Goal: Task Accomplishment & Management: Manage account settings

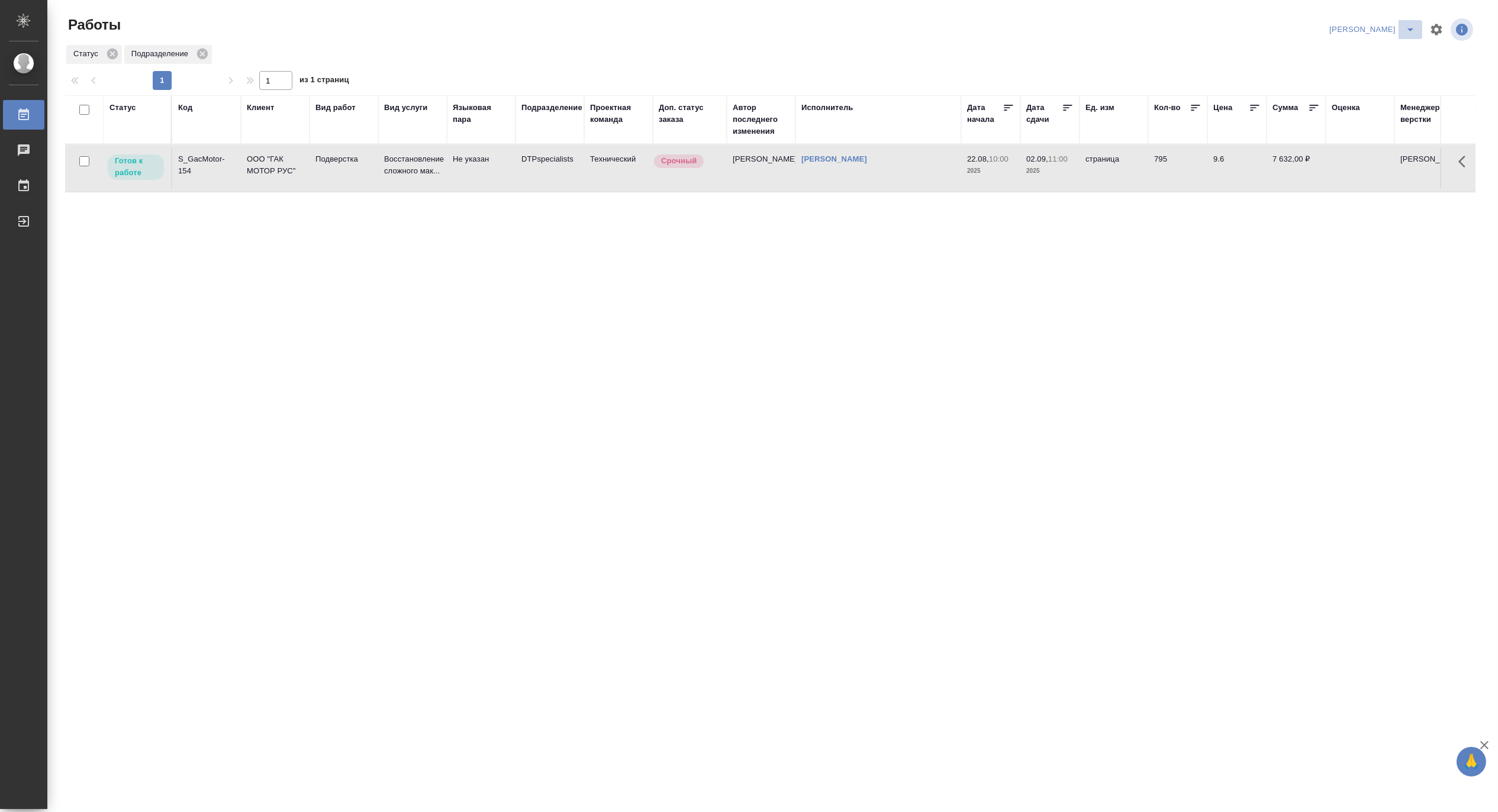
click at [1412, 24] on icon "split button" at bounding box center [1410, 29] width 14 height 14
click at [1382, 48] on li "[PERSON_NAME] работе" at bounding box center [1365, 53] width 114 height 19
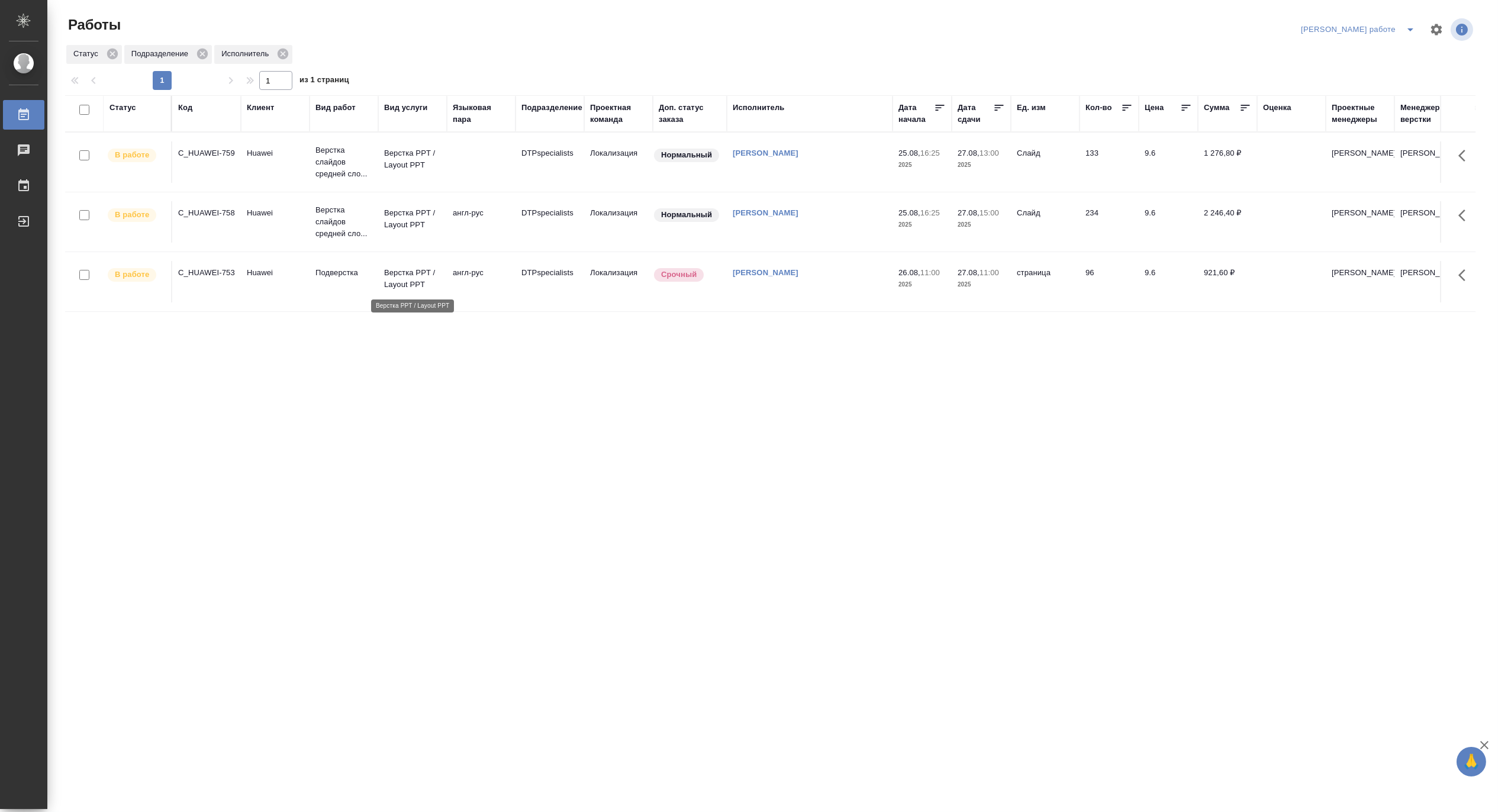
click at [410, 287] on p "Верстка PPT / Layout PPT" at bounding box center [412, 279] width 57 height 24
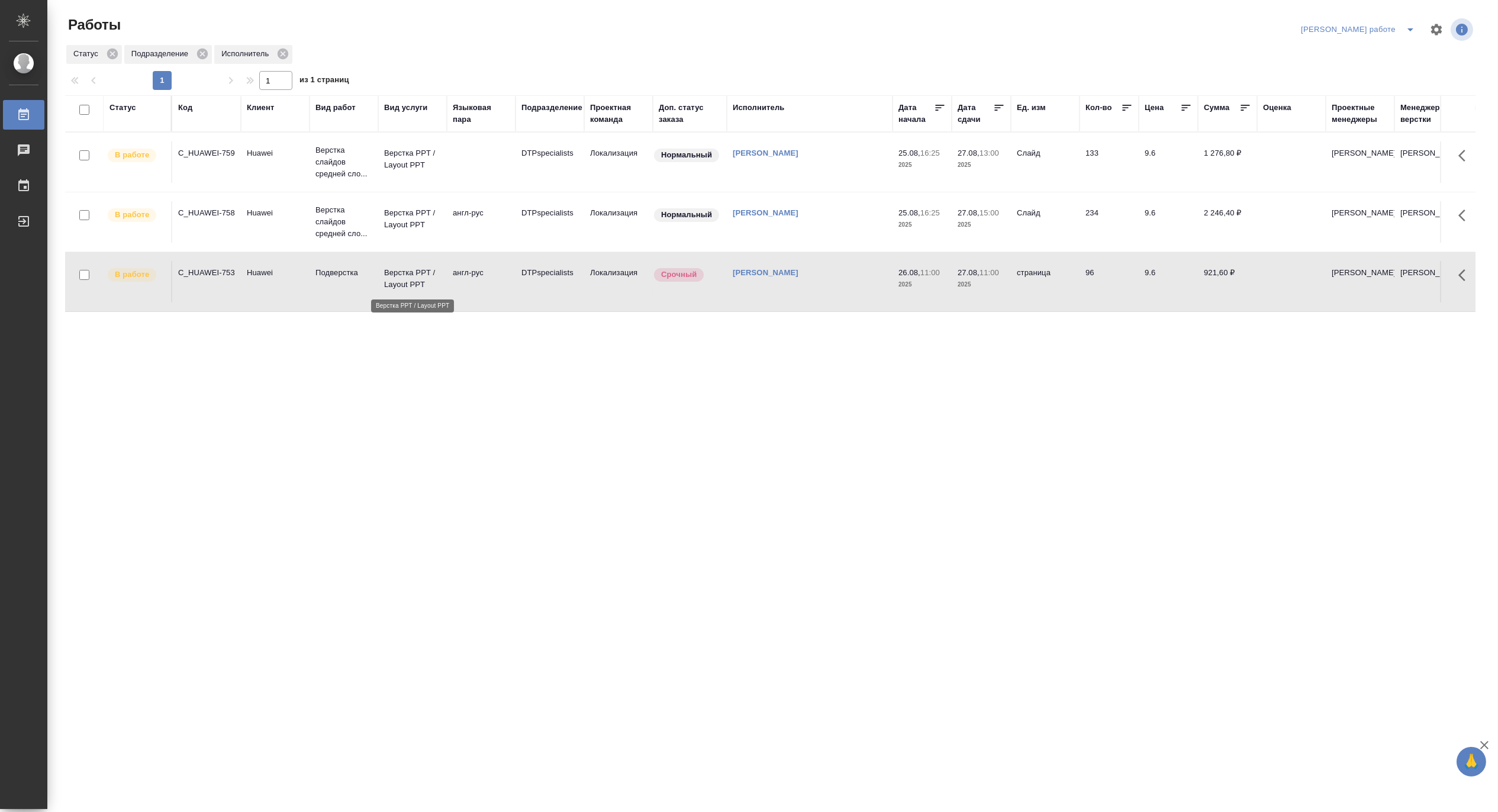
click at [410, 287] on p "Верстка PPT / Layout PPT" at bounding box center [412, 279] width 57 height 24
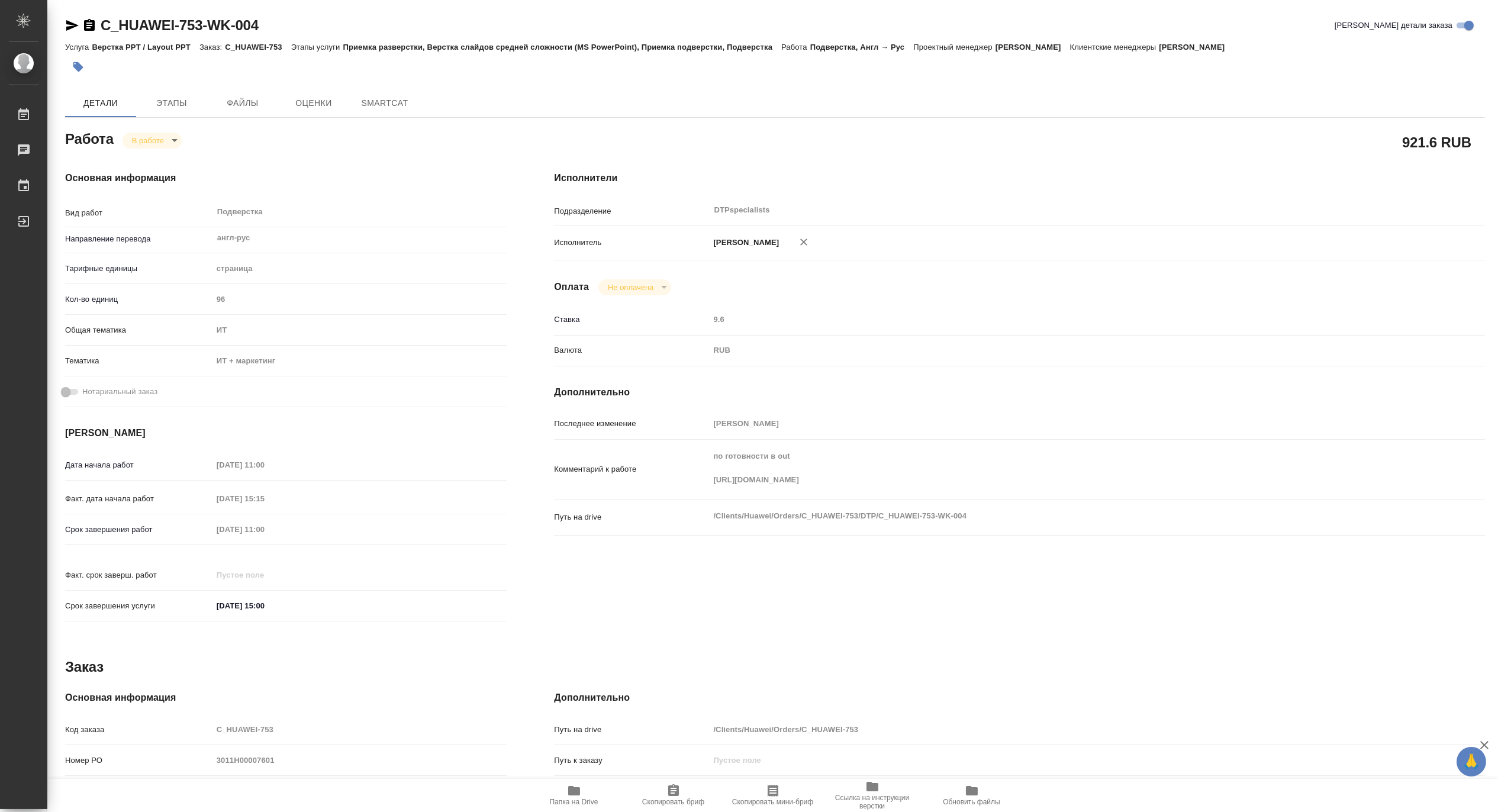
type textarea "x"
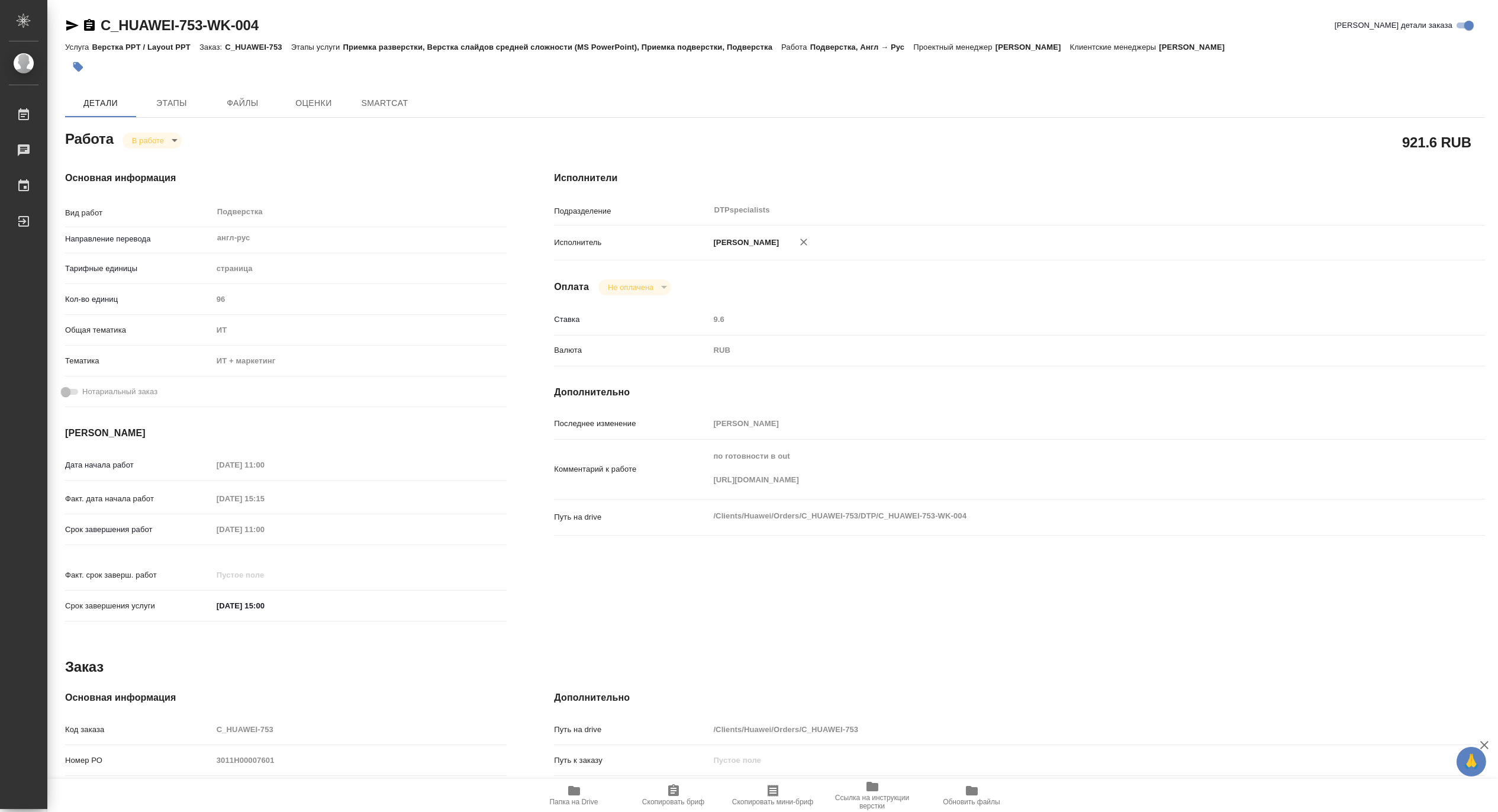
type textarea "x"
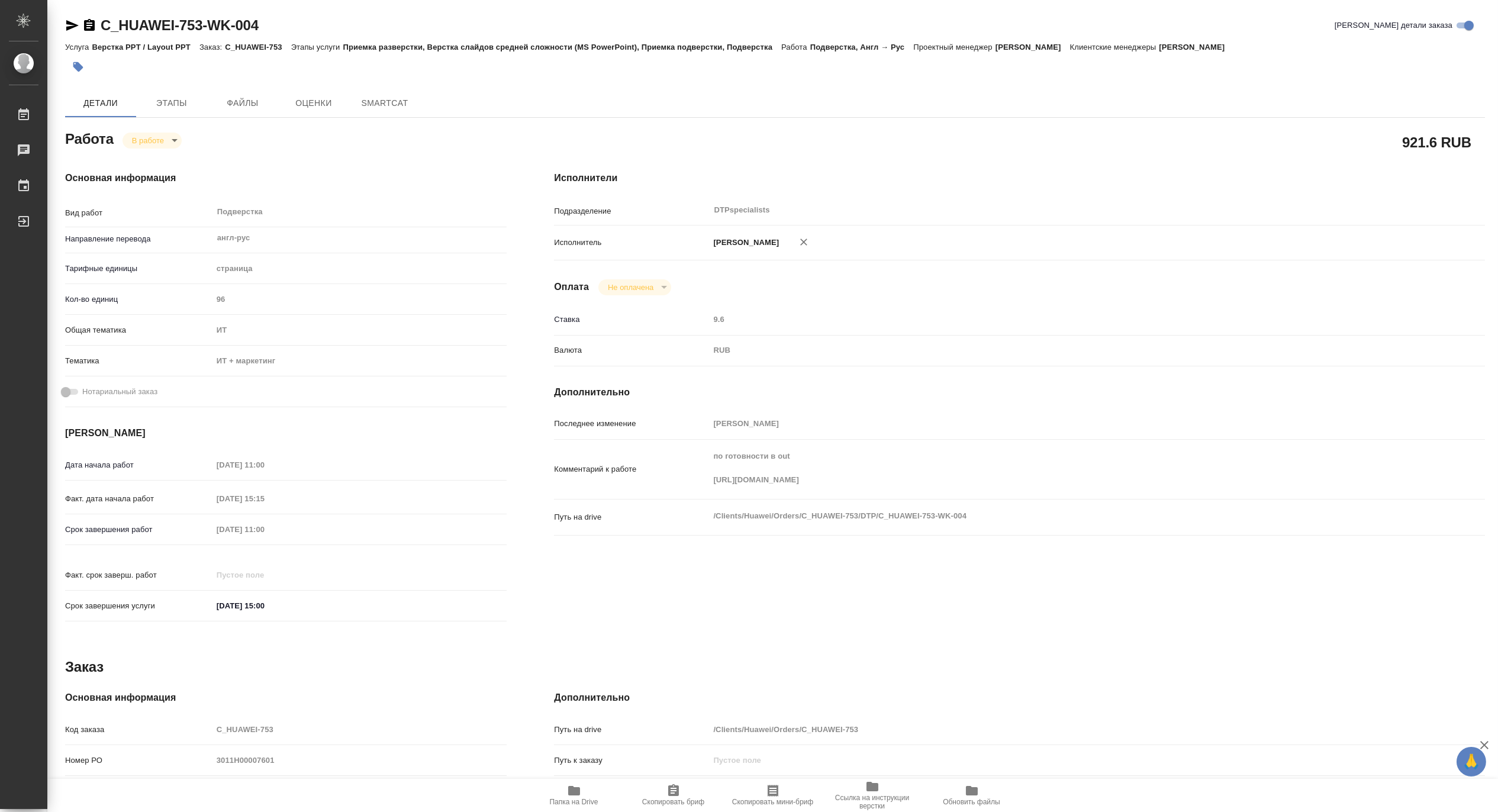
type textarea "x"
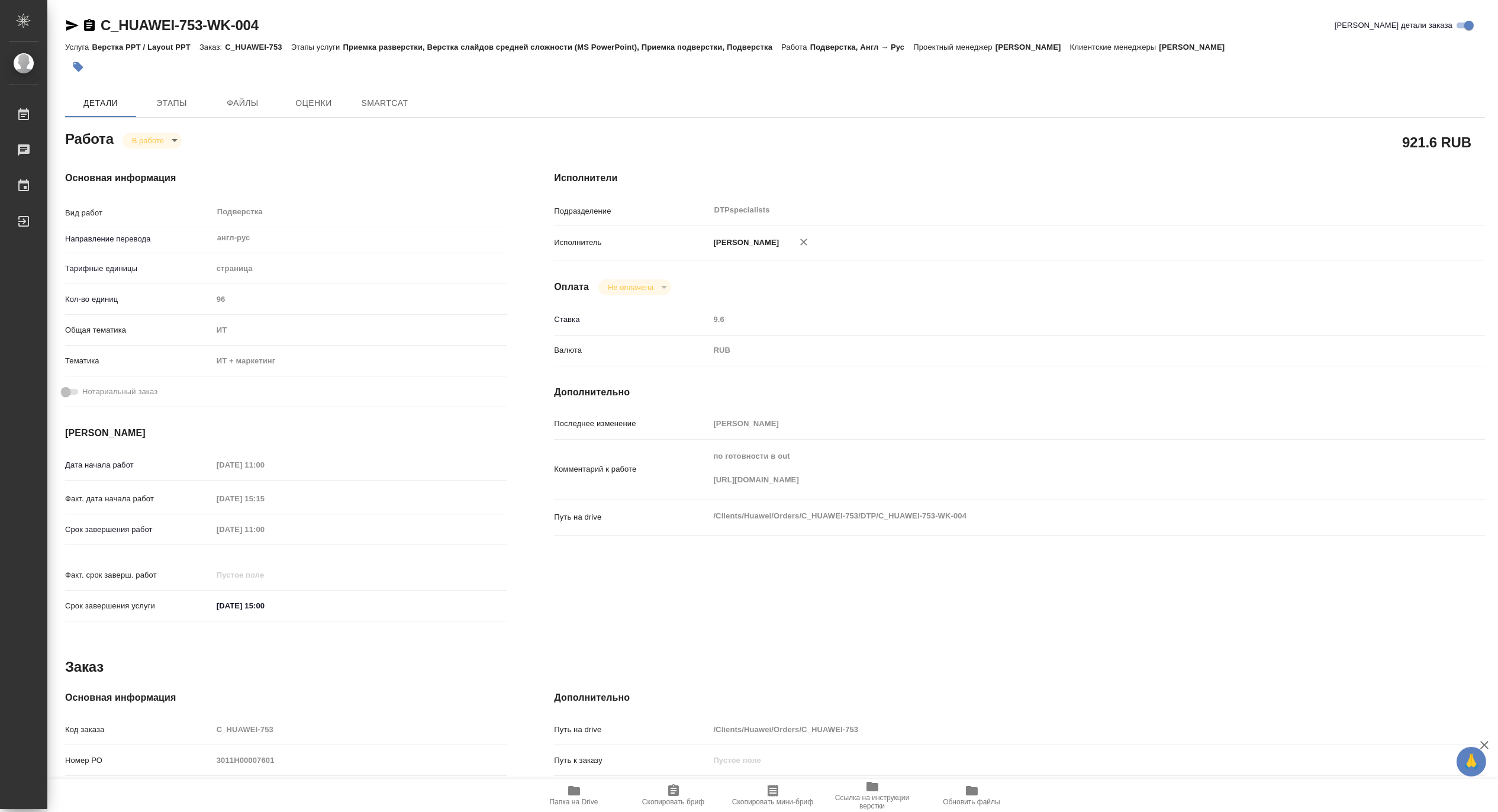
type textarea "x"
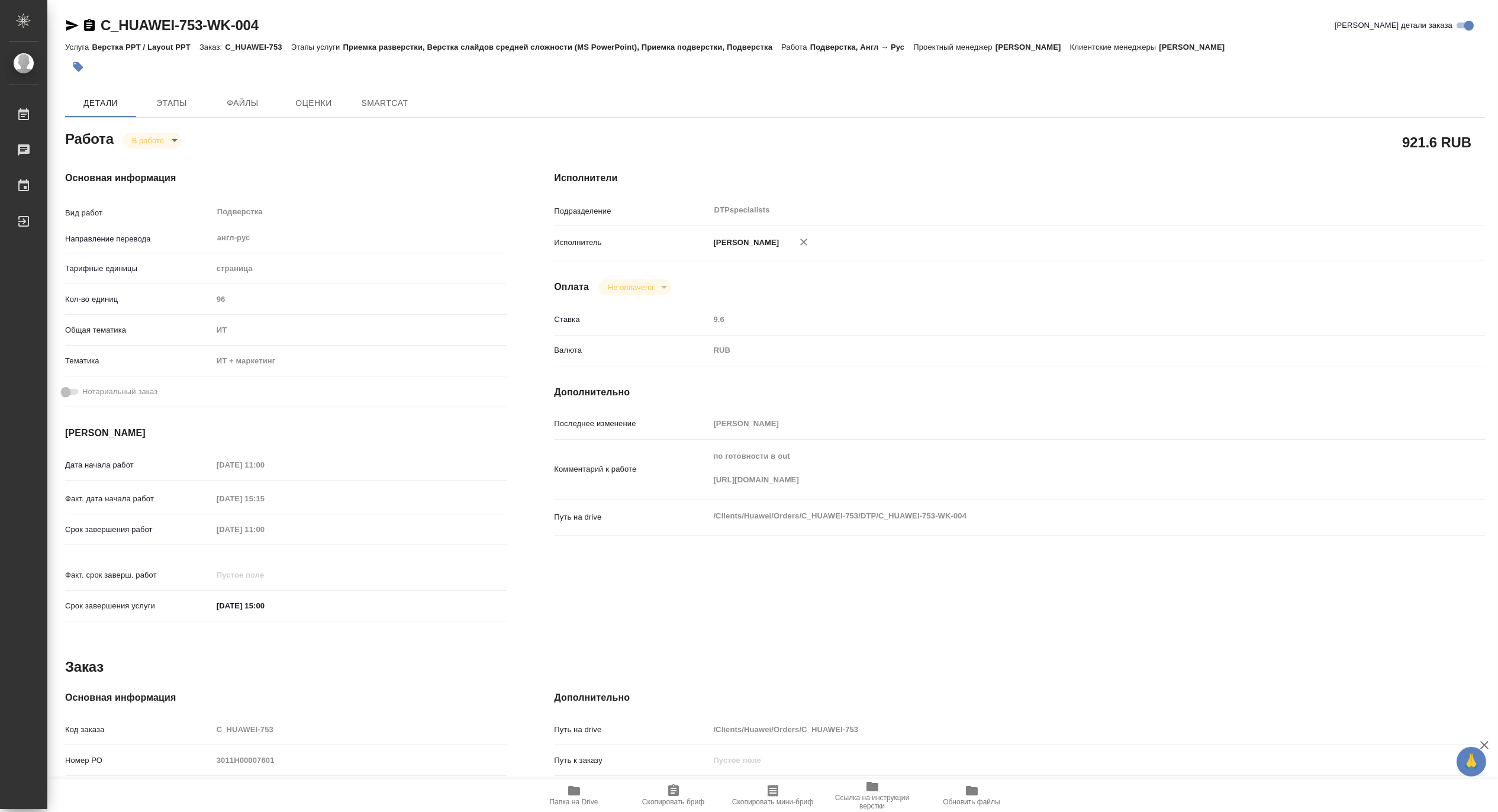
type textarea "x"
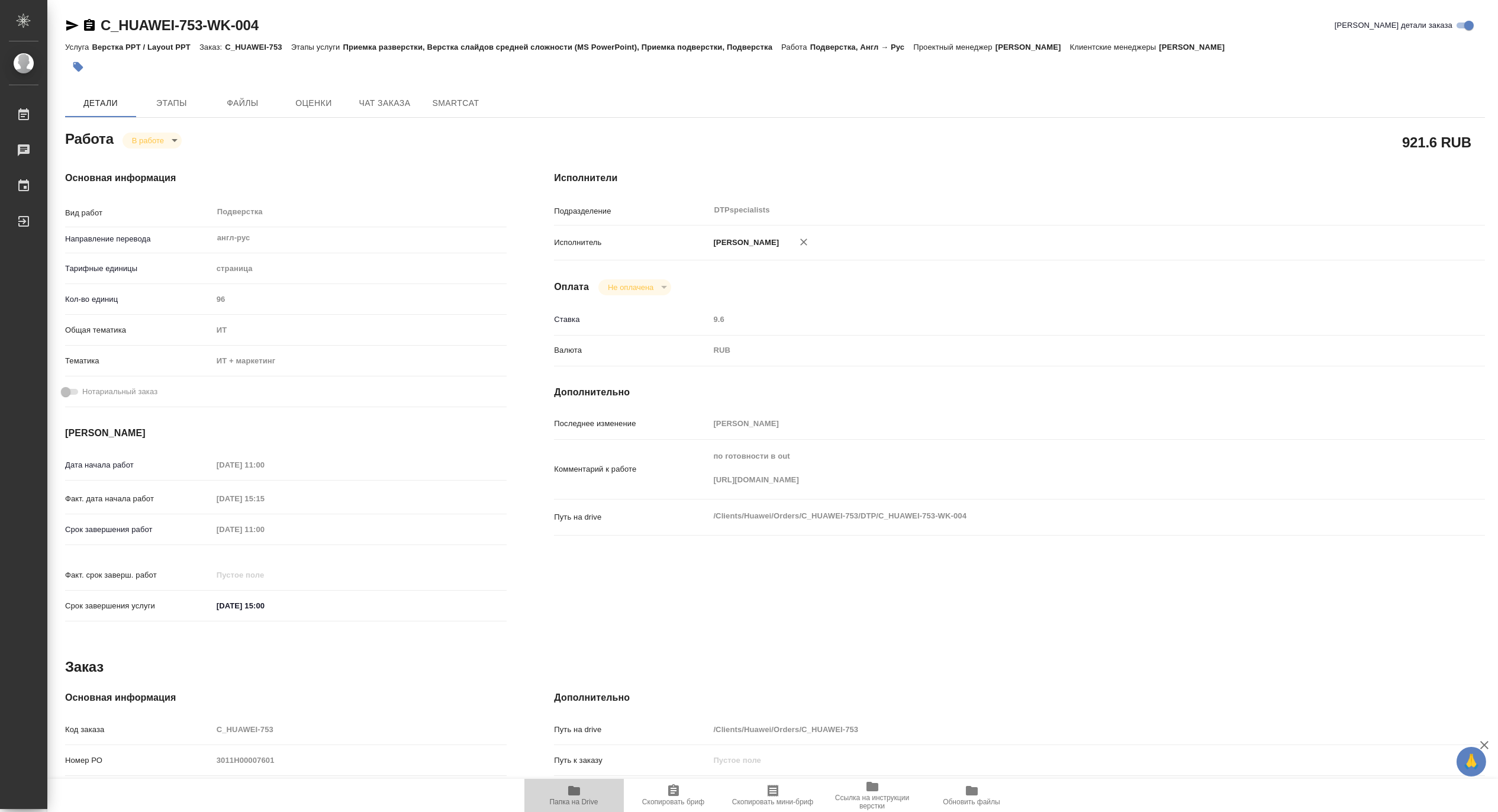
click at [581, 795] on span "Папка на Drive" at bounding box center [574, 795] width 85 height 23
type textarea "x"
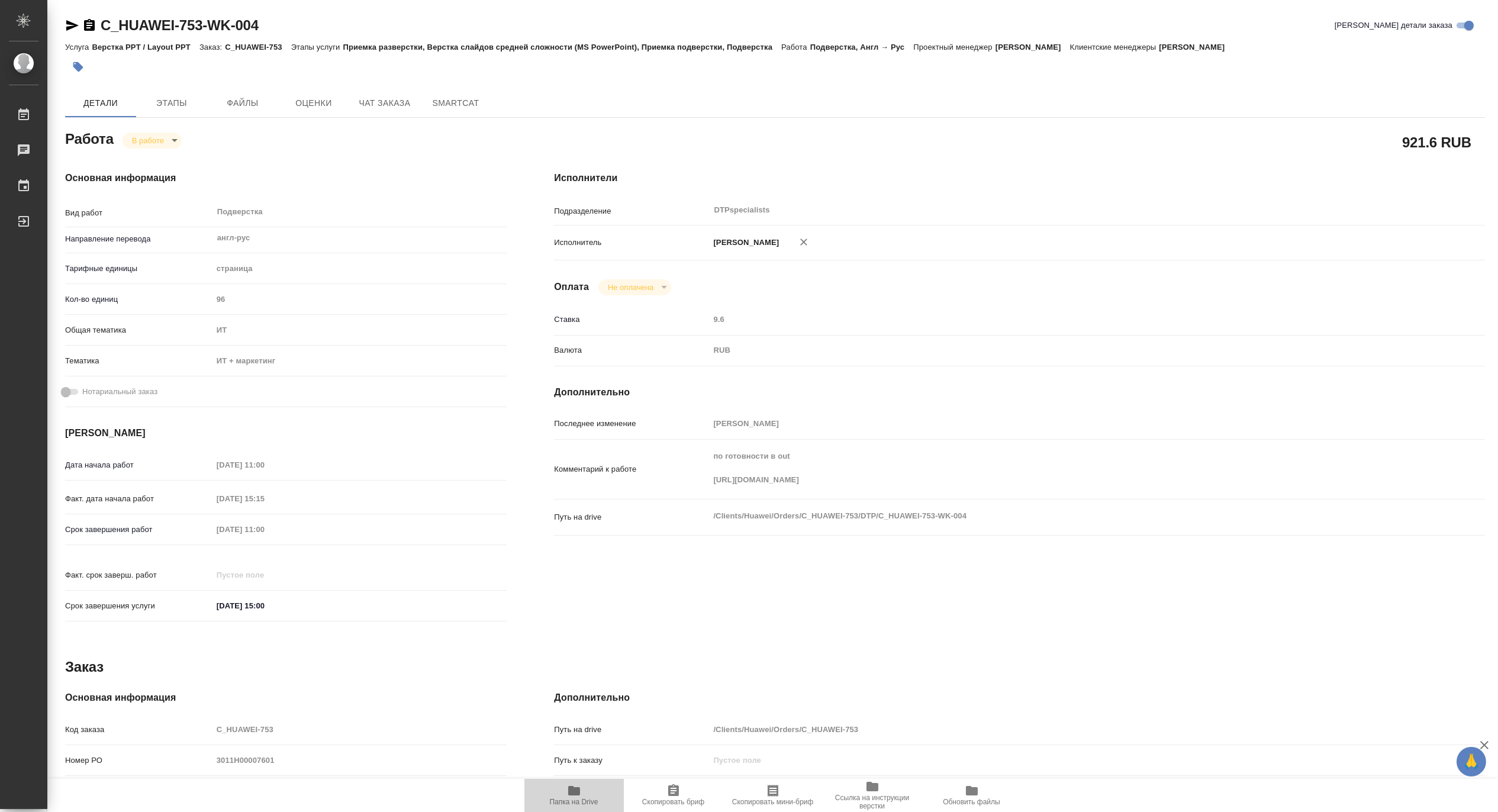
type textarea "x"
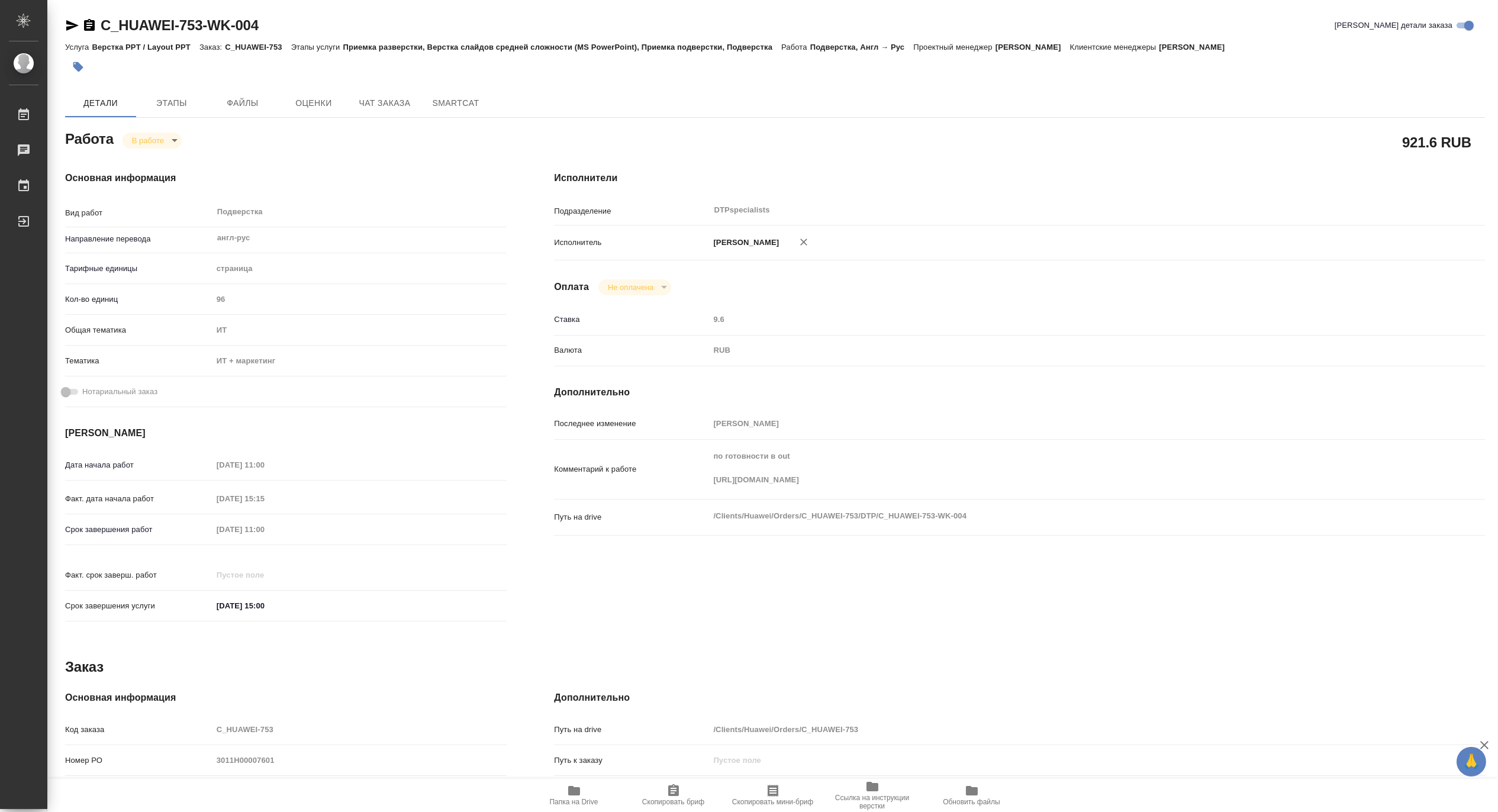
type textarea "x"
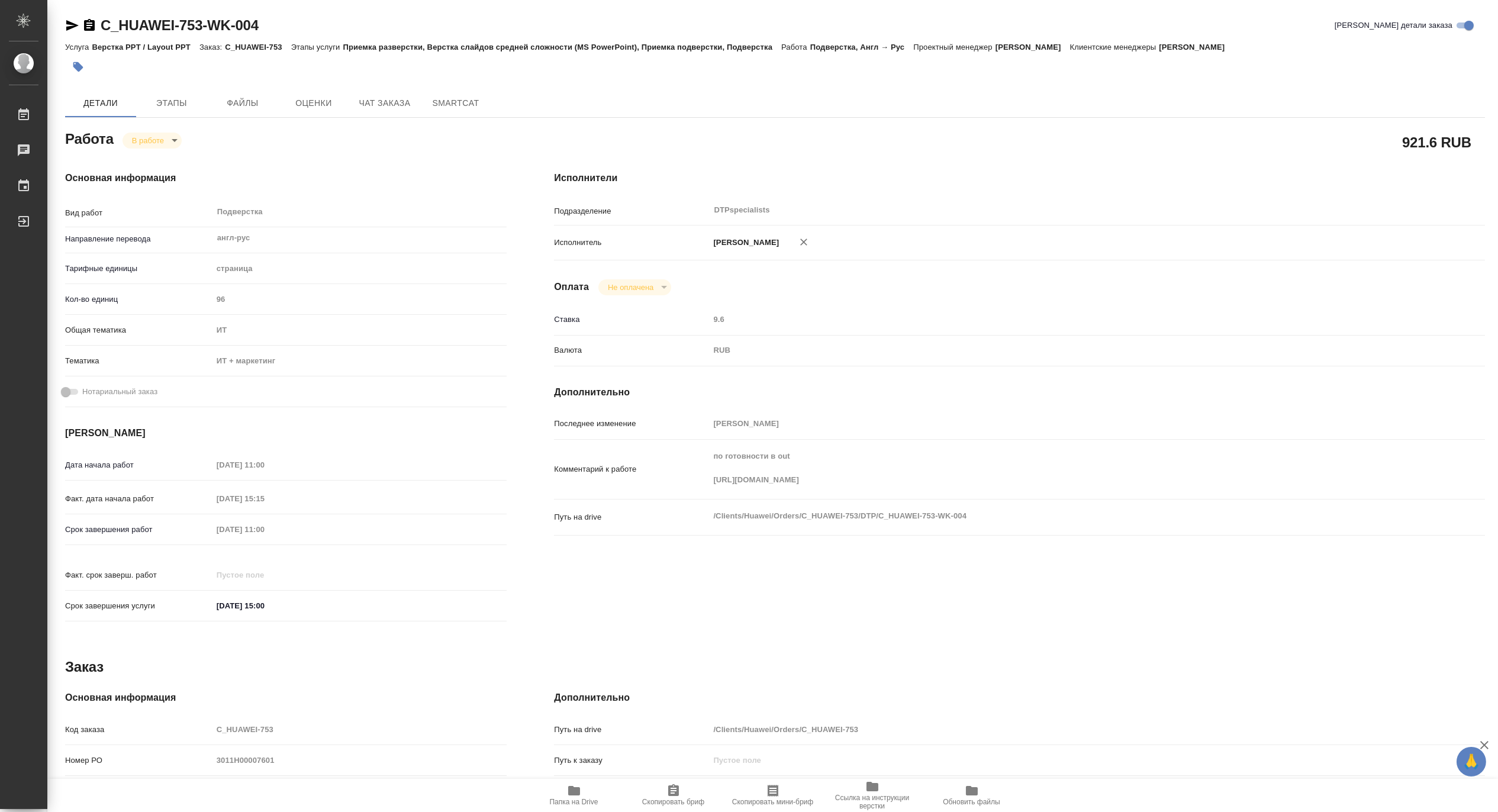
type textarea "x"
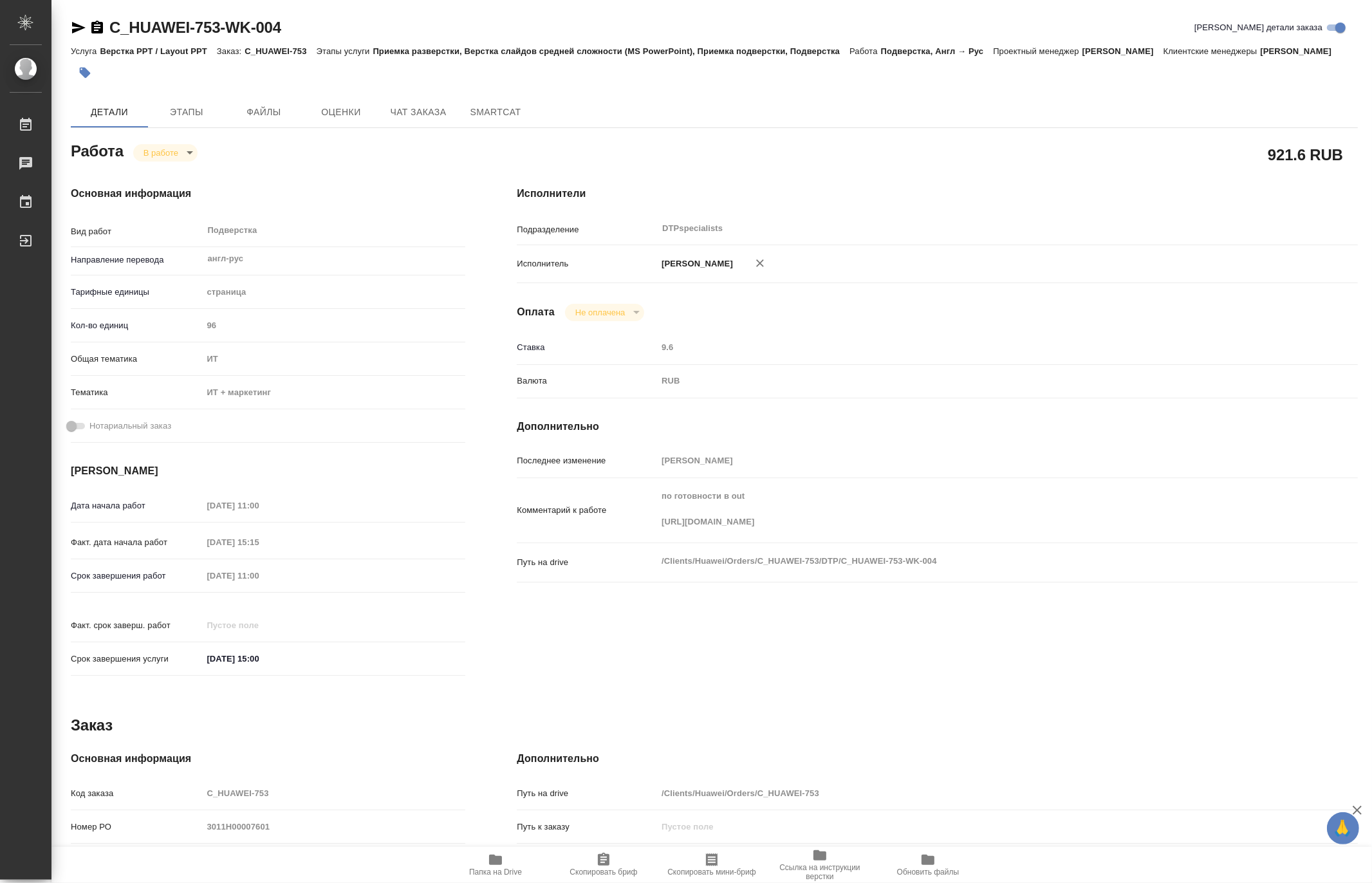
type textarea "x"
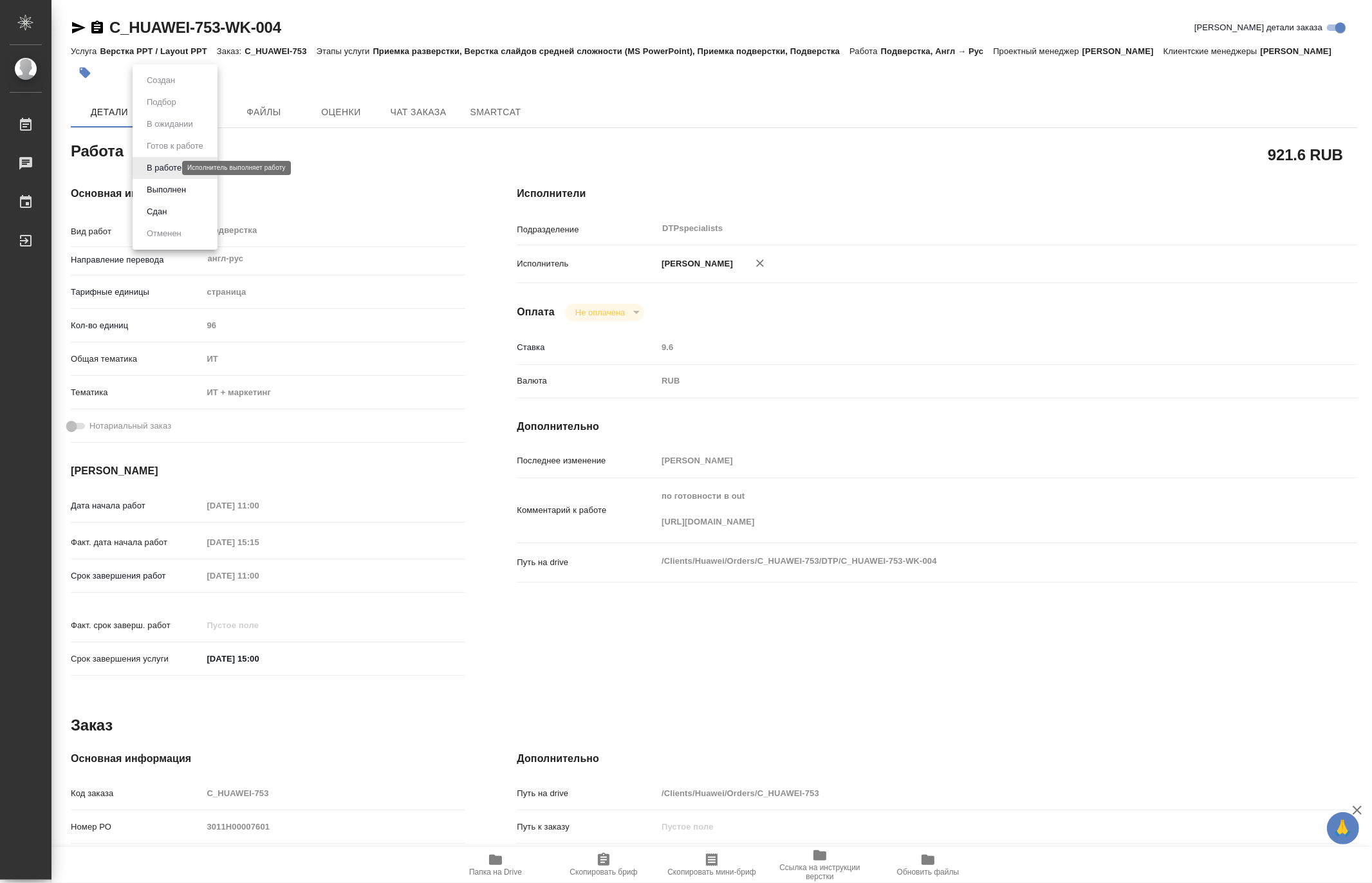
click at [150, 171] on body "🙏 .cls-1 fill:#fff; AWATERA Matveeva Maria Работы 0 Чаты График Выйти C_HUAWEI-…" at bounding box center [686, 441] width 1372 height 883
click at [152, 187] on button "Выполнен" at bounding box center [166, 190] width 47 height 14
type textarea "x"
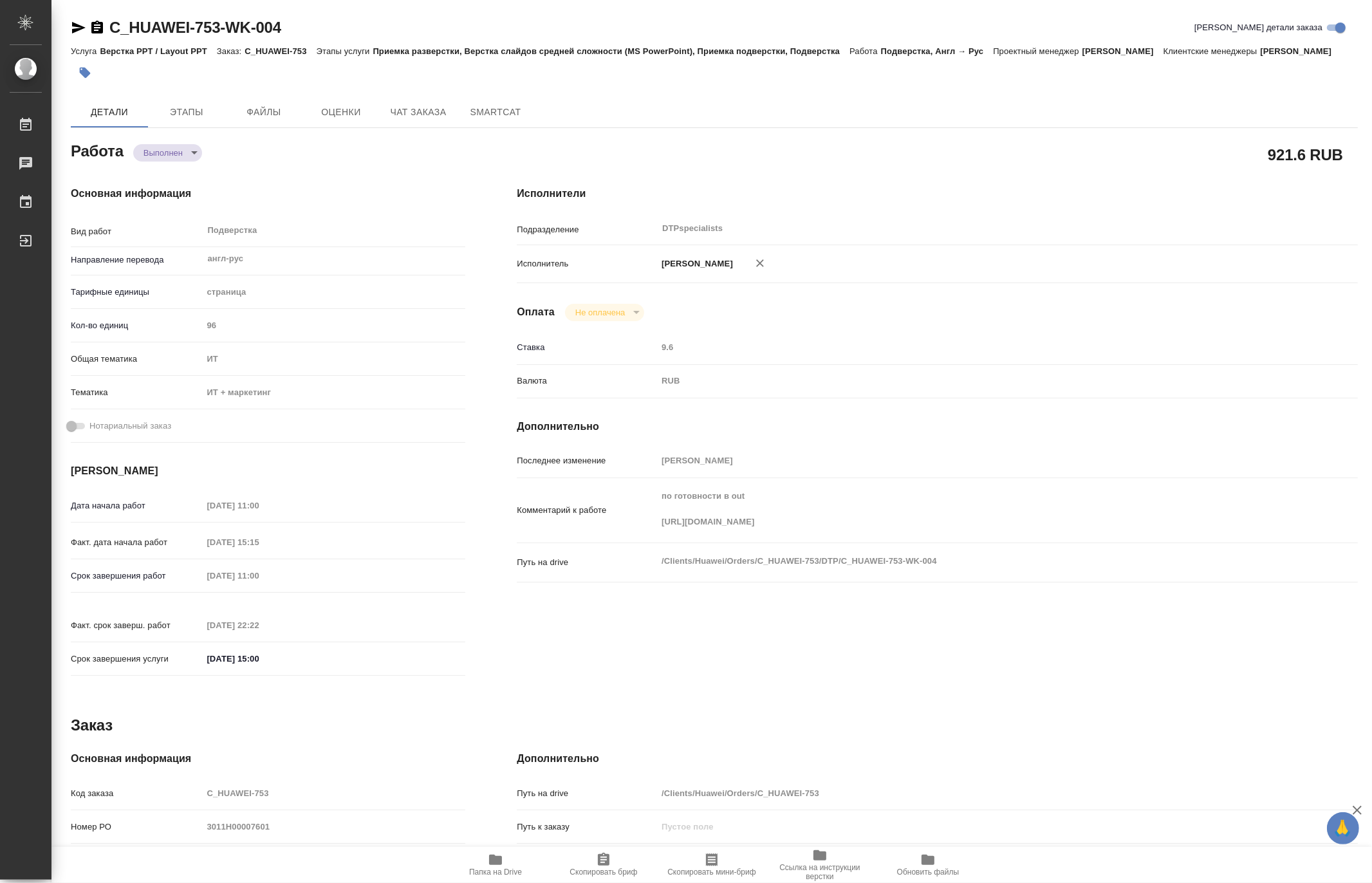
type textarea "x"
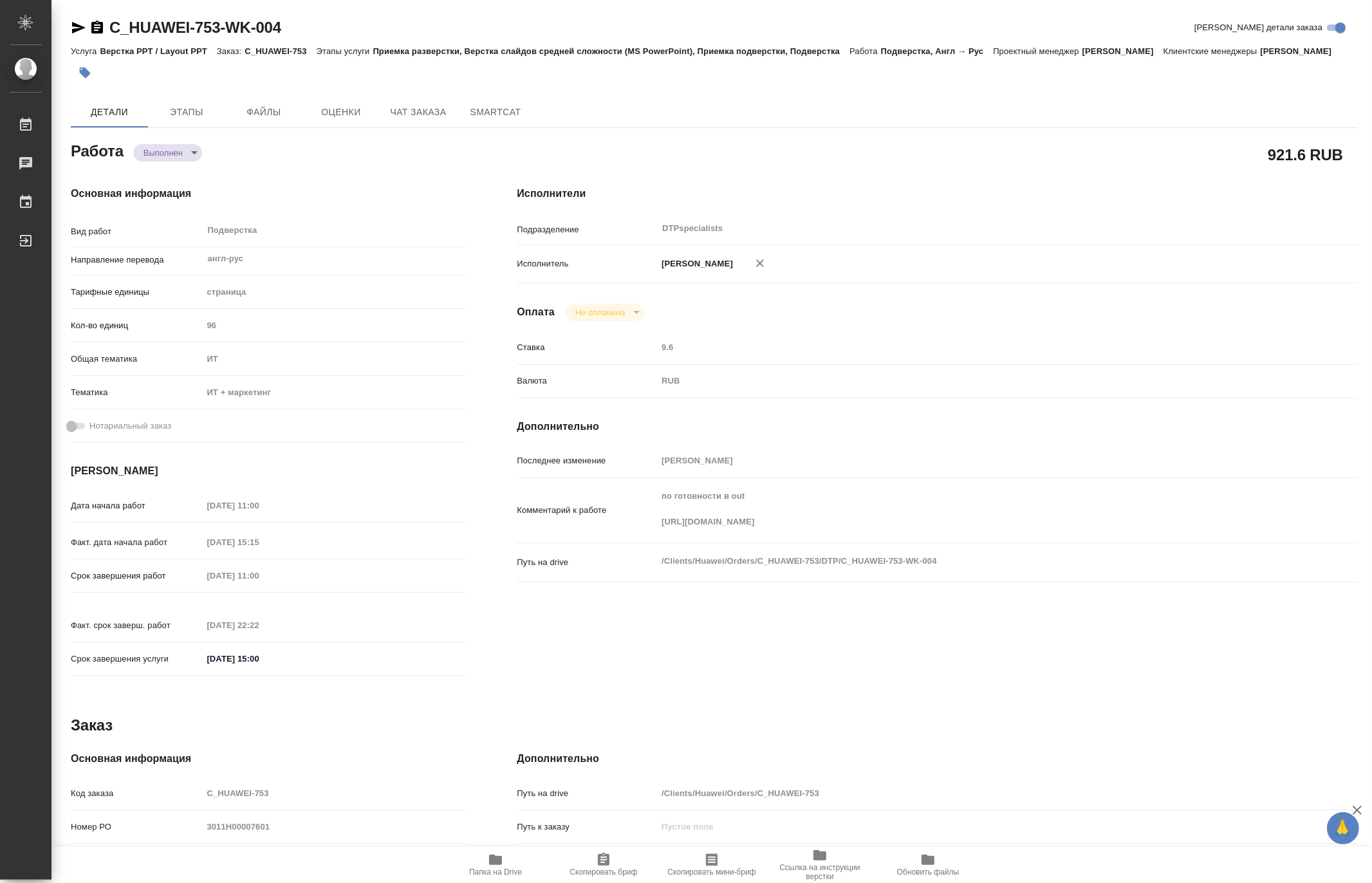
type textarea "x"
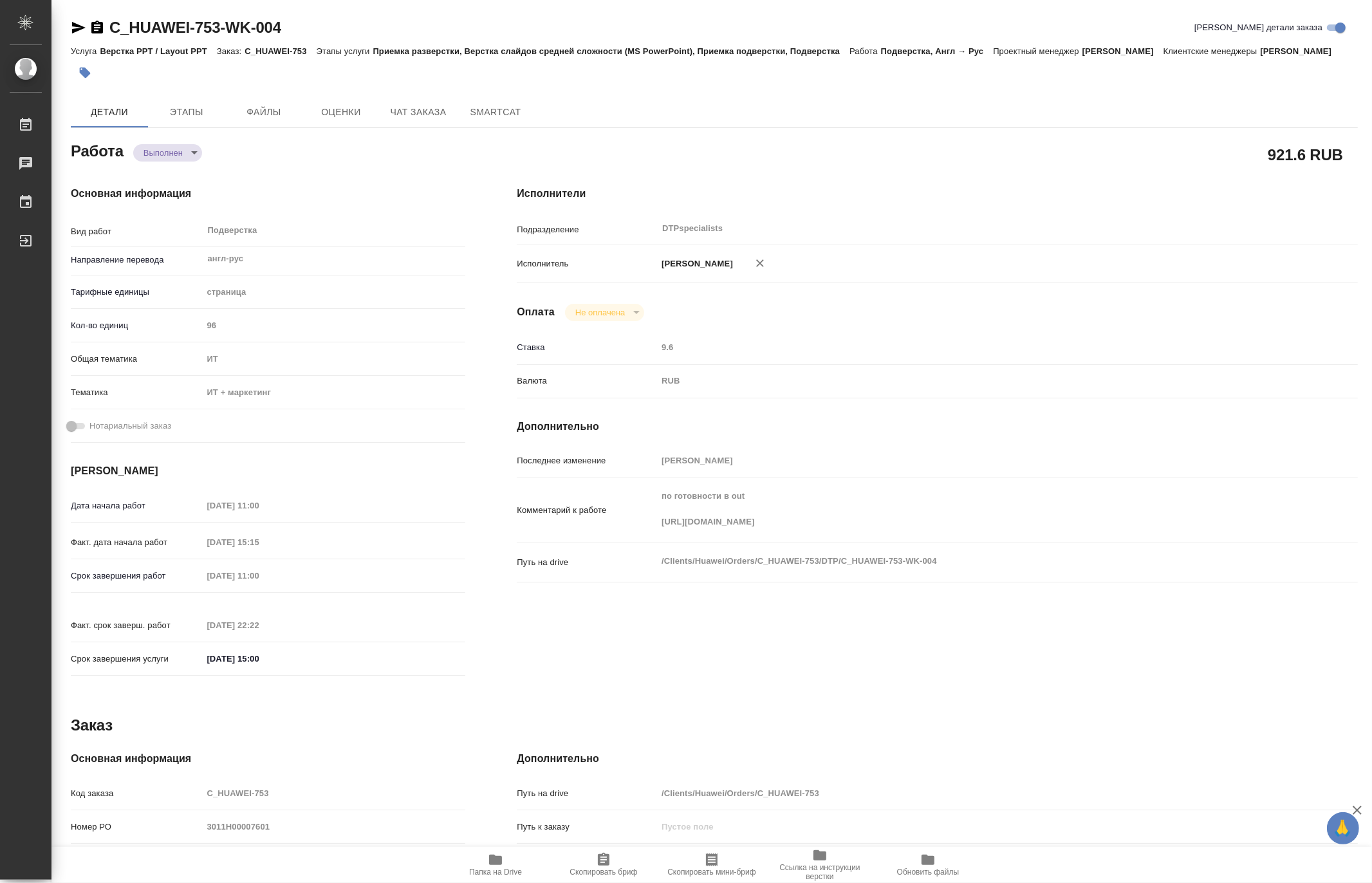
type textarea "x"
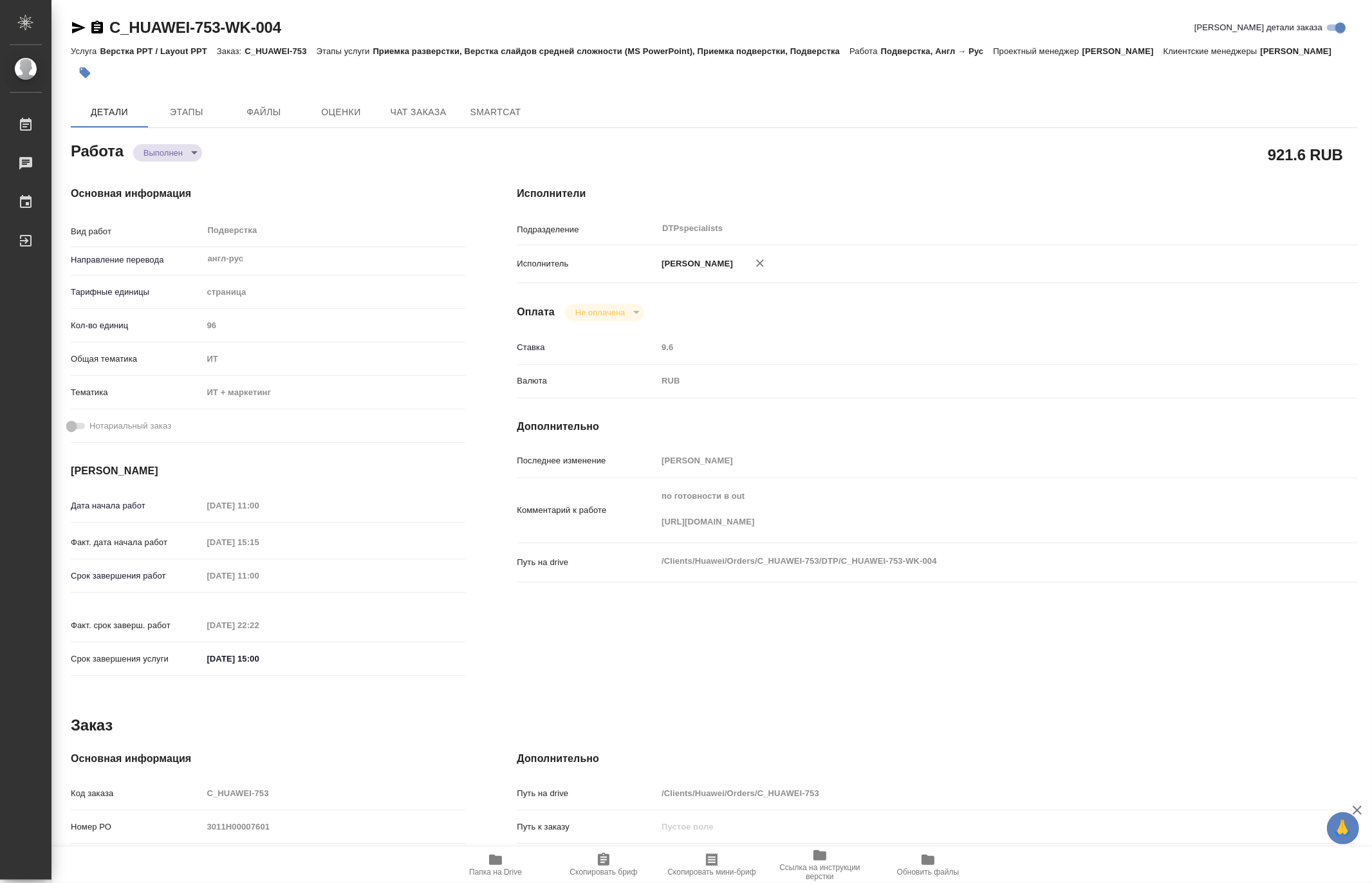
type textarea "x"
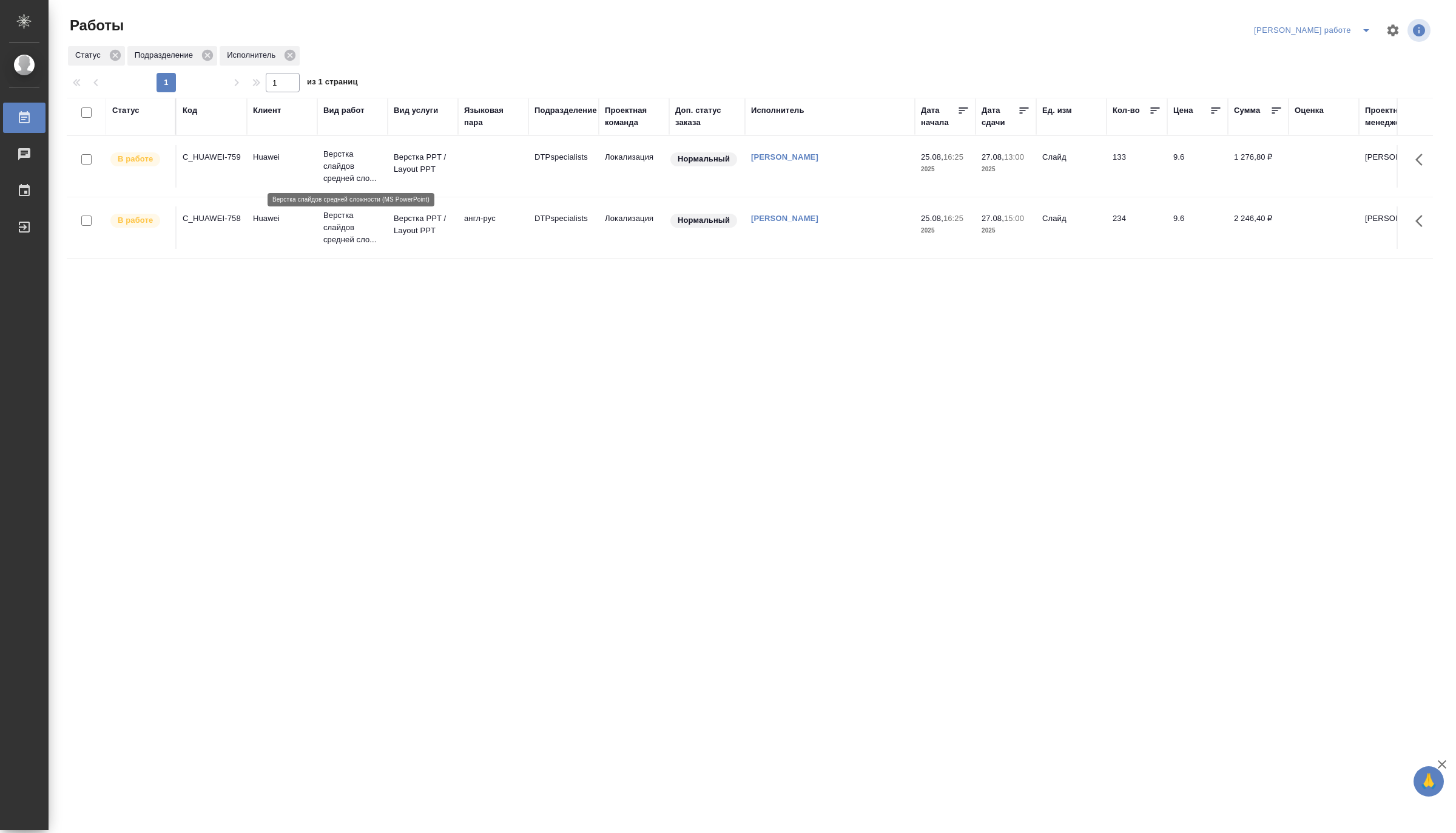
click at [350, 171] on p "Верстка слайдов средней сло..." at bounding box center [352, 166] width 58 height 36
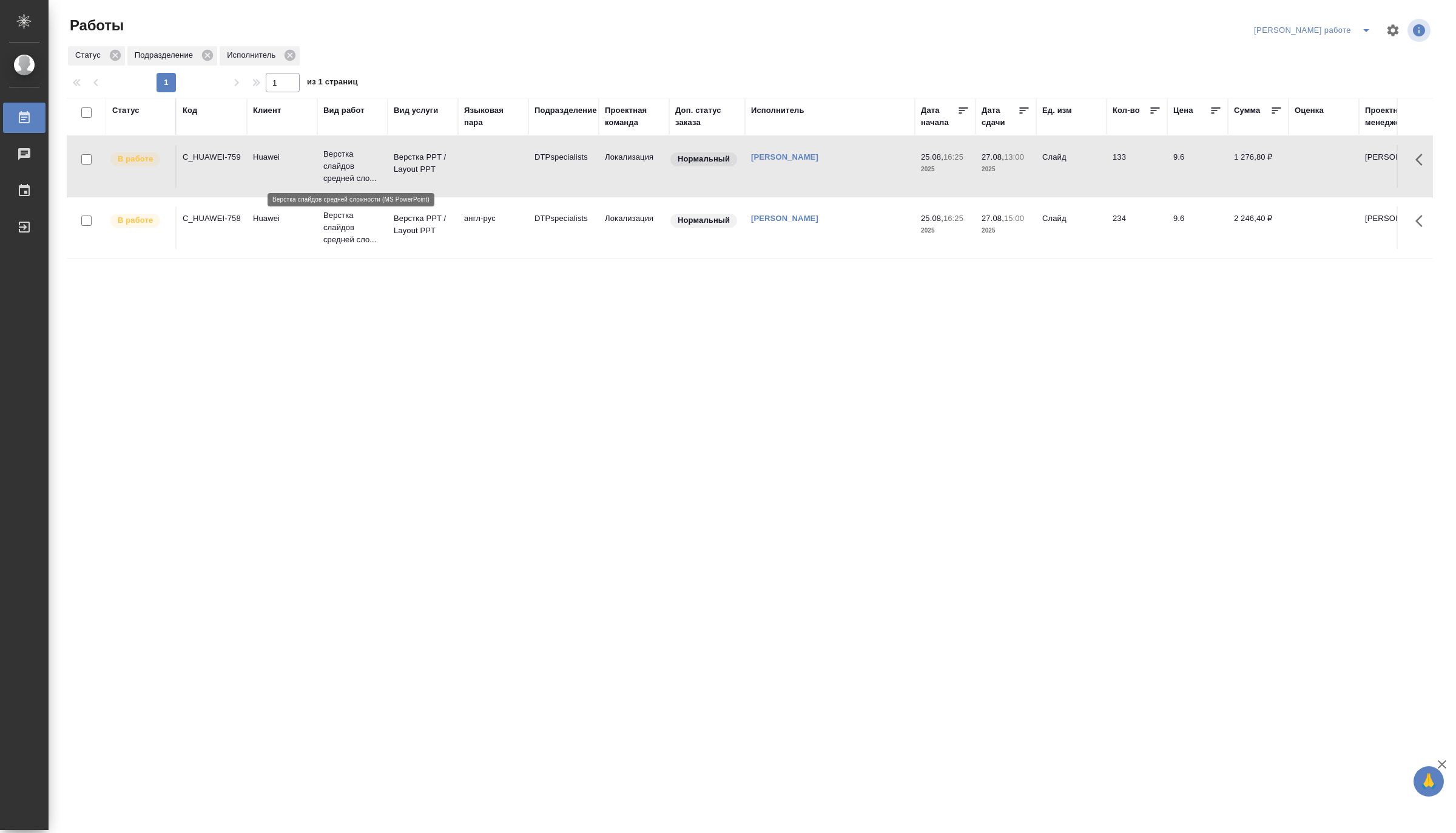
click at [350, 171] on p "Верстка слайдов средней сло..." at bounding box center [352, 166] width 58 height 36
click at [338, 160] on p "Верстка слайдов средней сло..." at bounding box center [352, 166] width 58 height 36
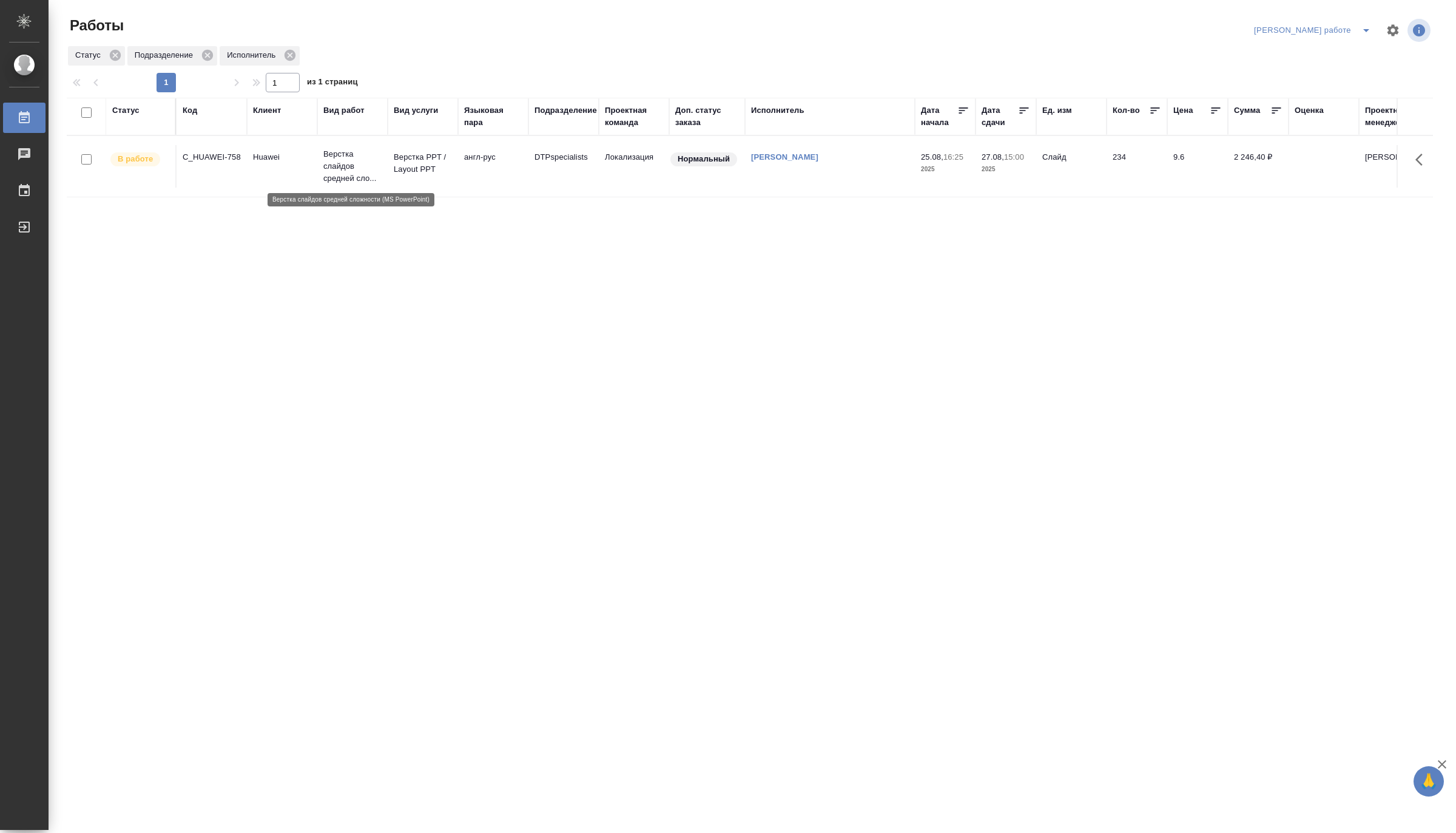
click at [333, 159] on p "Верстка слайдов средней сло..." at bounding box center [352, 166] width 58 height 36
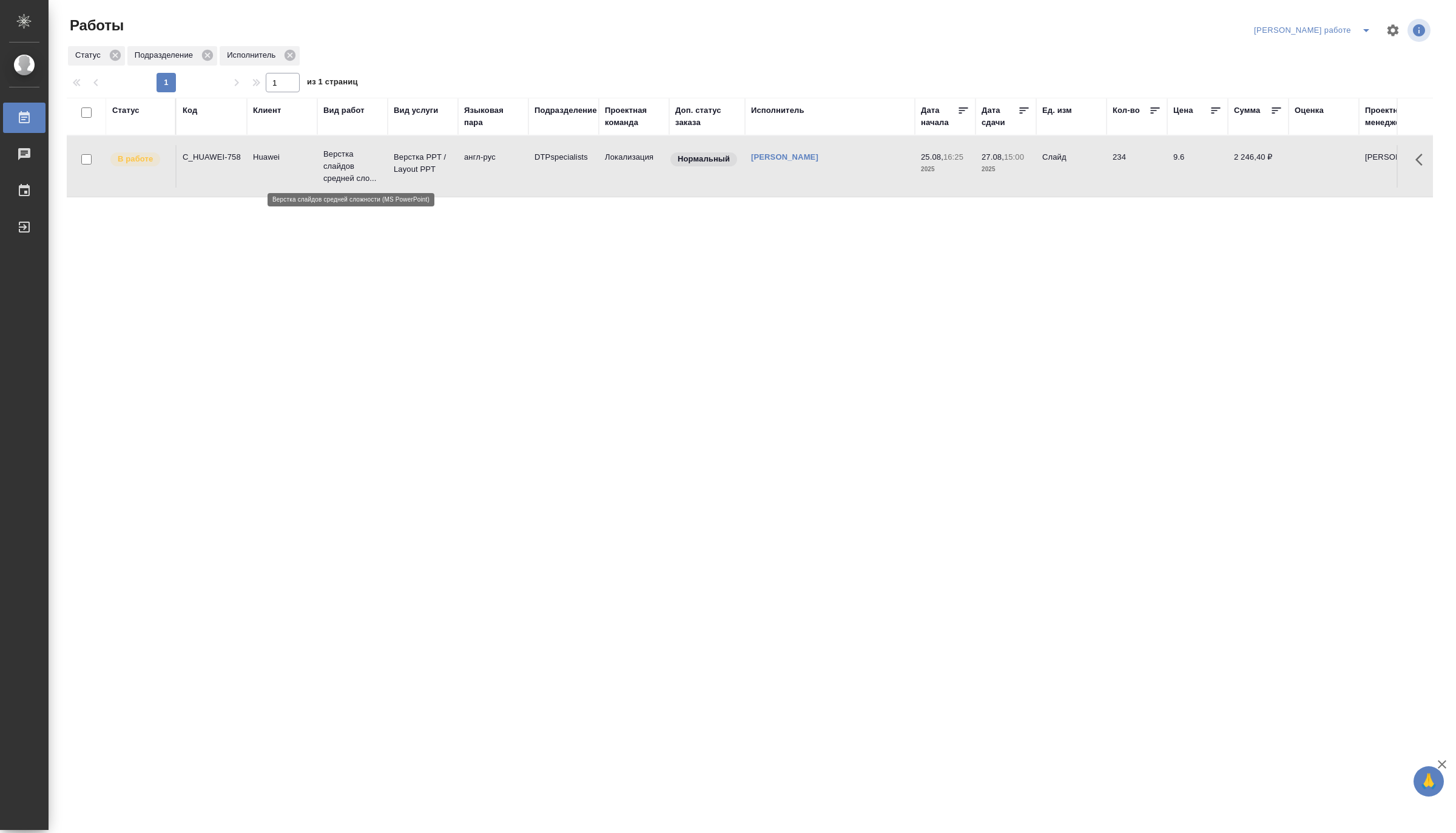
click at [333, 159] on p "Верстка слайдов средней сло..." at bounding box center [352, 166] width 58 height 36
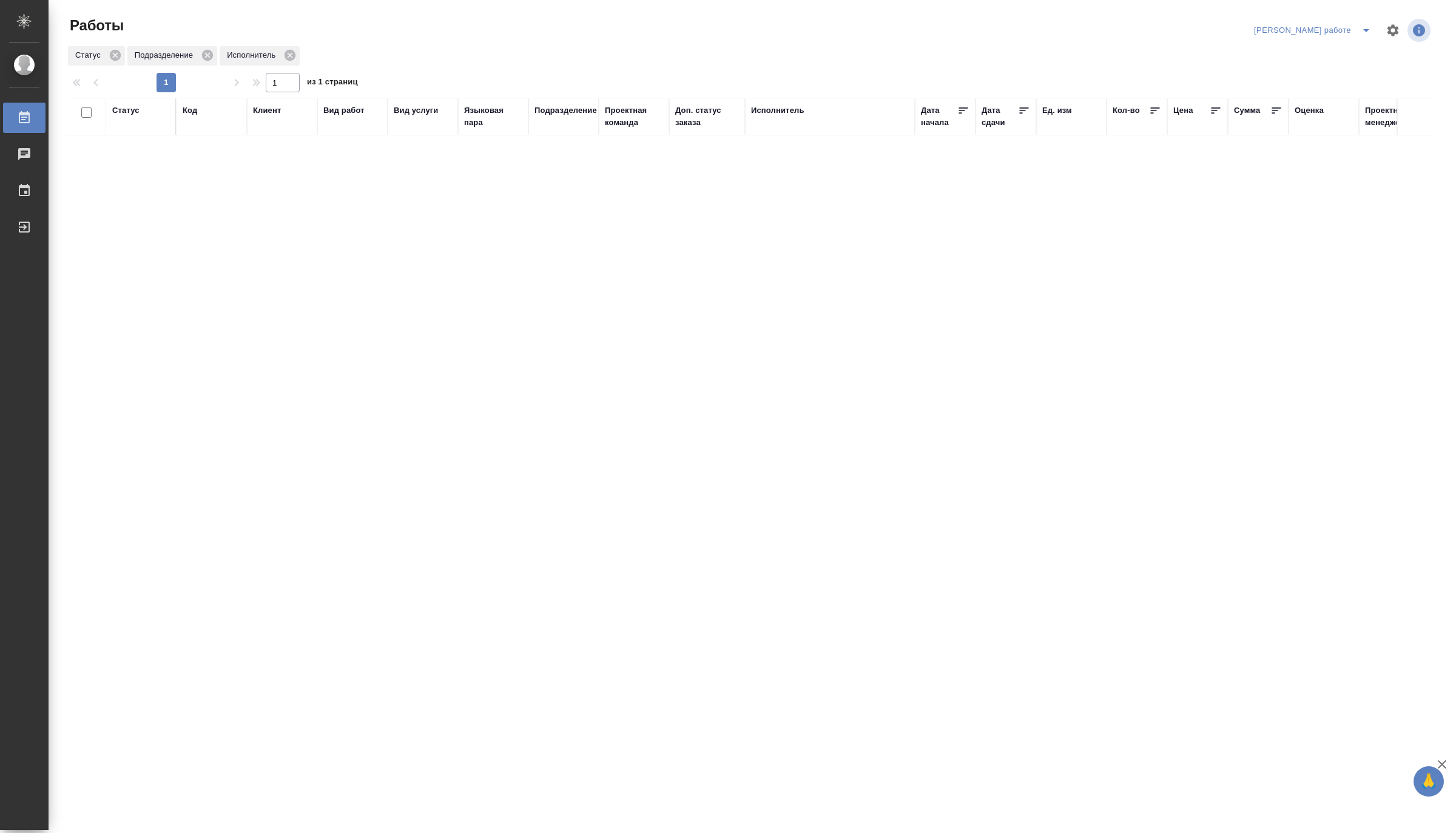
click at [1293, 33] on icon "split button" at bounding box center [1366, 30] width 14 height 14
click at [1293, 78] on li "Матвеева_назначено" at bounding box center [1322, 74] width 110 height 19
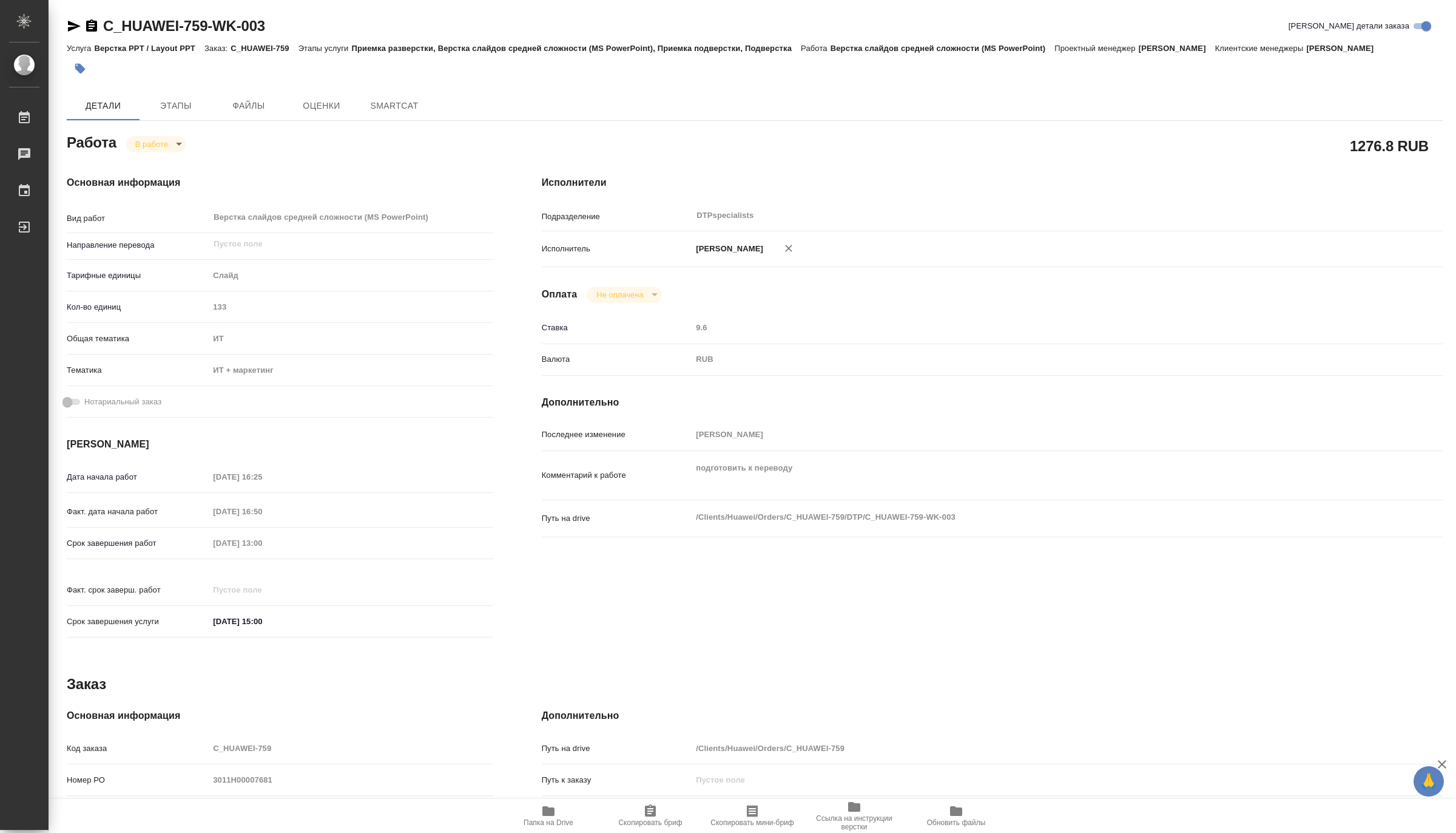
type textarea "x"
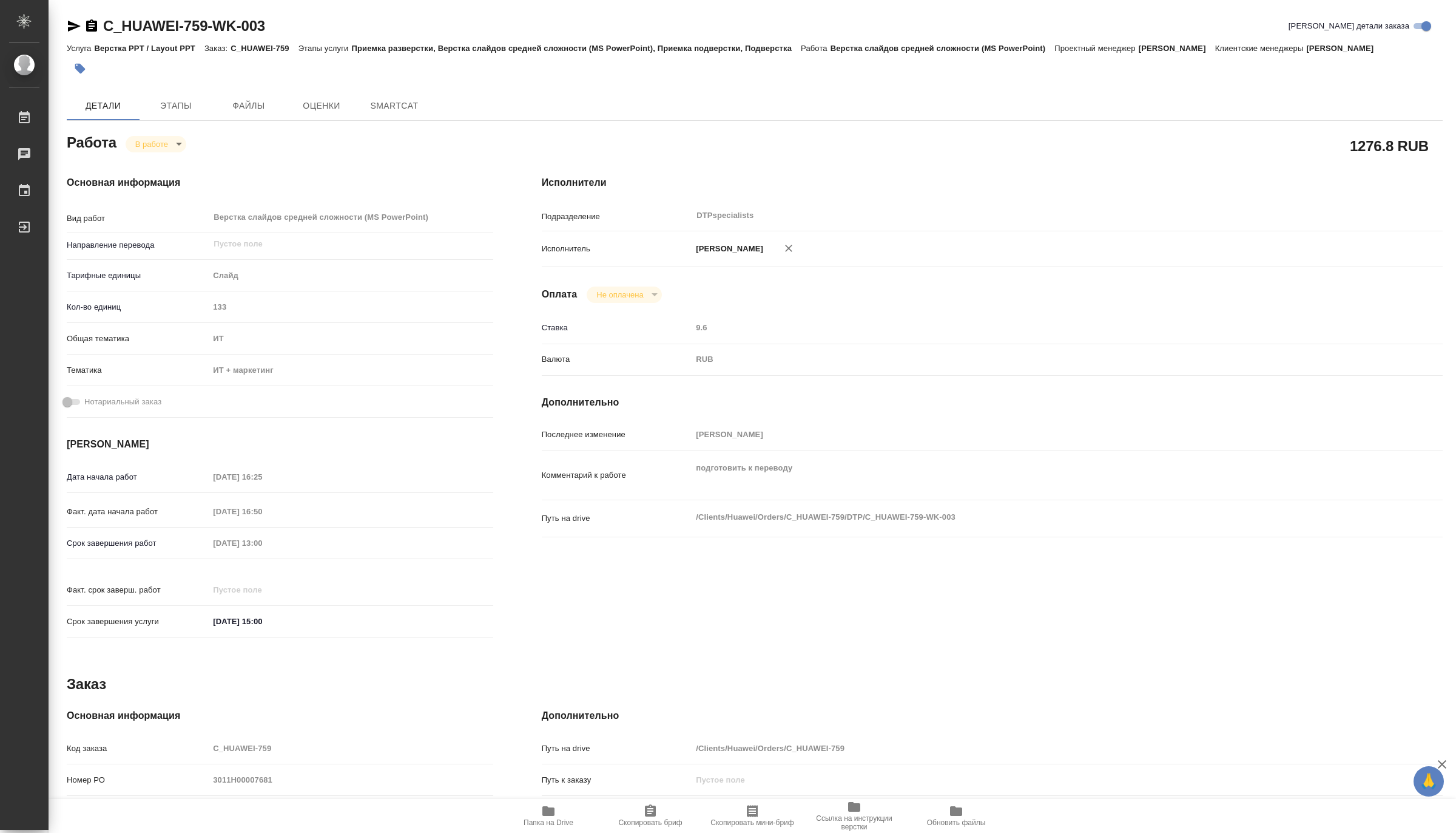
type textarea "x"
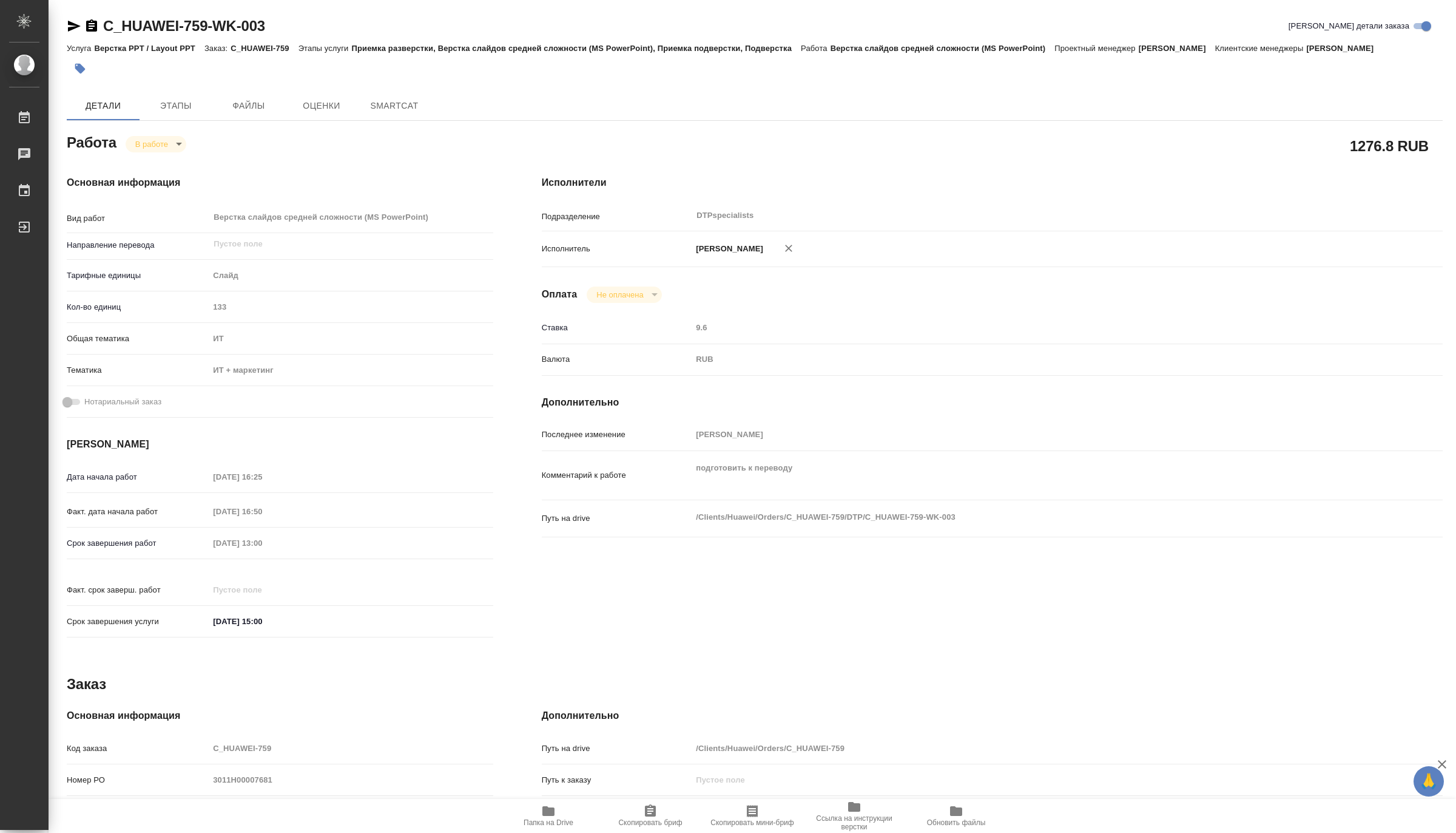
type textarea "x"
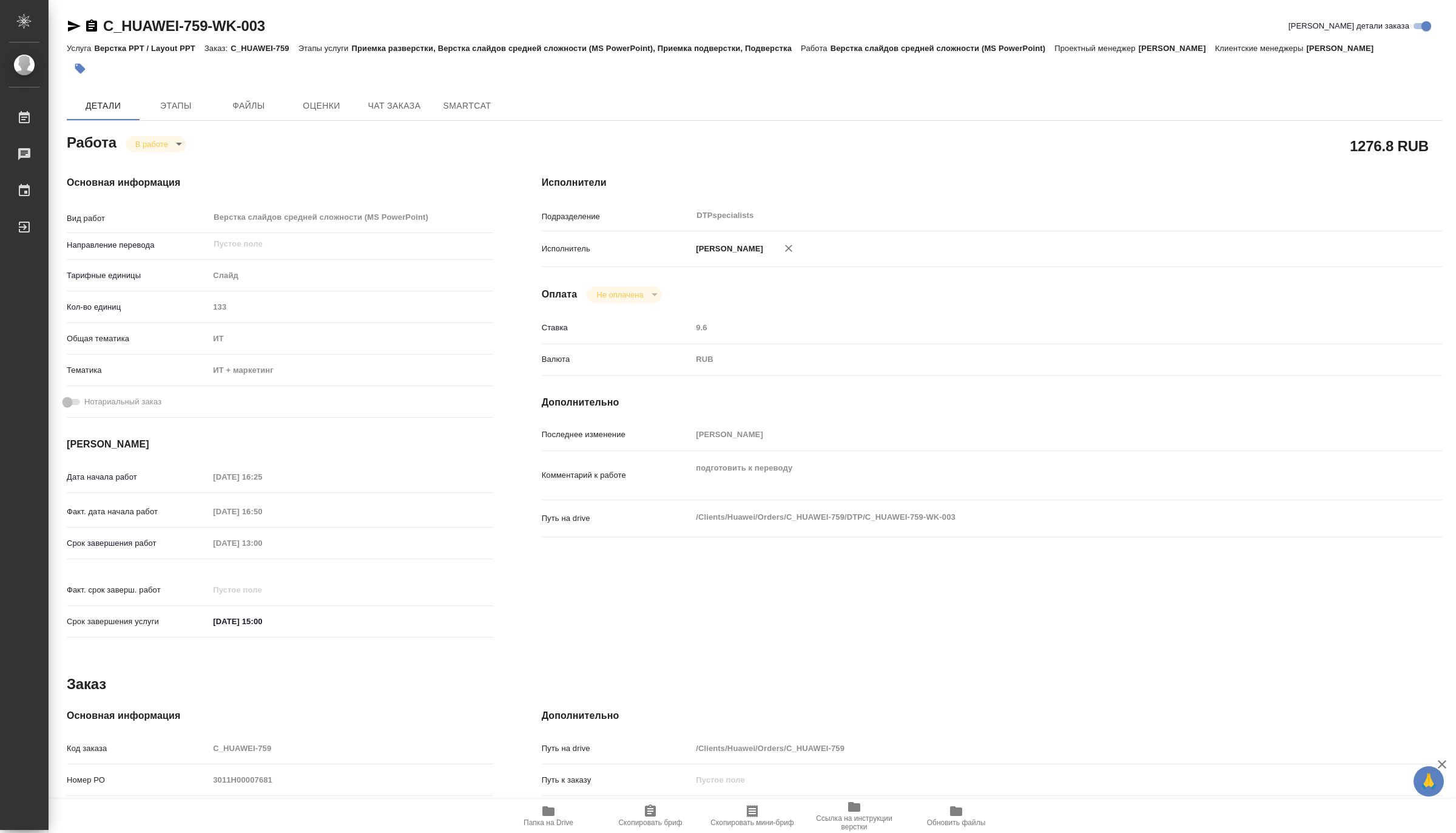
type textarea "x"
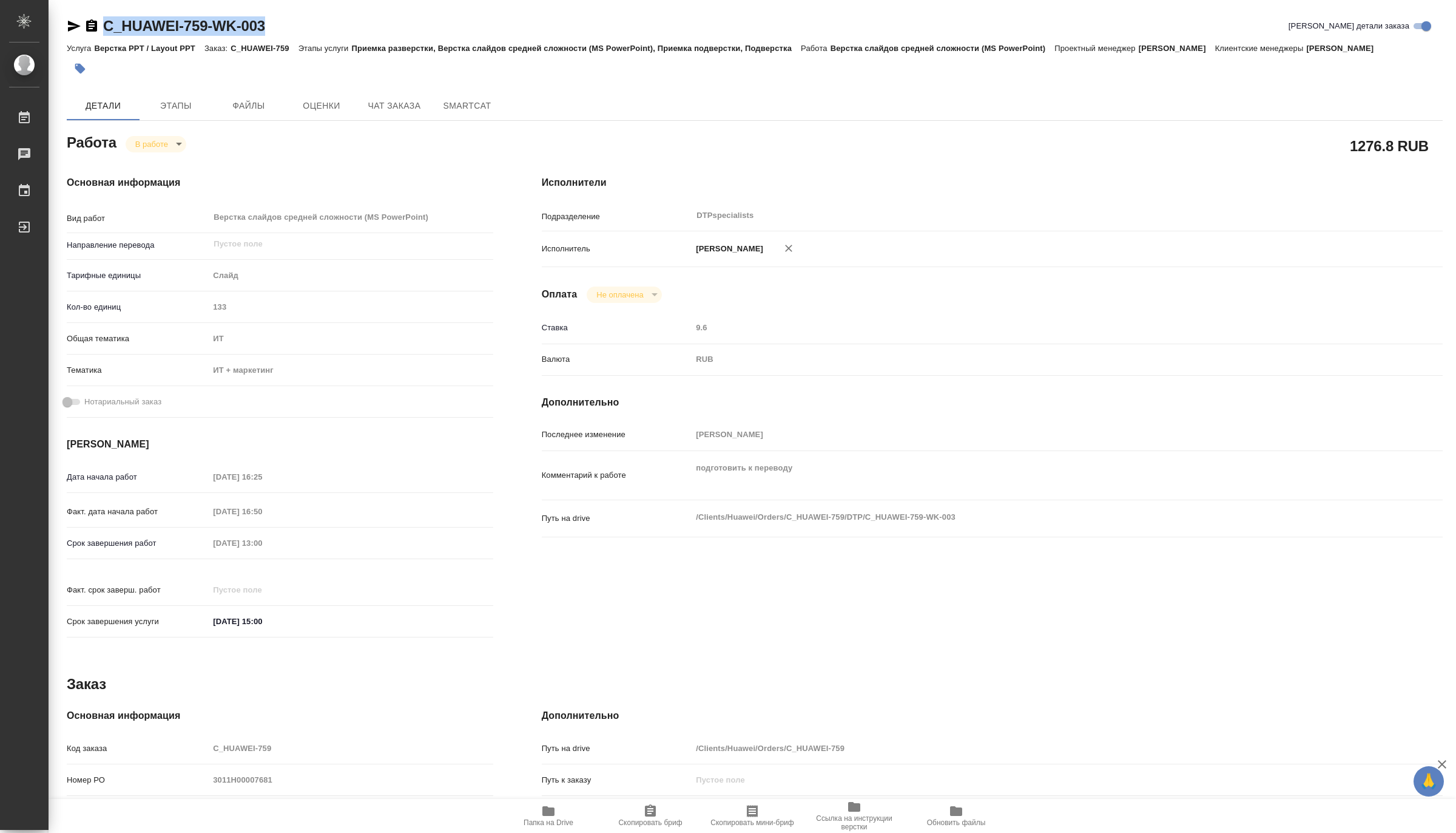
drag, startPoint x: 311, startPoint y: 26, endPoint x: 106, endPoint y: 27, distance: 205.0
click at [106, 27] on div "C_HUAWEI-759-WK-003 Кратко детали заказа" at bounding box center [755, 26] width 1376 height 19
type textarea "x"
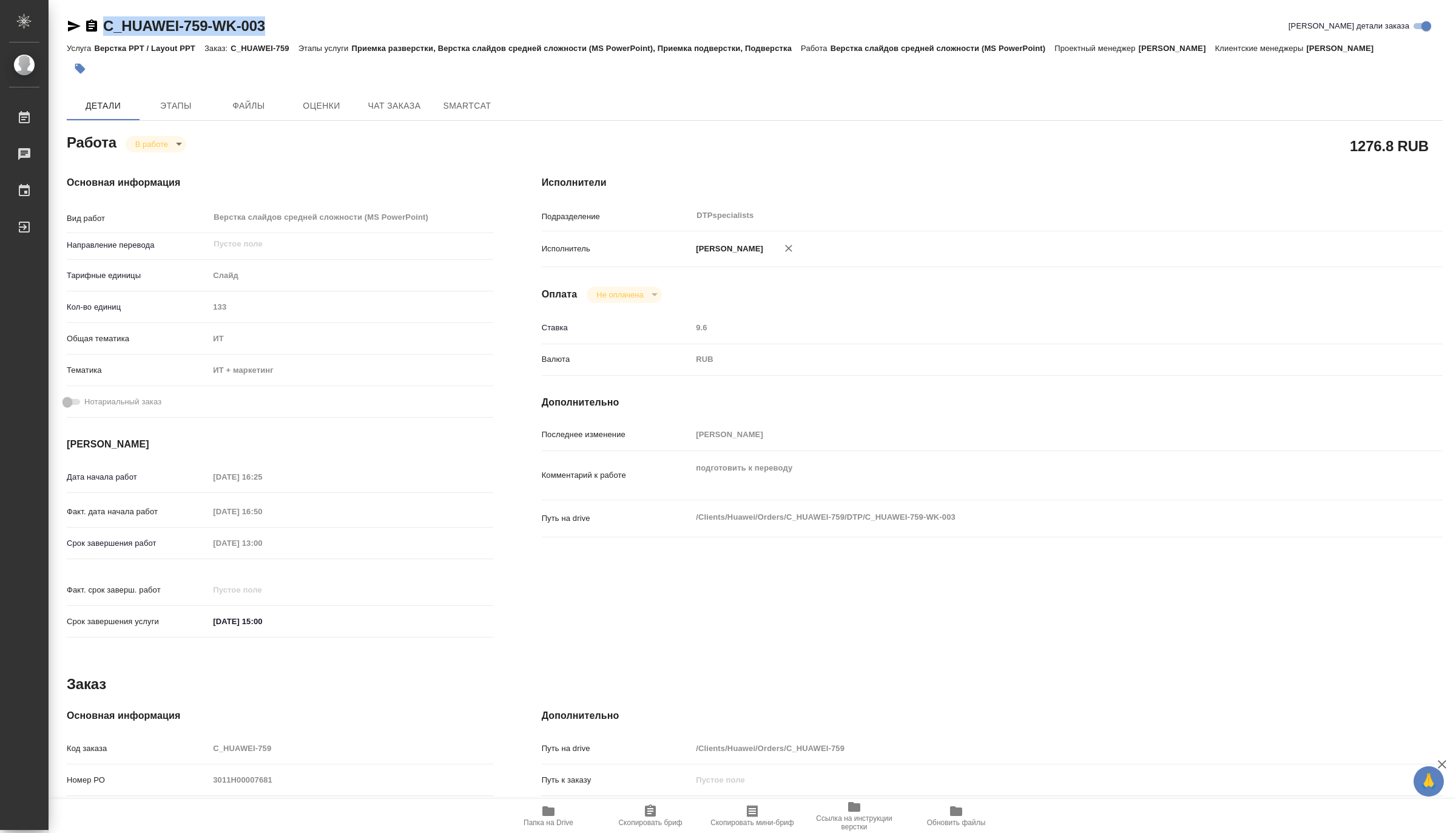
type textarea "x"
copy link "C_HUAWEI-759-WK-003"
click at [545, 817] on icon "button" at bounding box center [548, 810] width 14 height 14
type textarea "x"
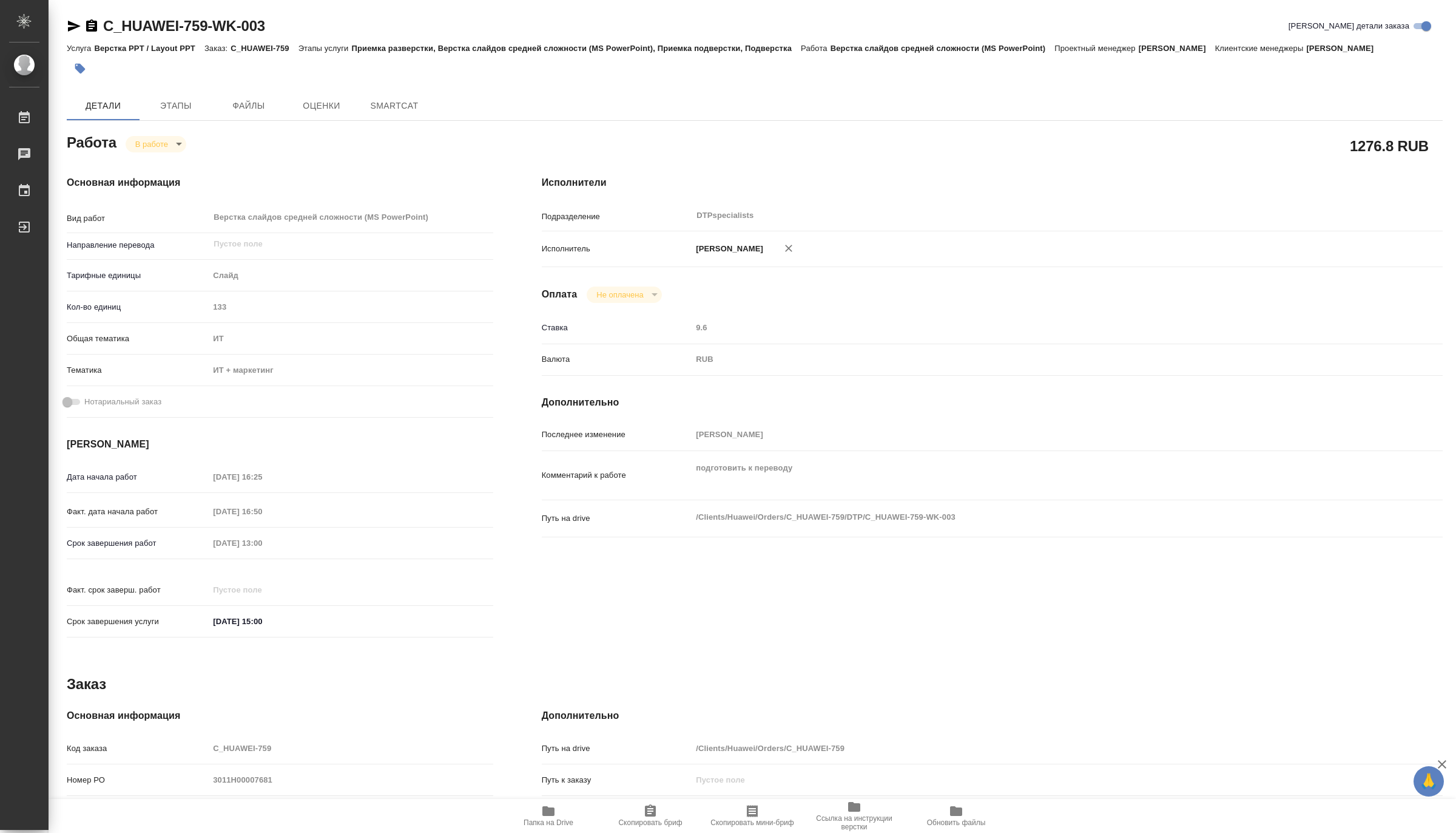
type textarea "x"
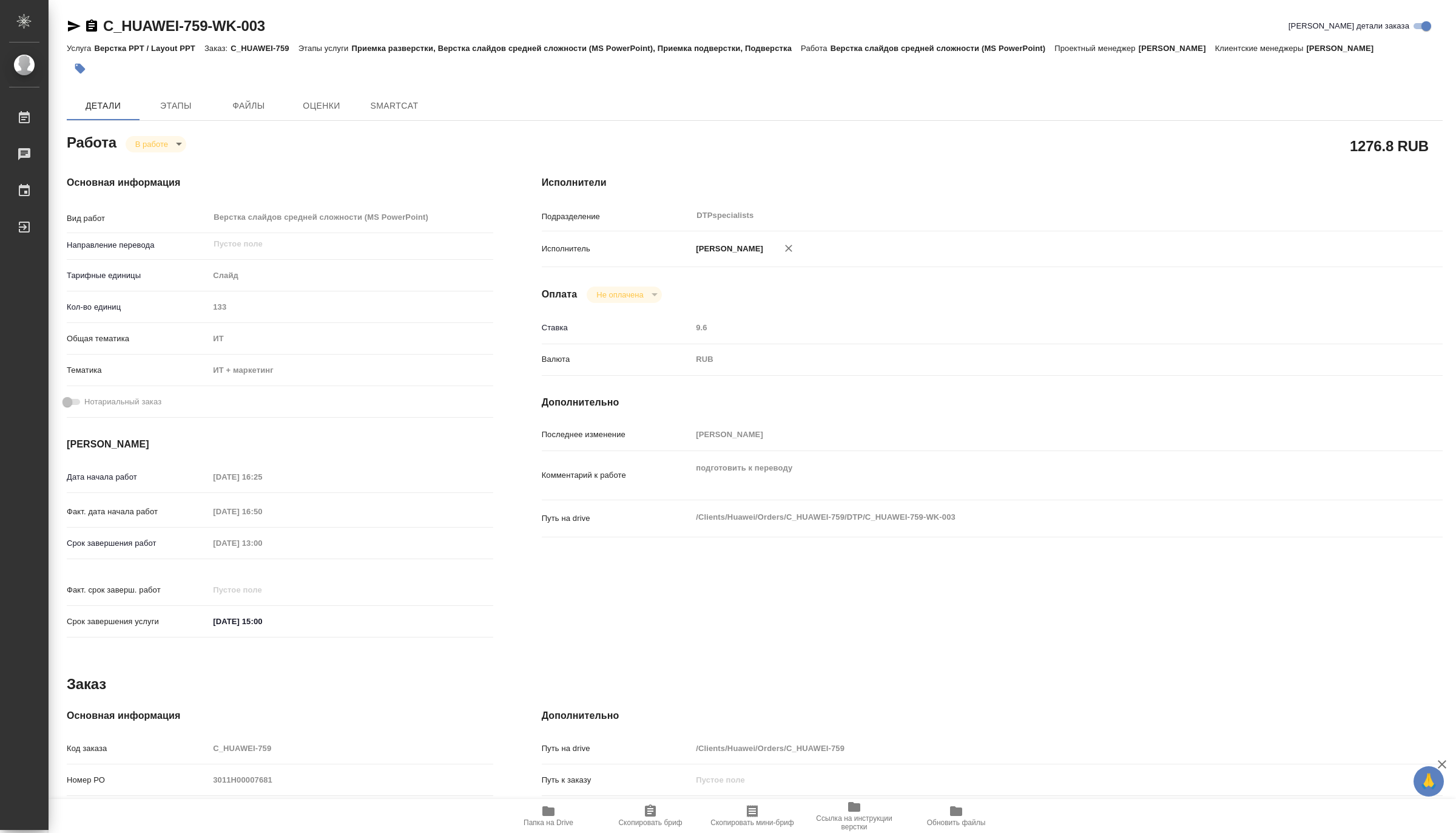
type textarea "x"
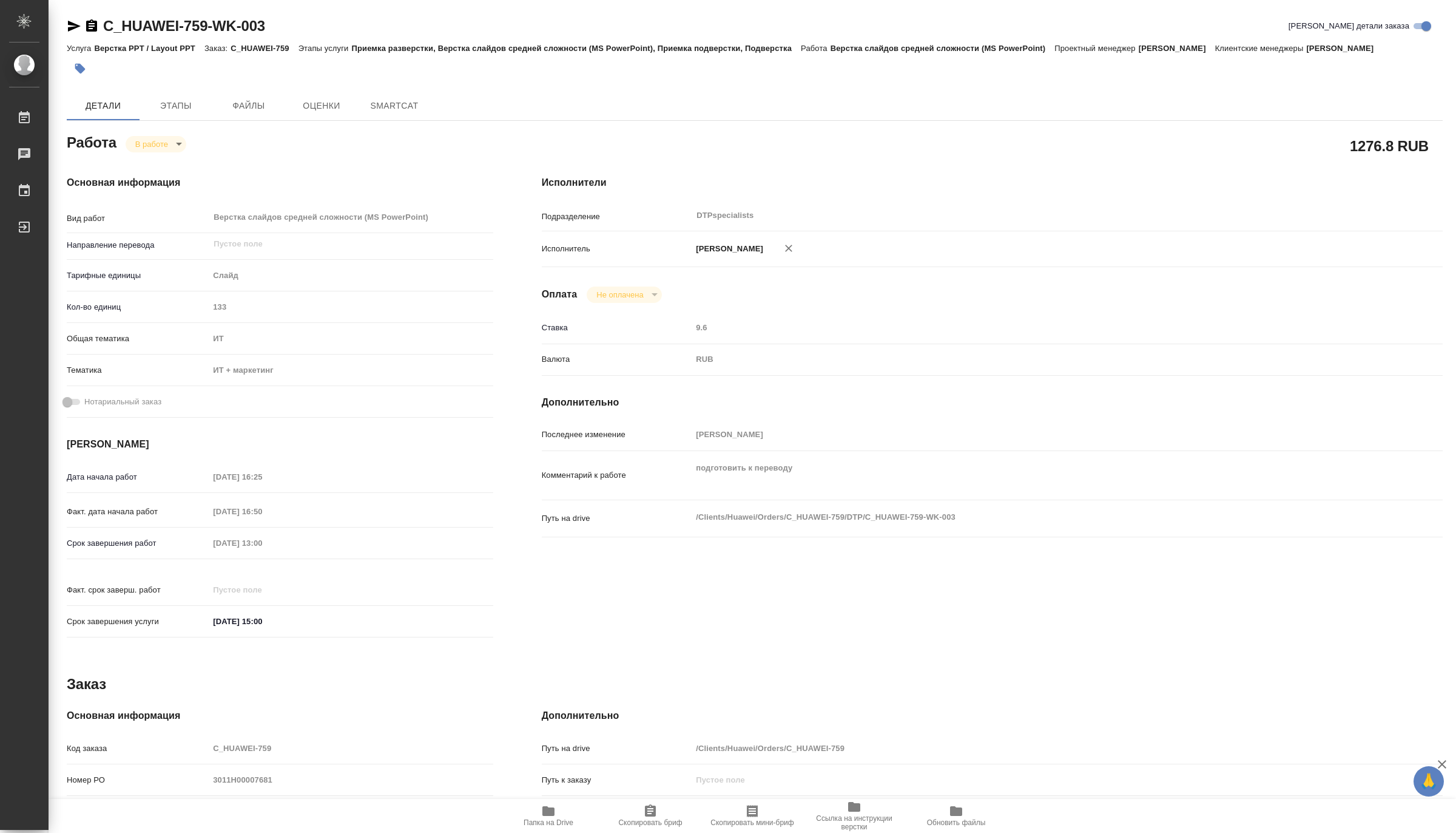
type textarea "x"
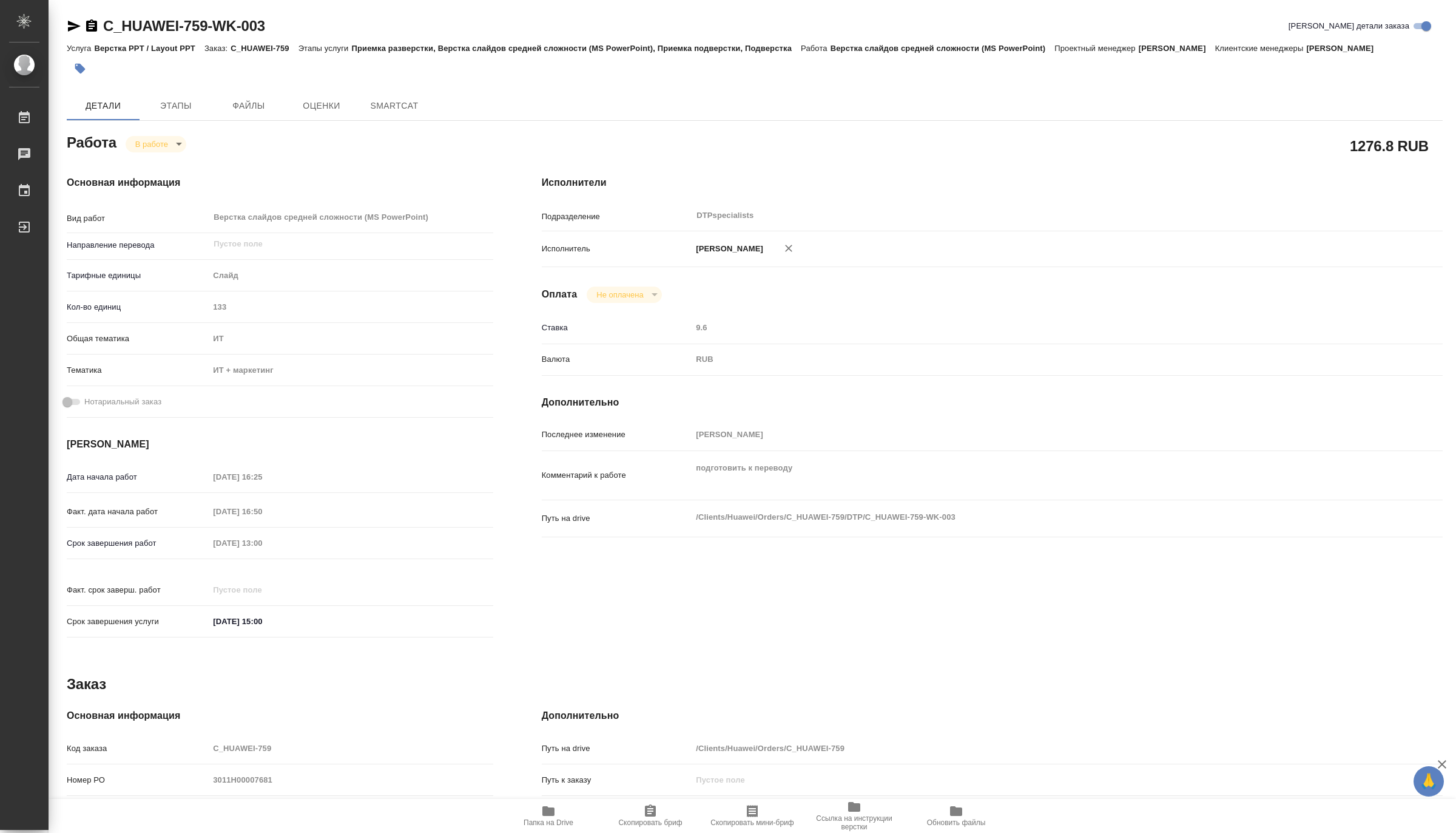
type textarea "x"
click at [534, 815] on span "Папка на Drive" at bounding box center [548, 815] width 87 height 23
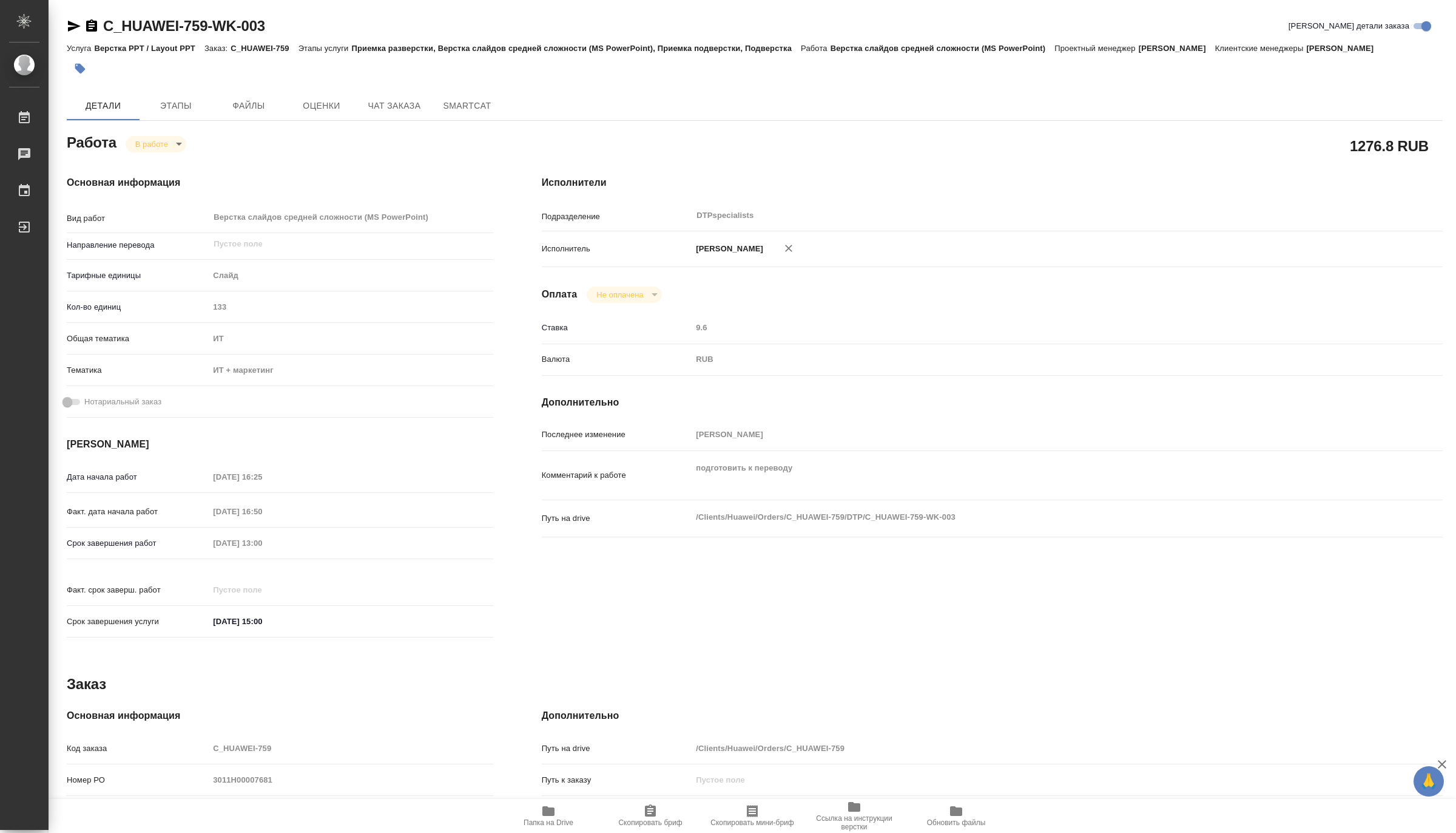
type textarea "x"
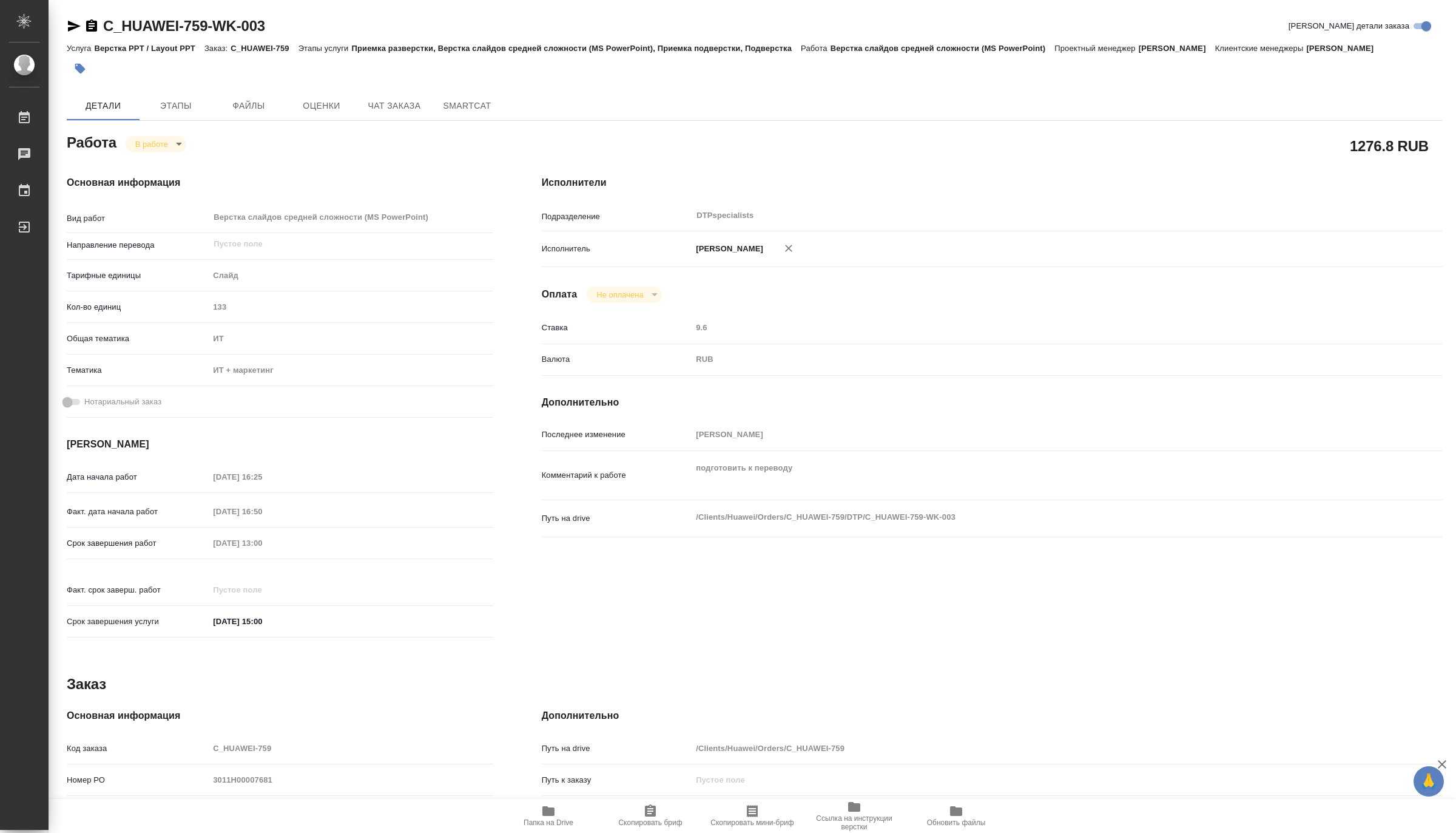
type textarea "x"
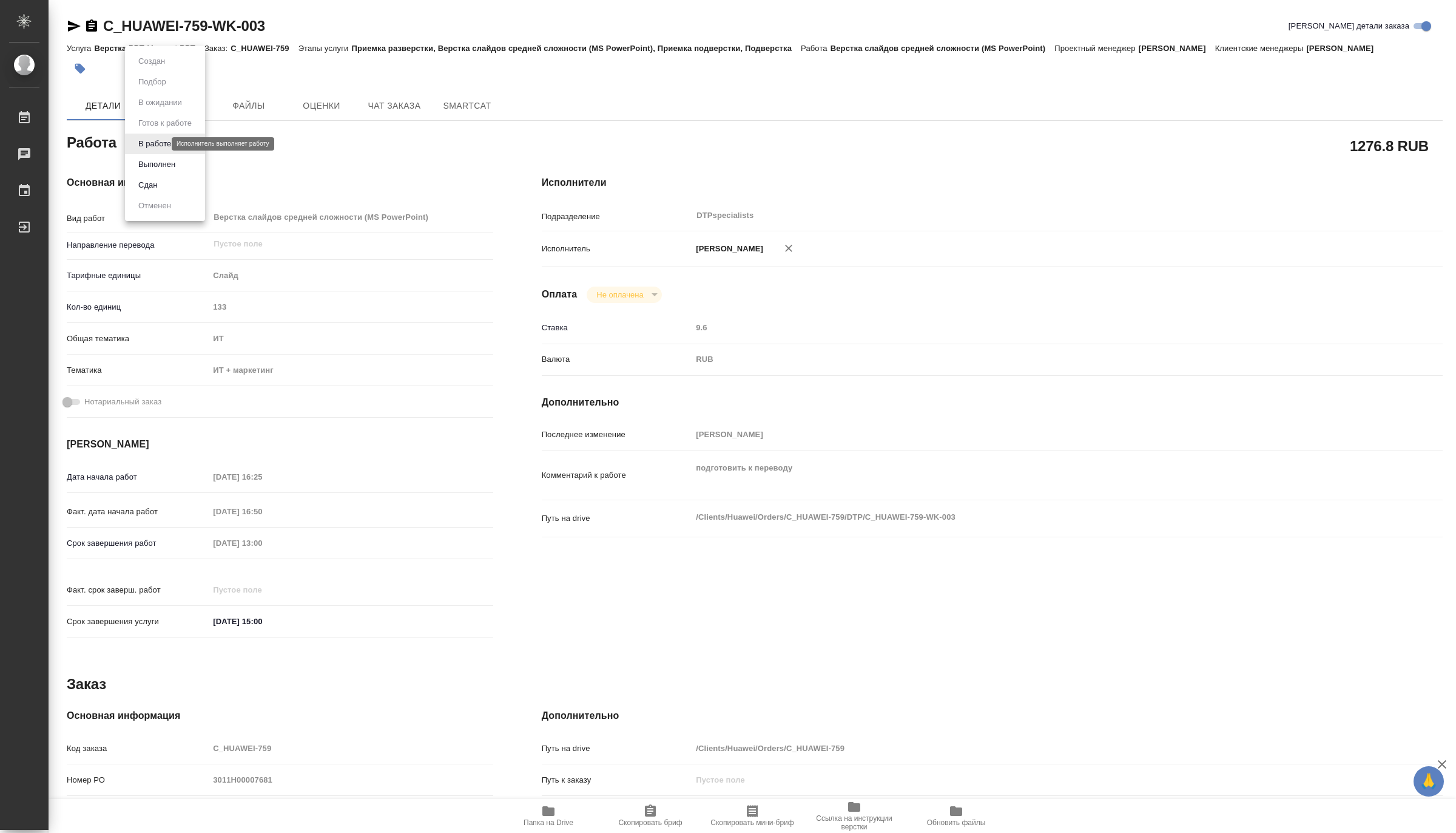
click at [144, 144] on body "🙏 .cls-1 fill:#fff; AWATERA Matveeva Maria Работы 0 Чаты График Выйти C_HUAWEI-…" at bounding box center [728, 416] width 1456 height 833
click at [143, 166] on button "Выполнен" at bounding box center [157, 164] width 44 height 14
type textarea "x"
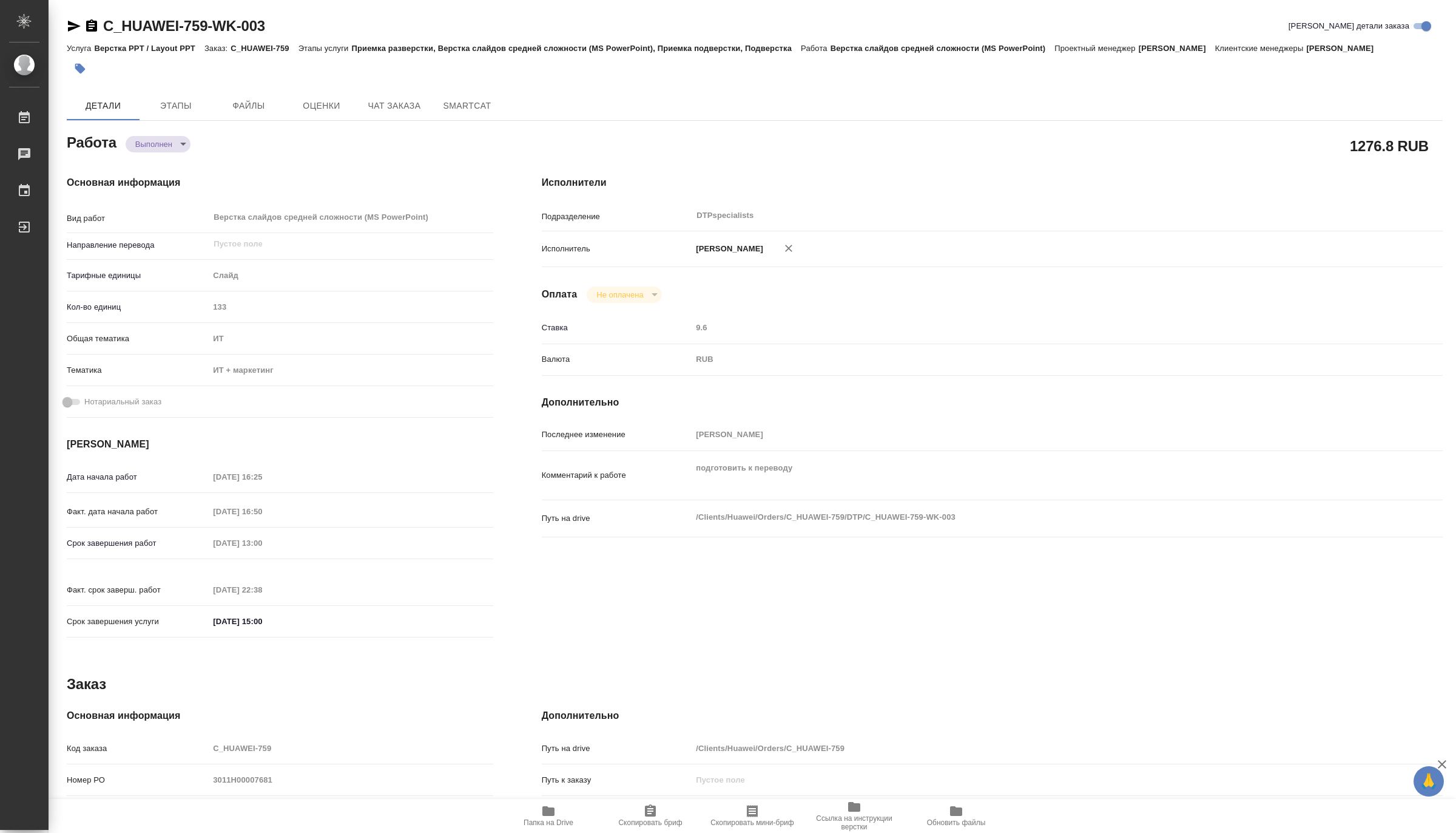
type textarea "x"
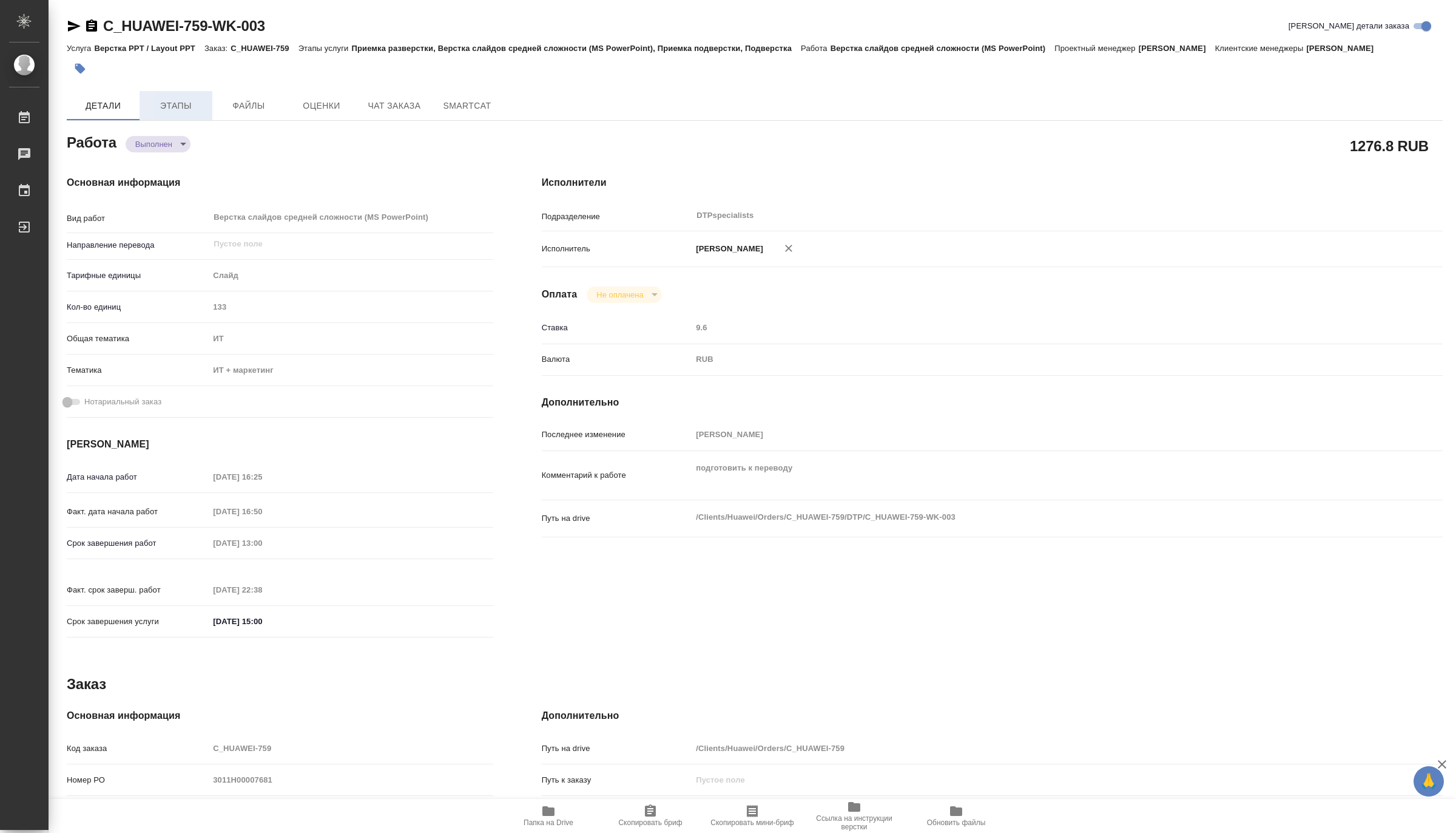
type textarea "x"
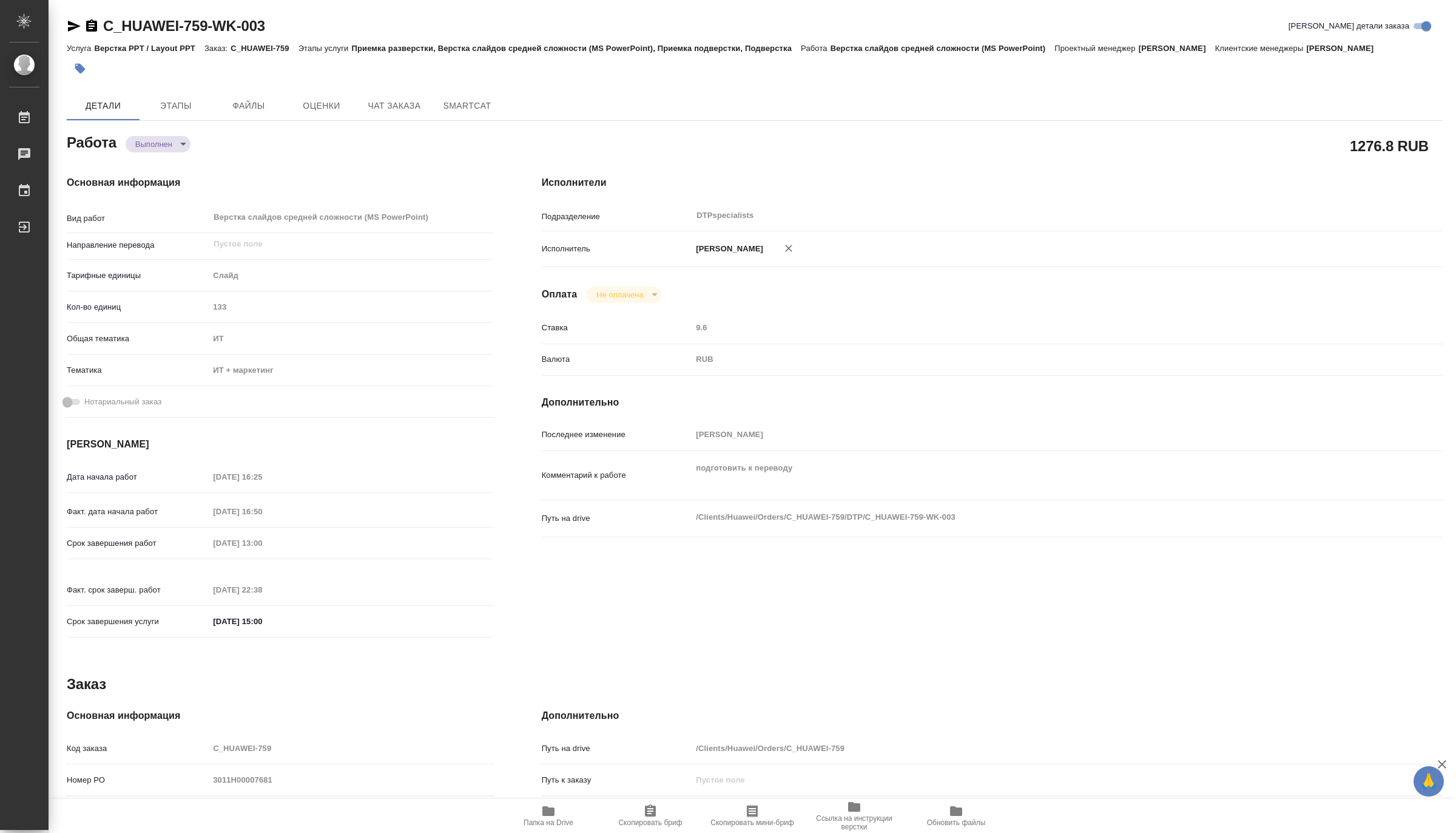
type textarea "x"
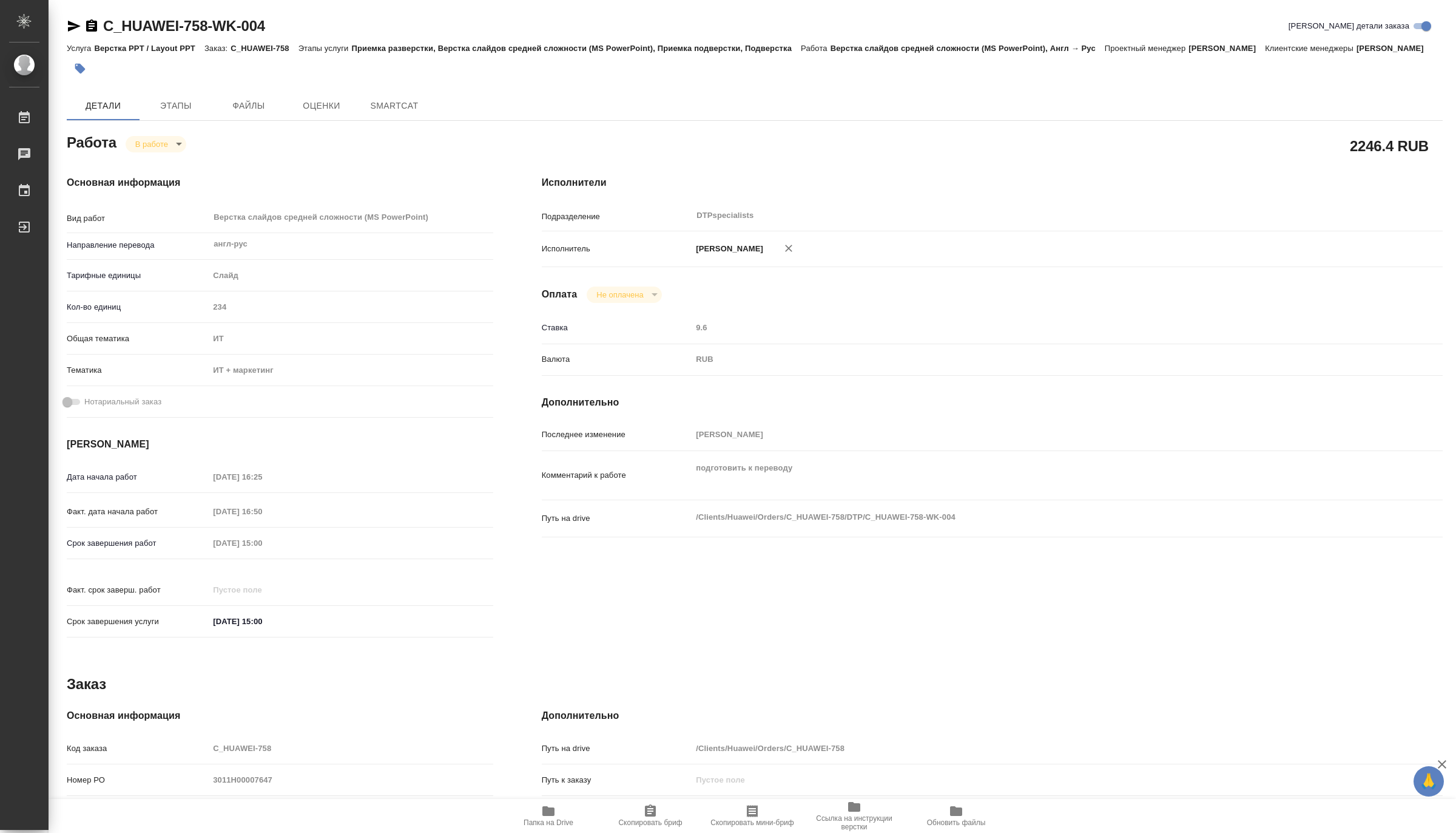
type textarea "x"
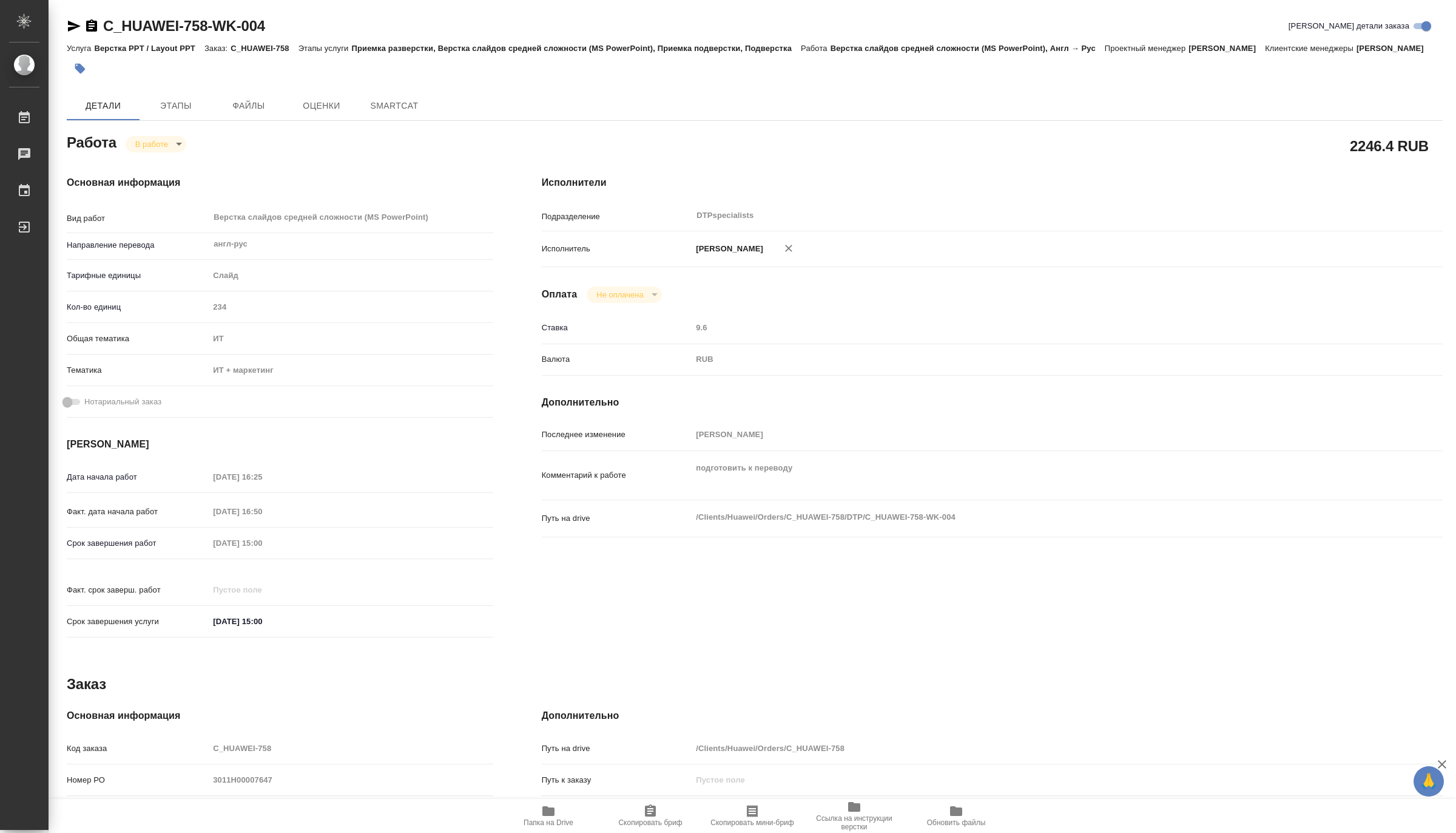
type textarea "x"
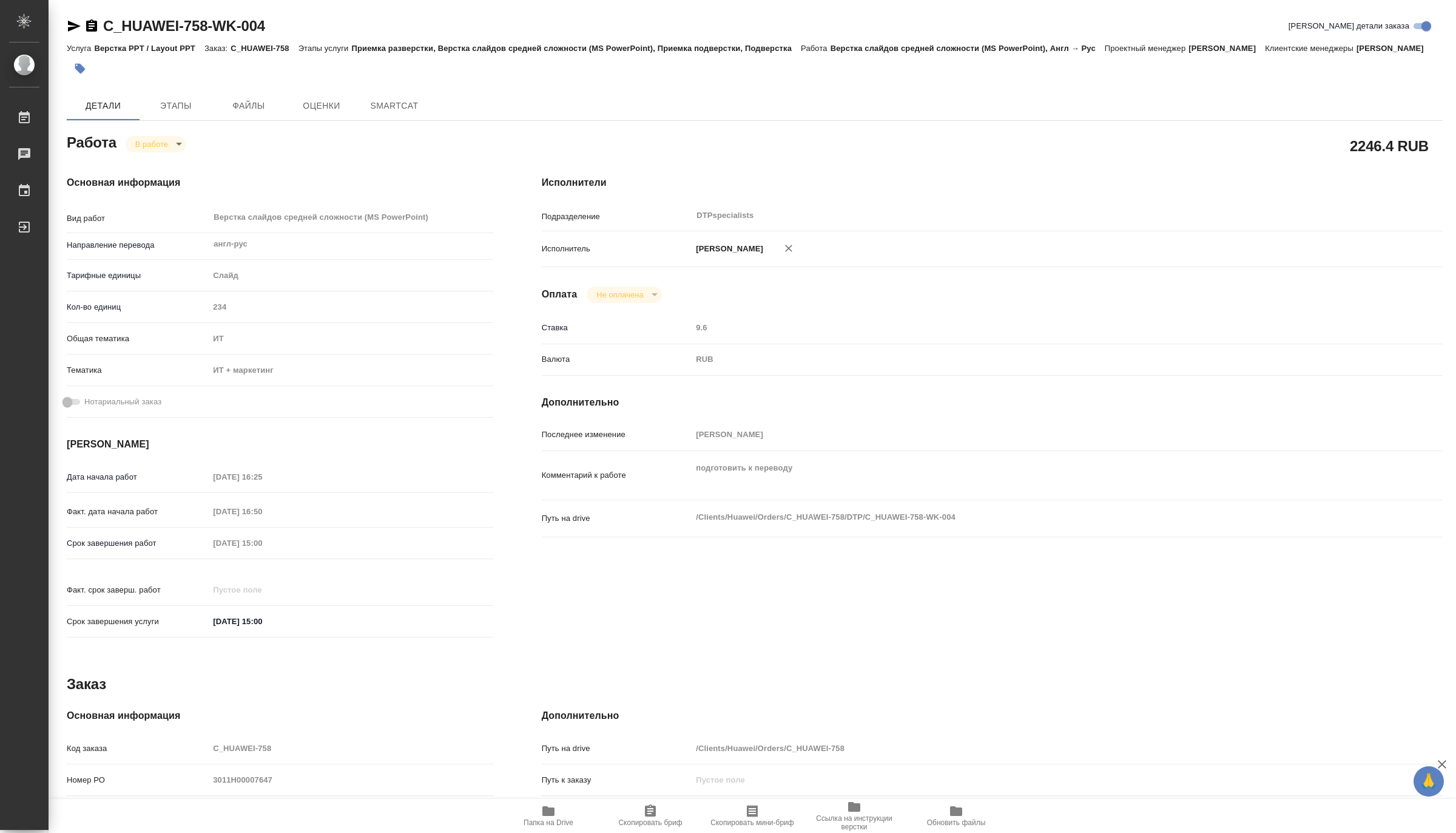
type textarea "x"
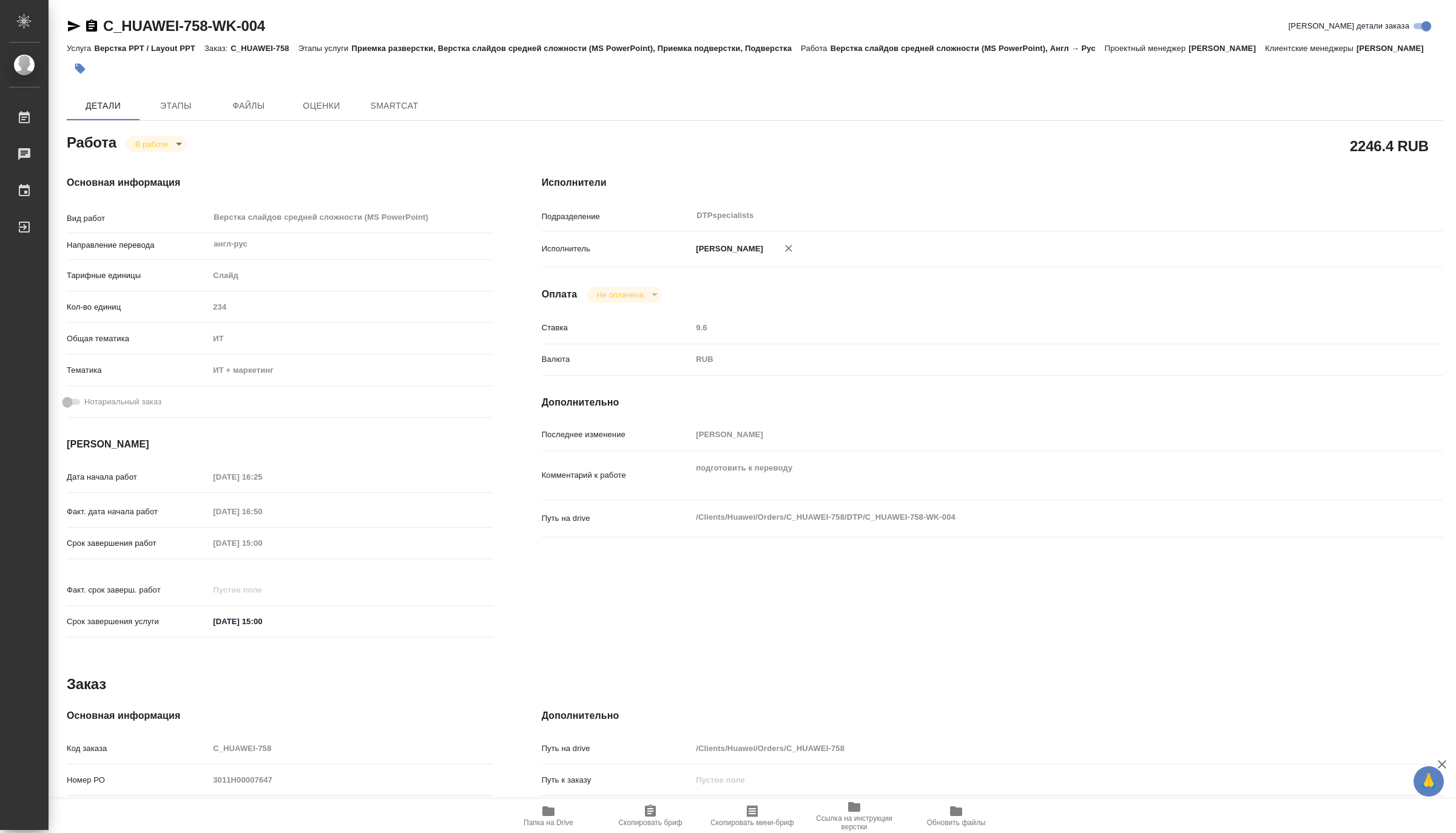
type textarea "x"
click at [554, 805] on icon "button" at bounding box center [548, 810] width 14 height 14
type textarea "x"
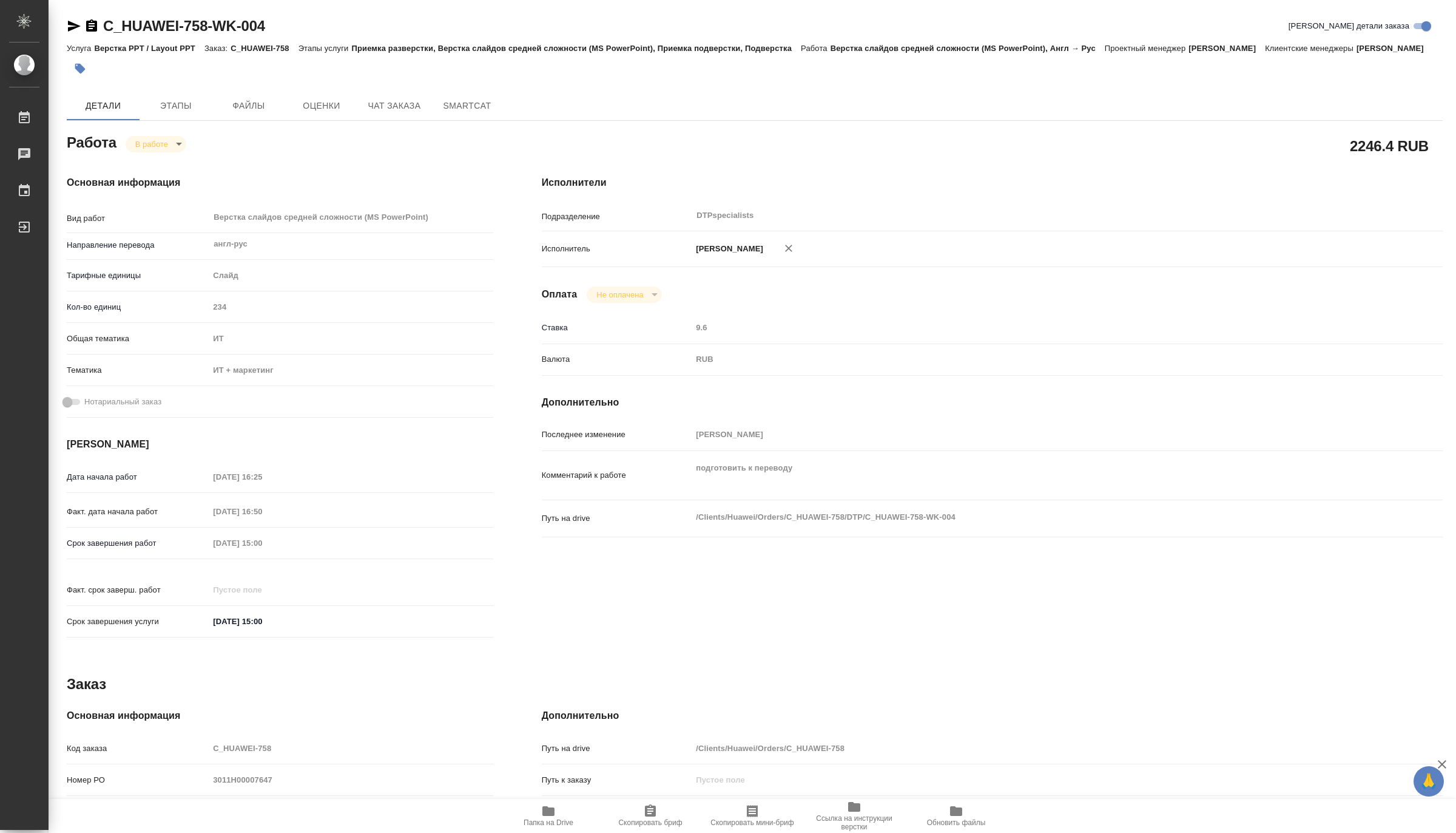
type textarea "x"
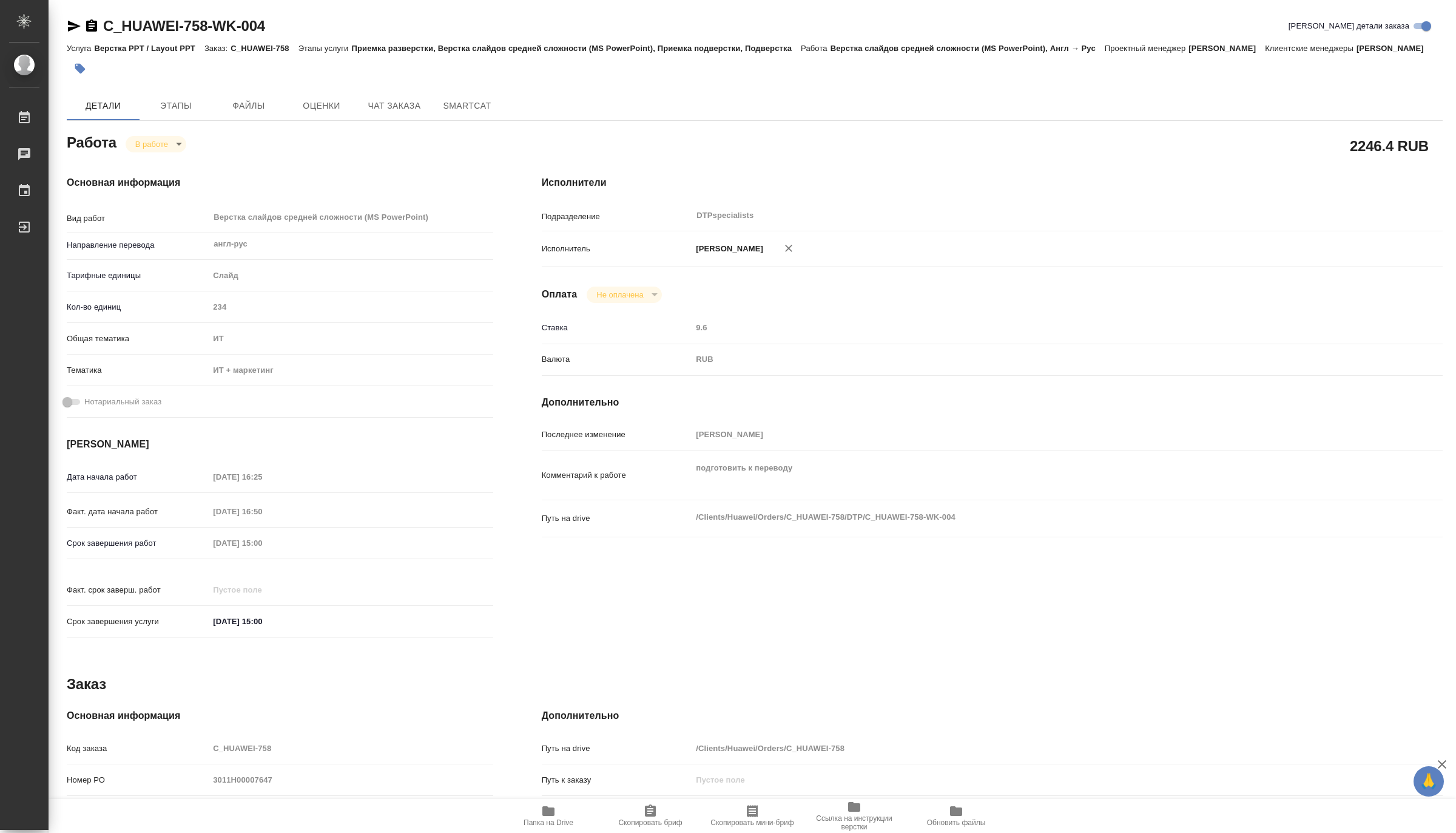
type textarea "x"
click at [143, 154] on body "🙏 .cls-1 fill:#fff; AWATERA Matveeva Maria Работы 0 Чаты График Выйти C_HUAWEI-…" at bounding box center [728, 416] width 1456 height 833
click at [143, 170] on li "Выполнен" at bounding box center [164, 179] width 80 height 20
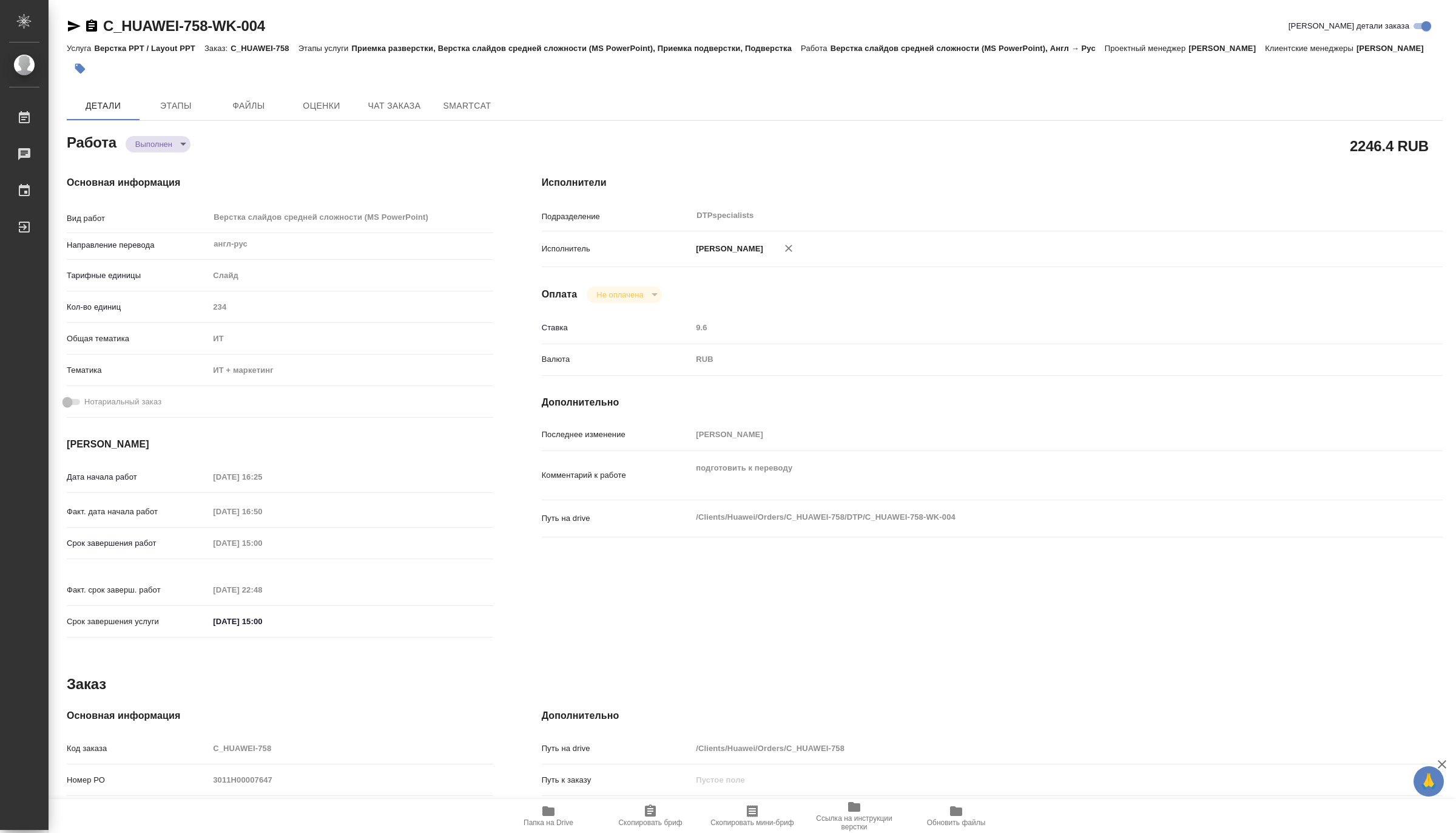
type textarea "x"
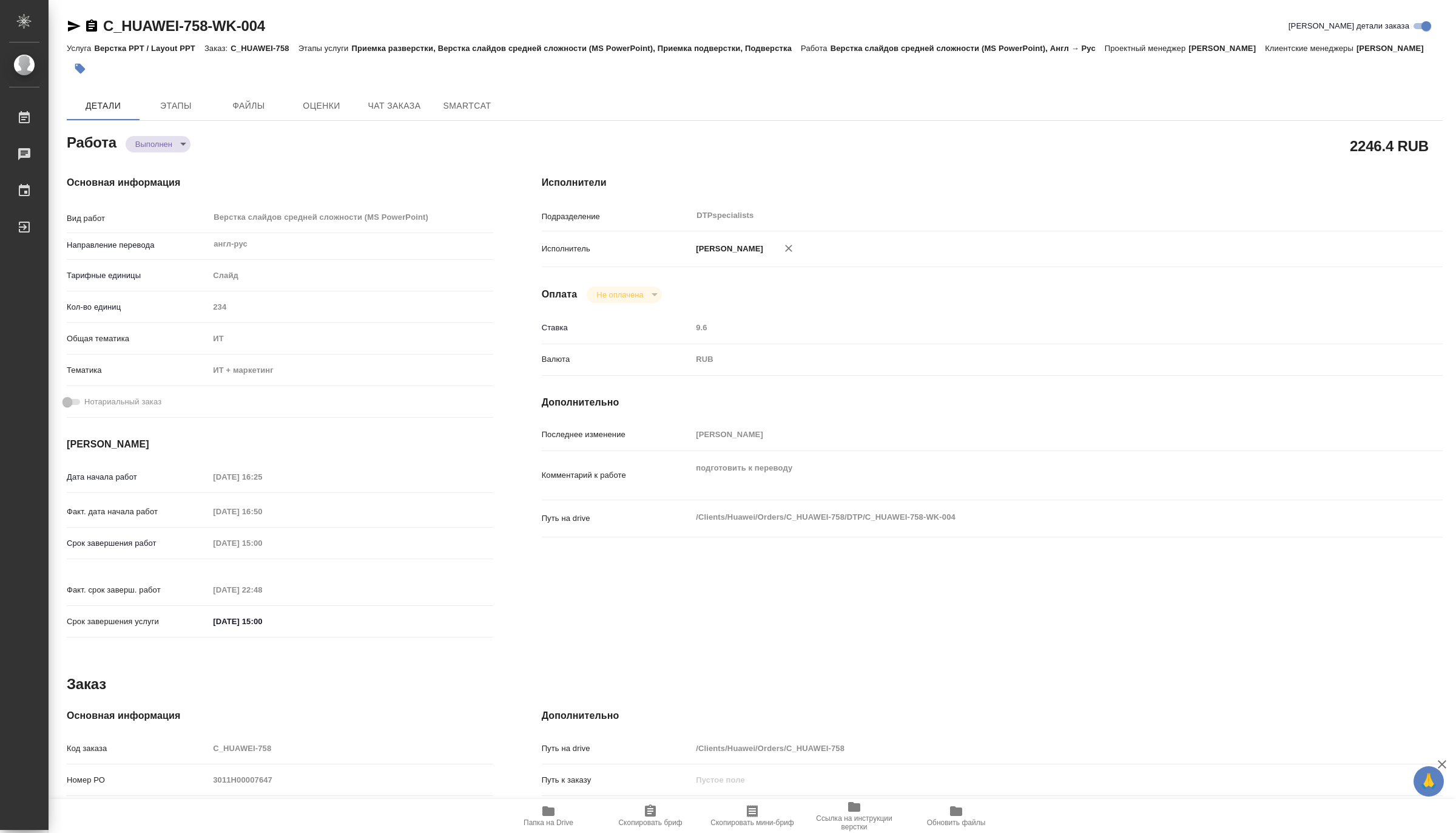
type textarea "x"
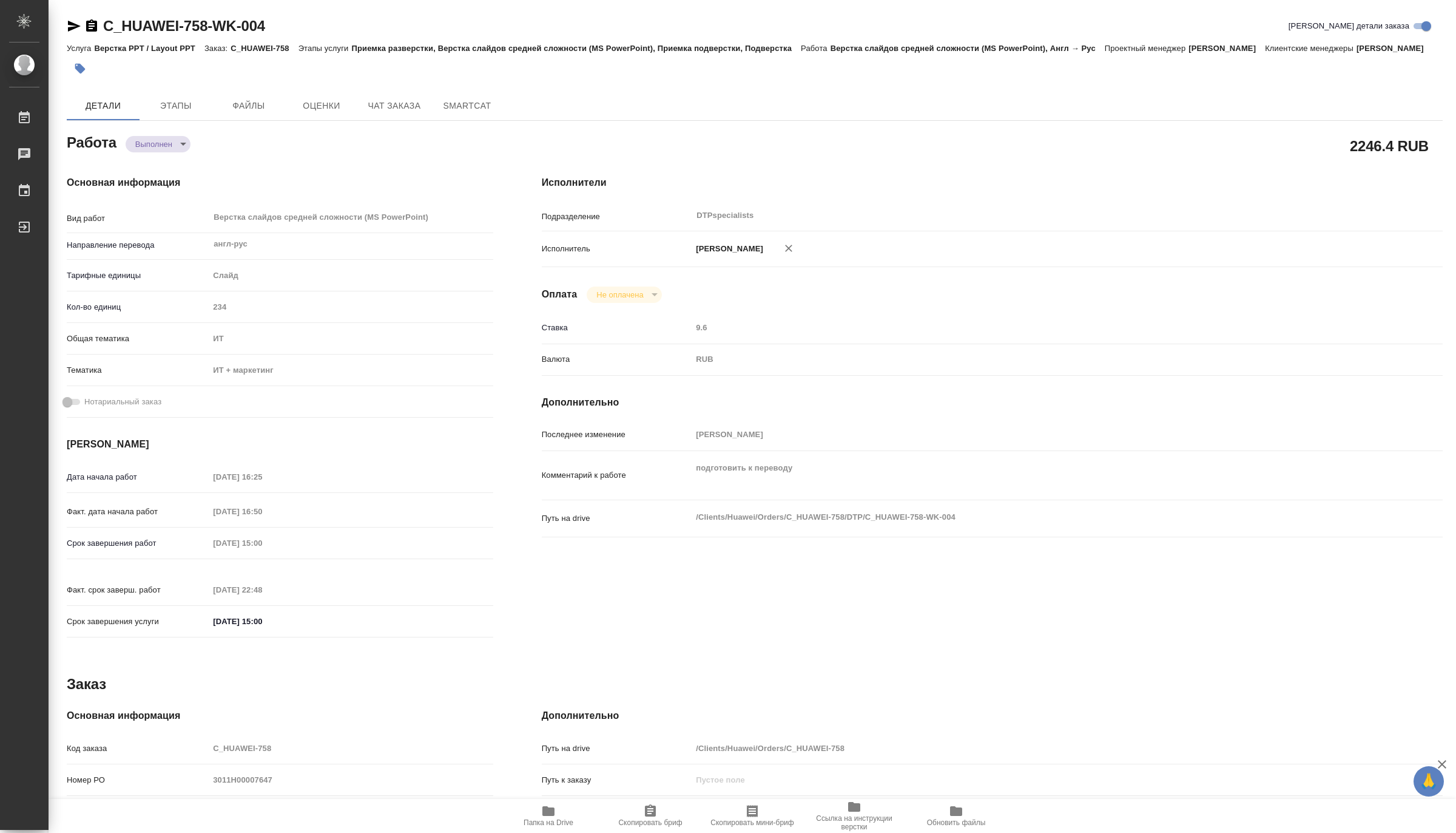
type textarea "x"
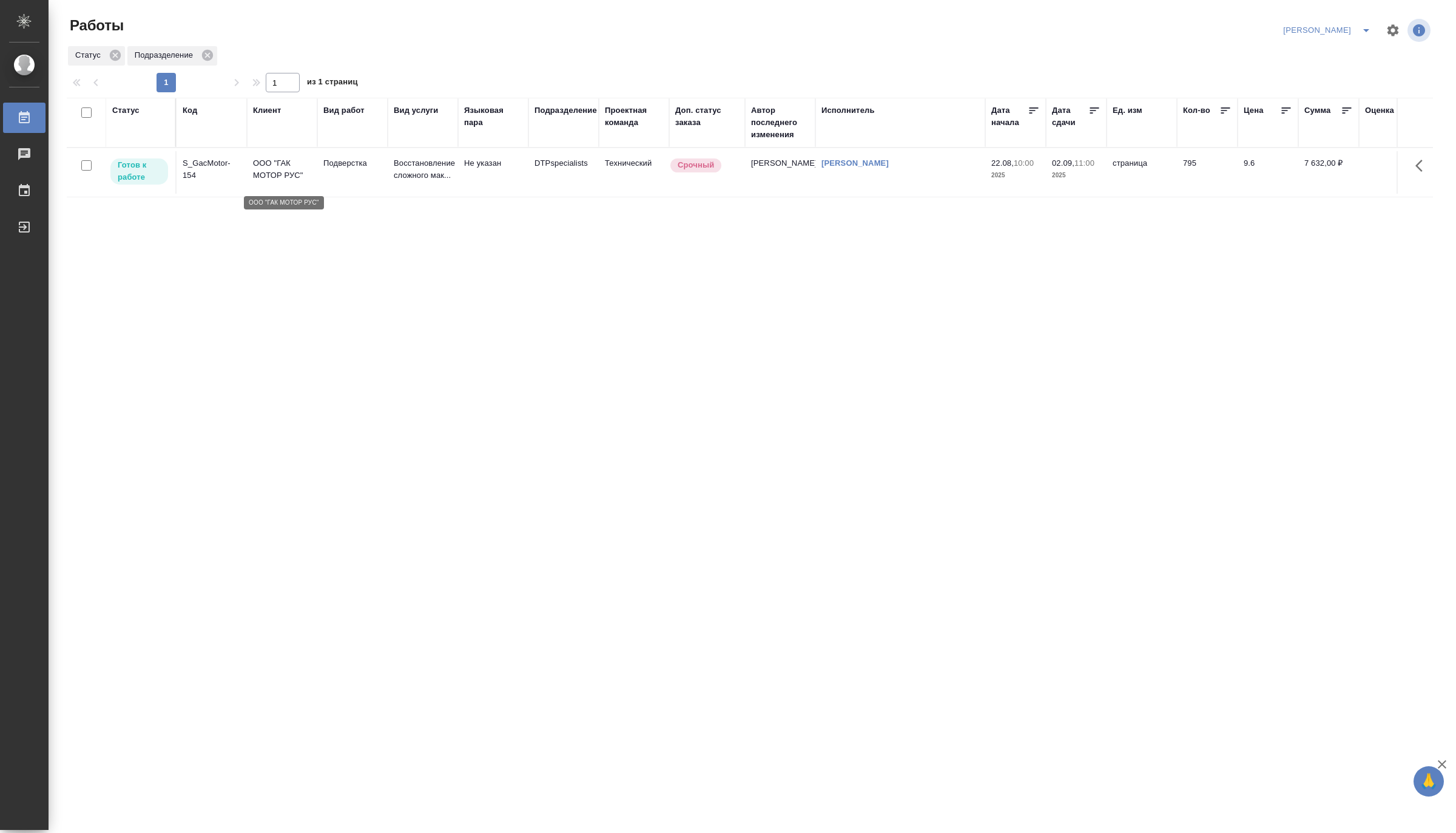
click at [271, 177] on p "ООО "ГАК МОТОР РУС"" at bounding box center [282, 169] width 58 height 25
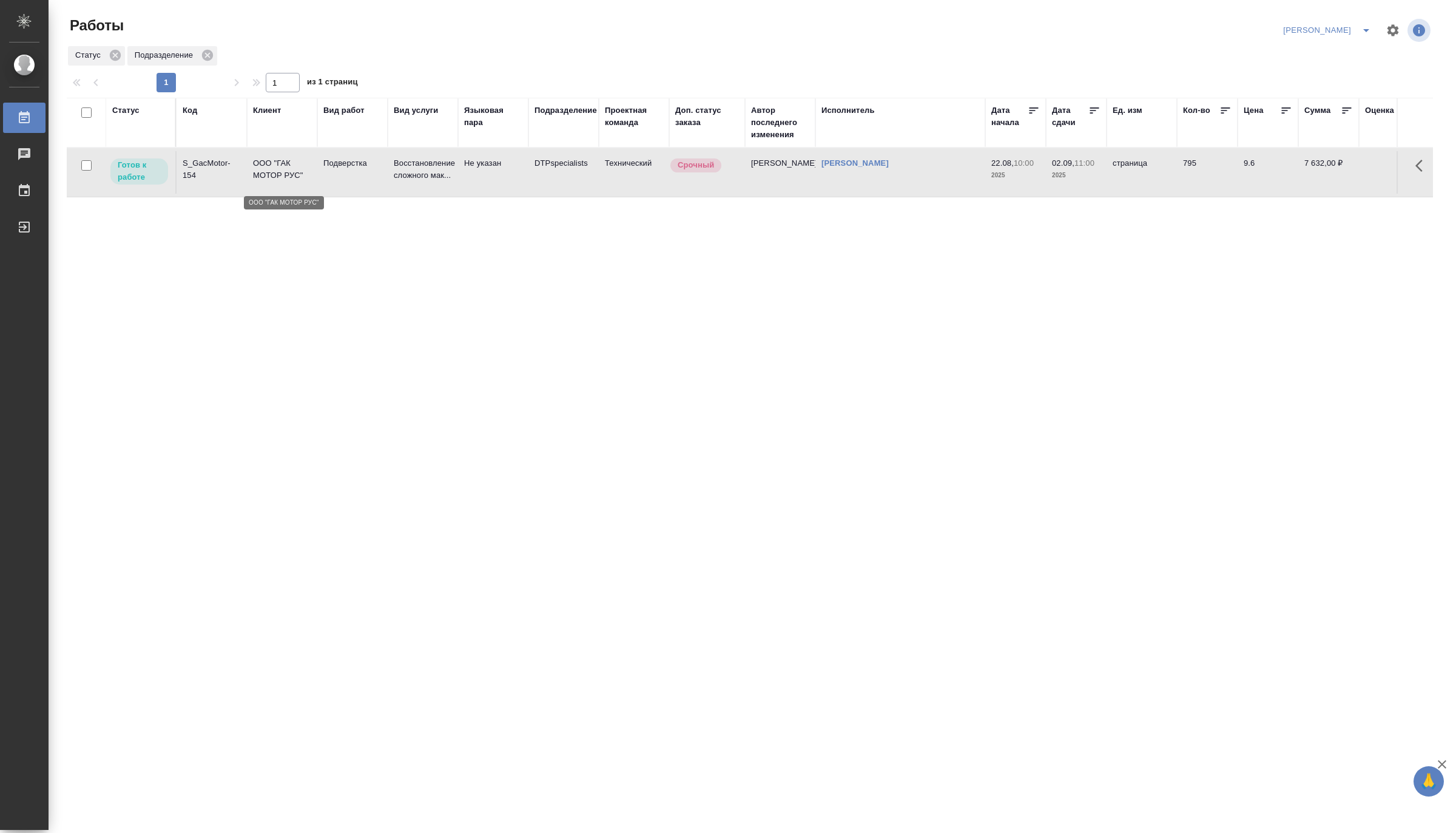
click at [271, 177] on p "ООО "ГАК МОТОР РУС"" at bounding box center [282, 169] width 58 height 25
click at [318, 184] on td "Подверстка" at bounding box center [352, 173] width 70 height 42
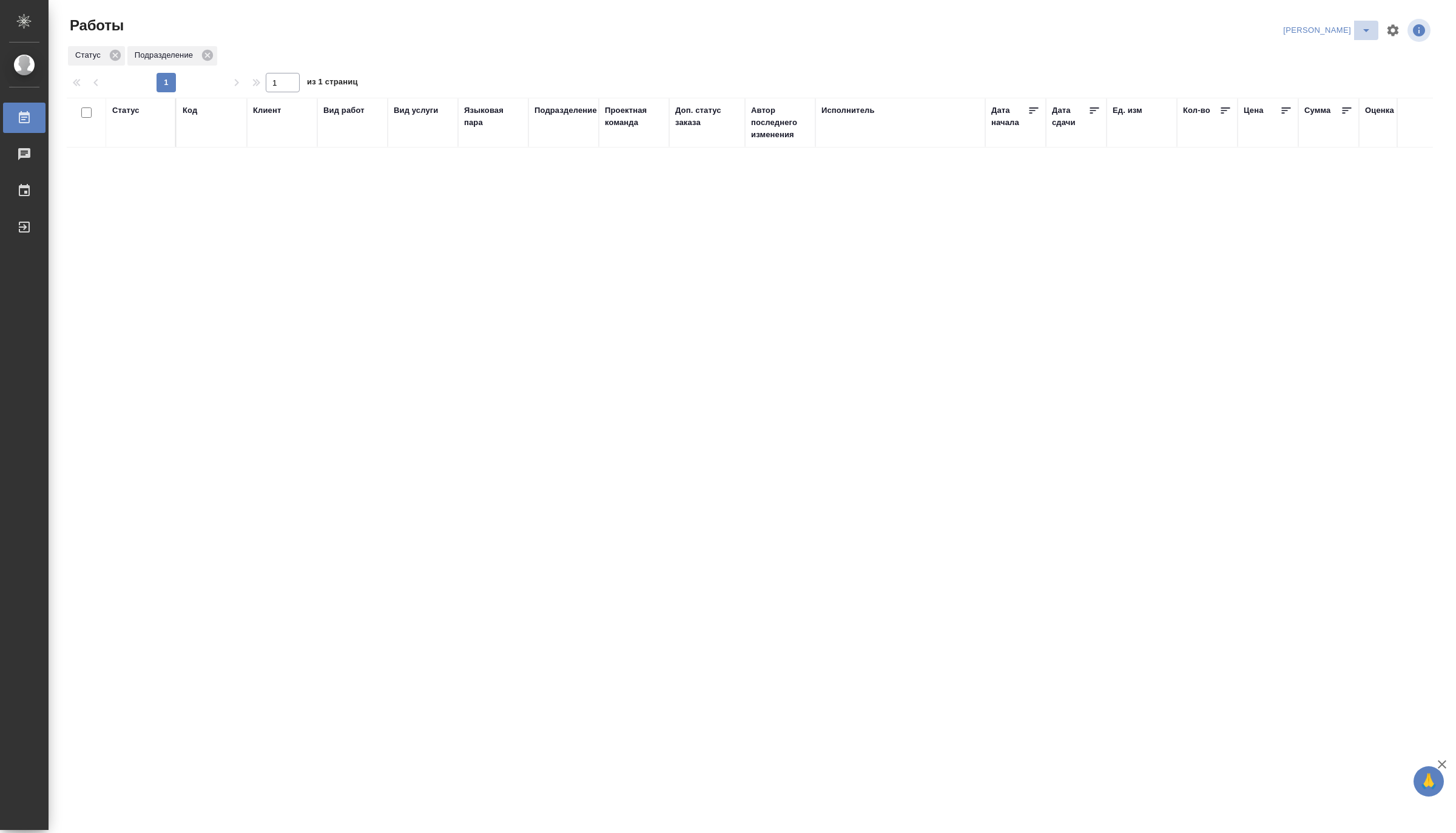
click at [1368, 26] on icon "split button" at bounding box center [1366, 30] width 14 height 14
click at [1301, 93] on li "Ждемс" at bounding box center [1320, 93] width 117 height 19
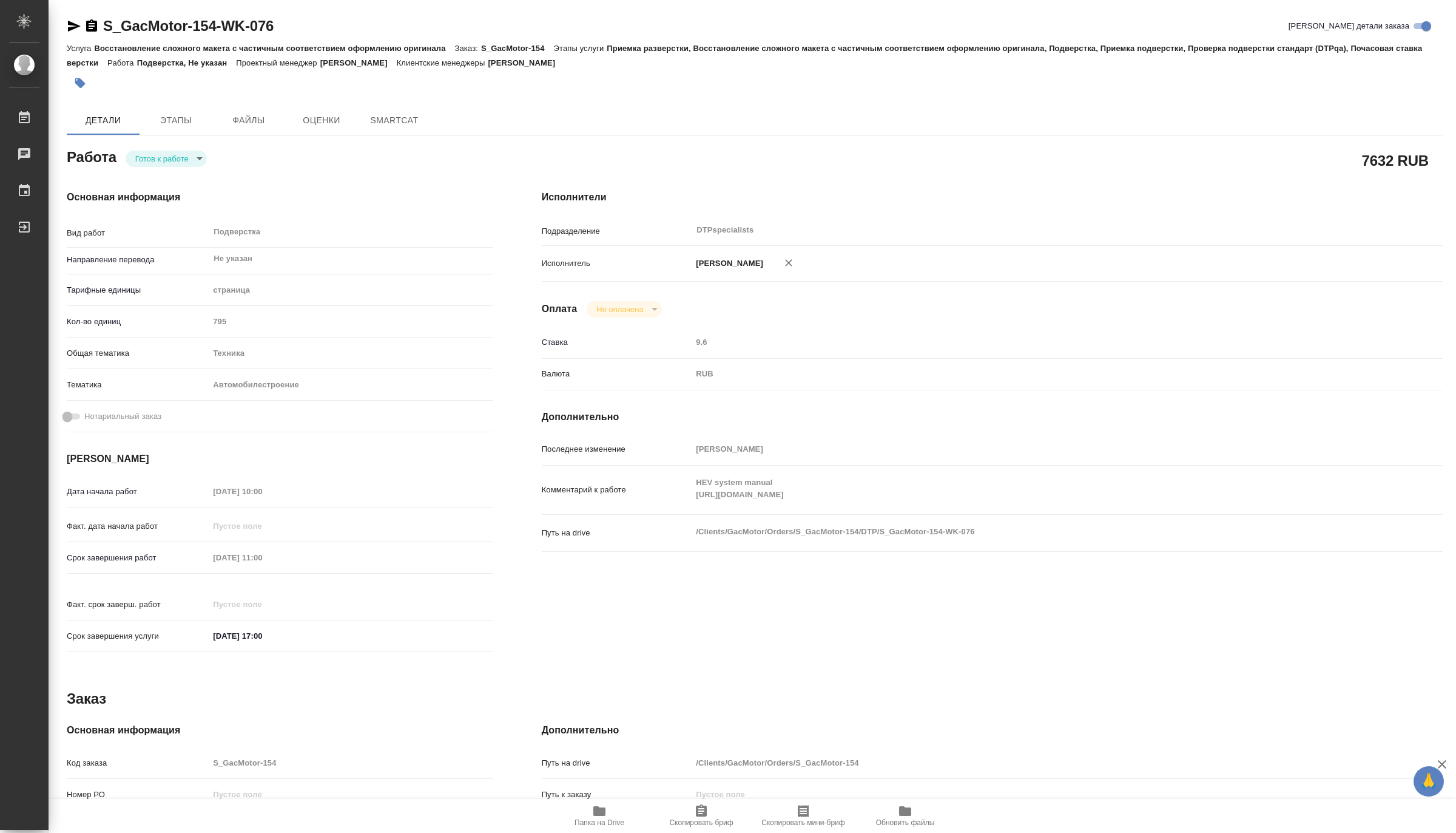
type textarea "x"
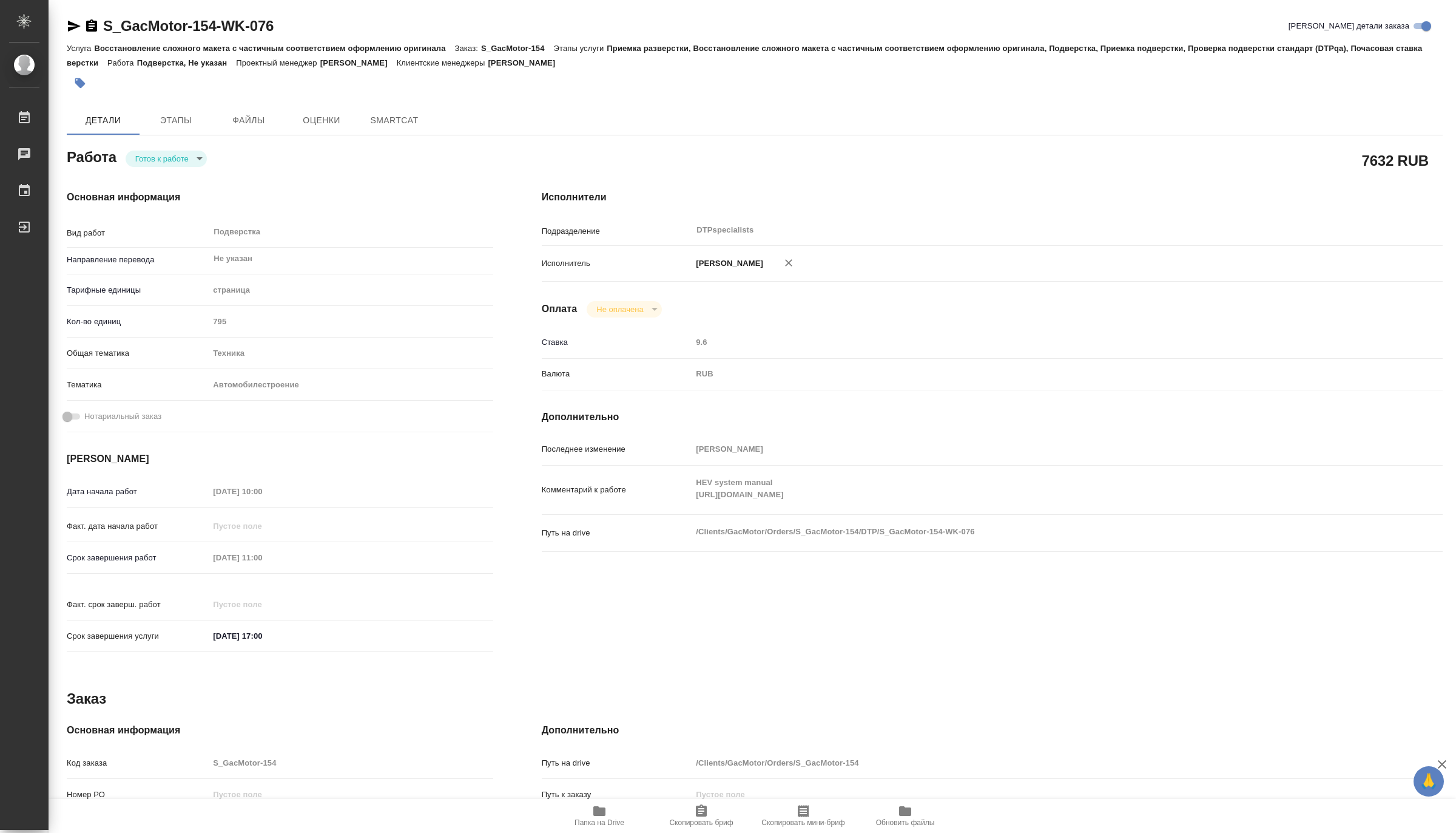
type textarea "x"
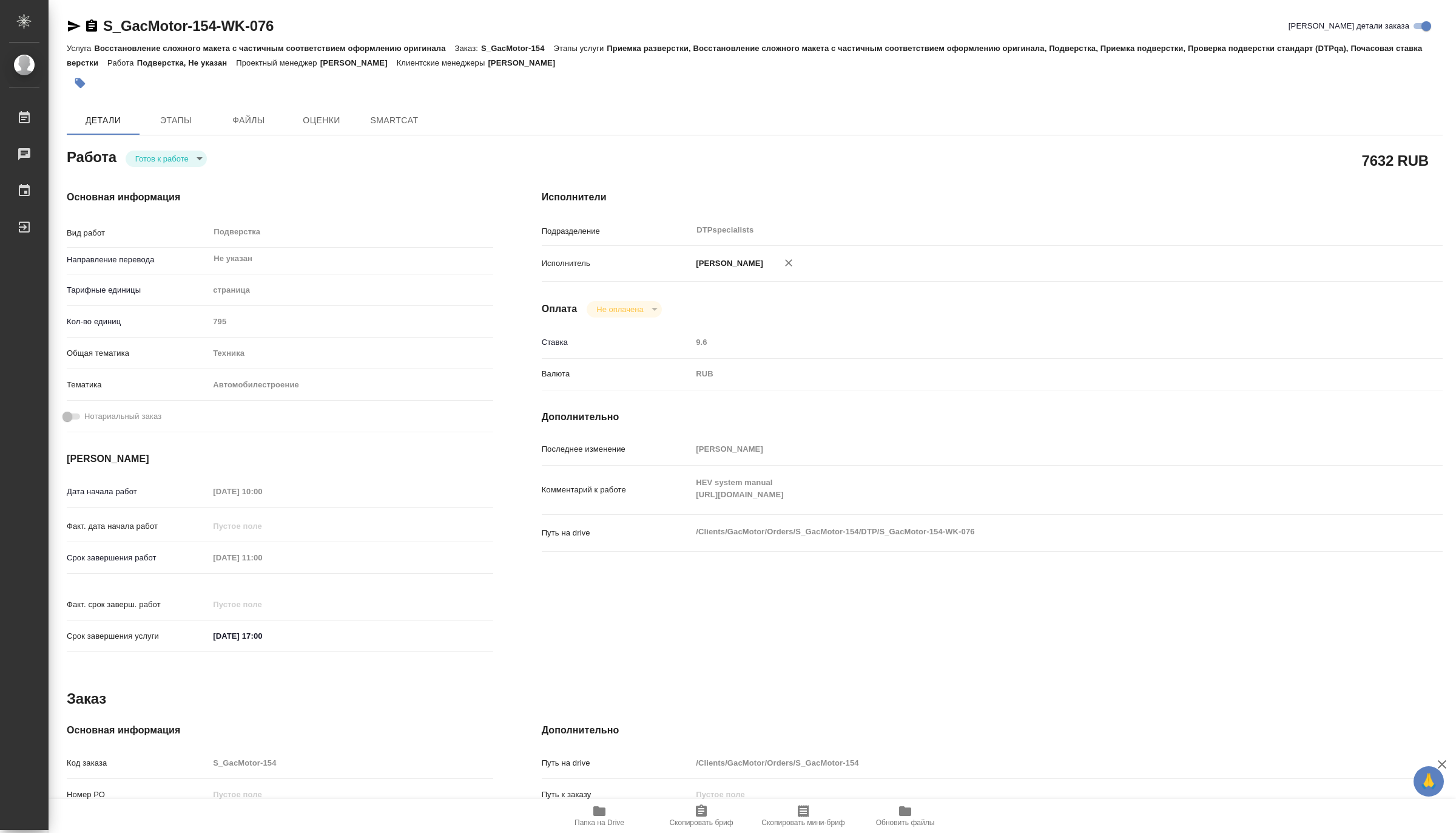
type textarea "x"
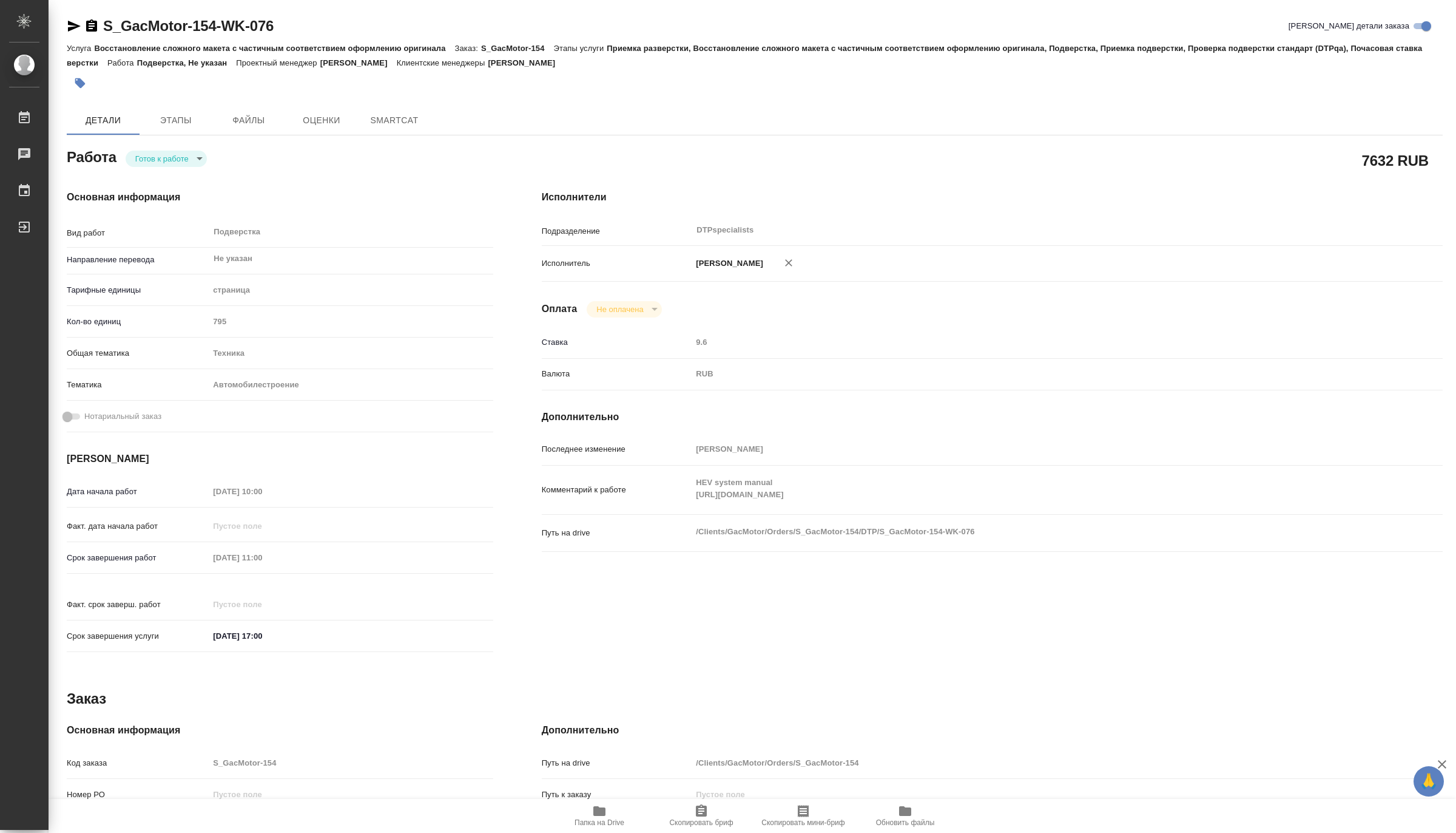
type textarea "x"
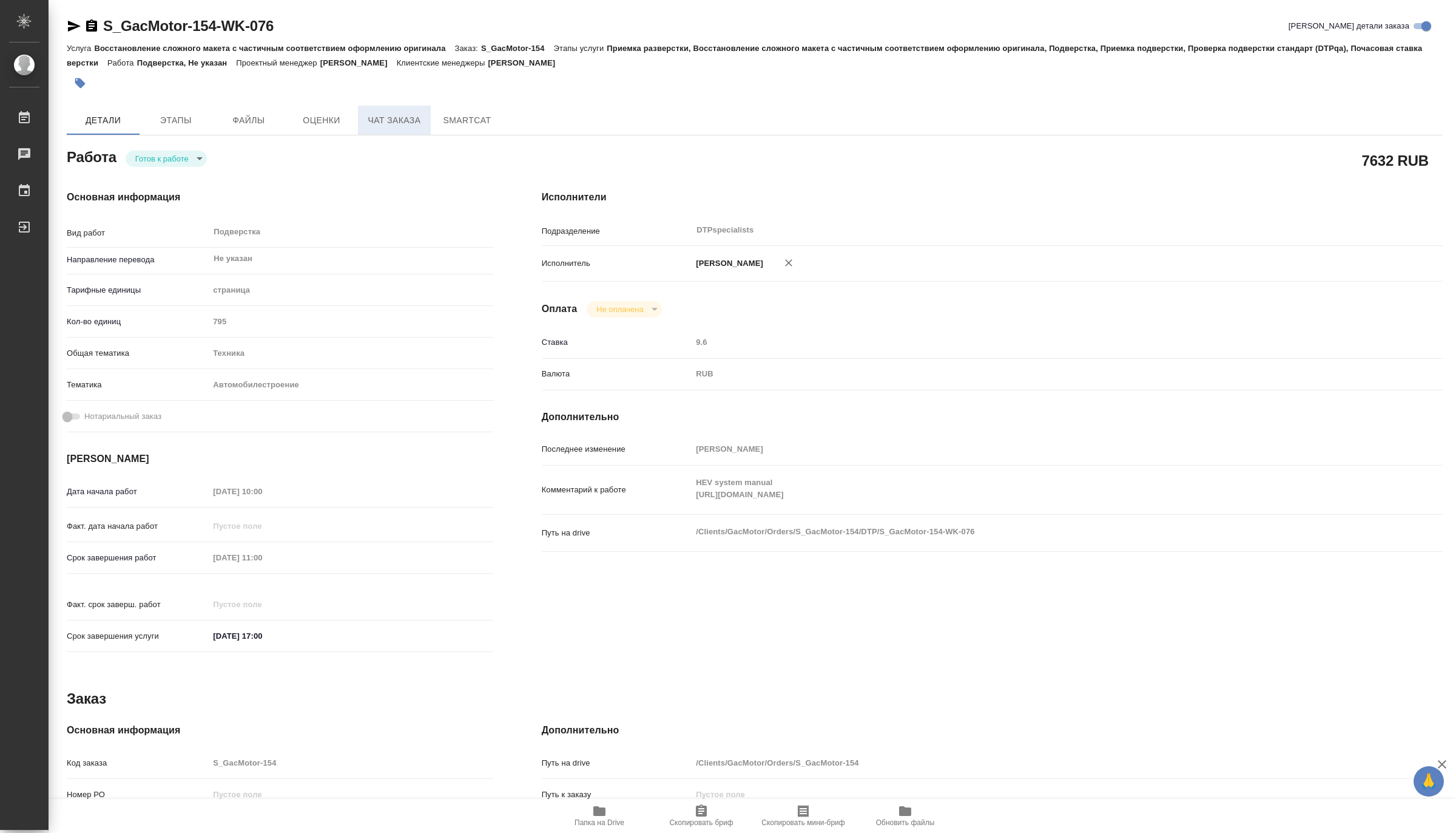
type textarea "x"
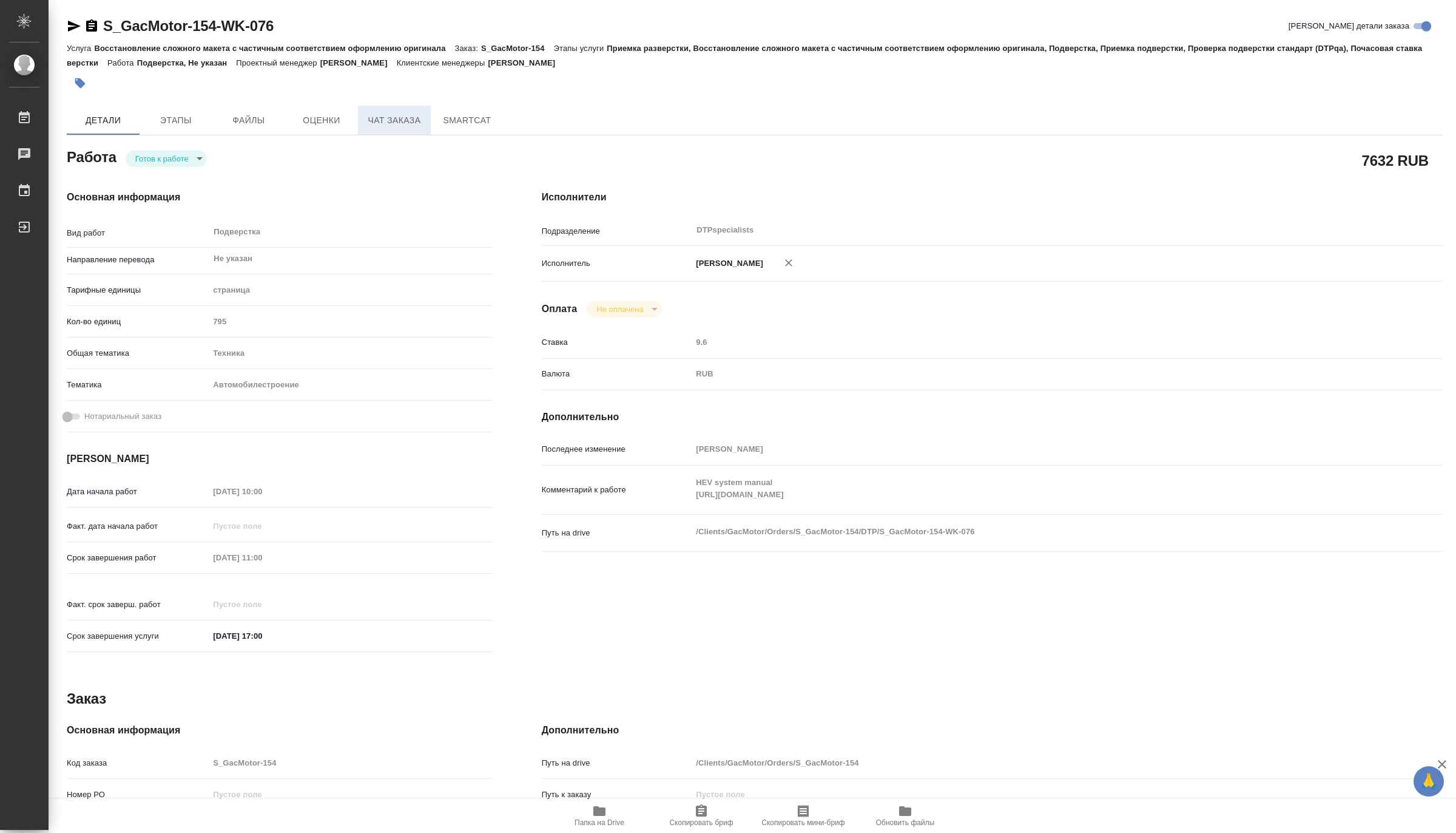
type textarea "x"
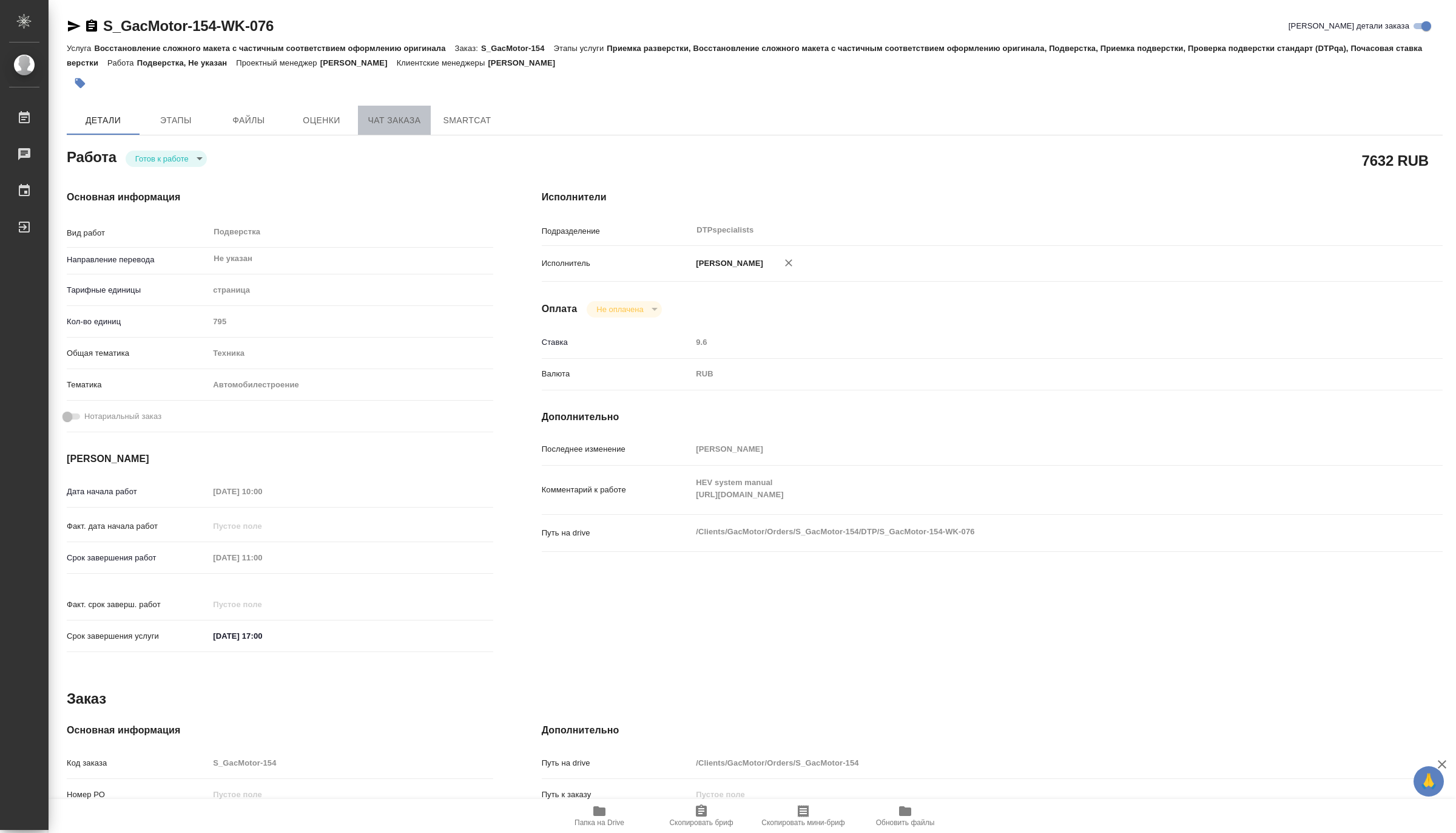
click at [379, 120] on span "Чат заказа" at bounding box center [394, 120] width 58 height 15
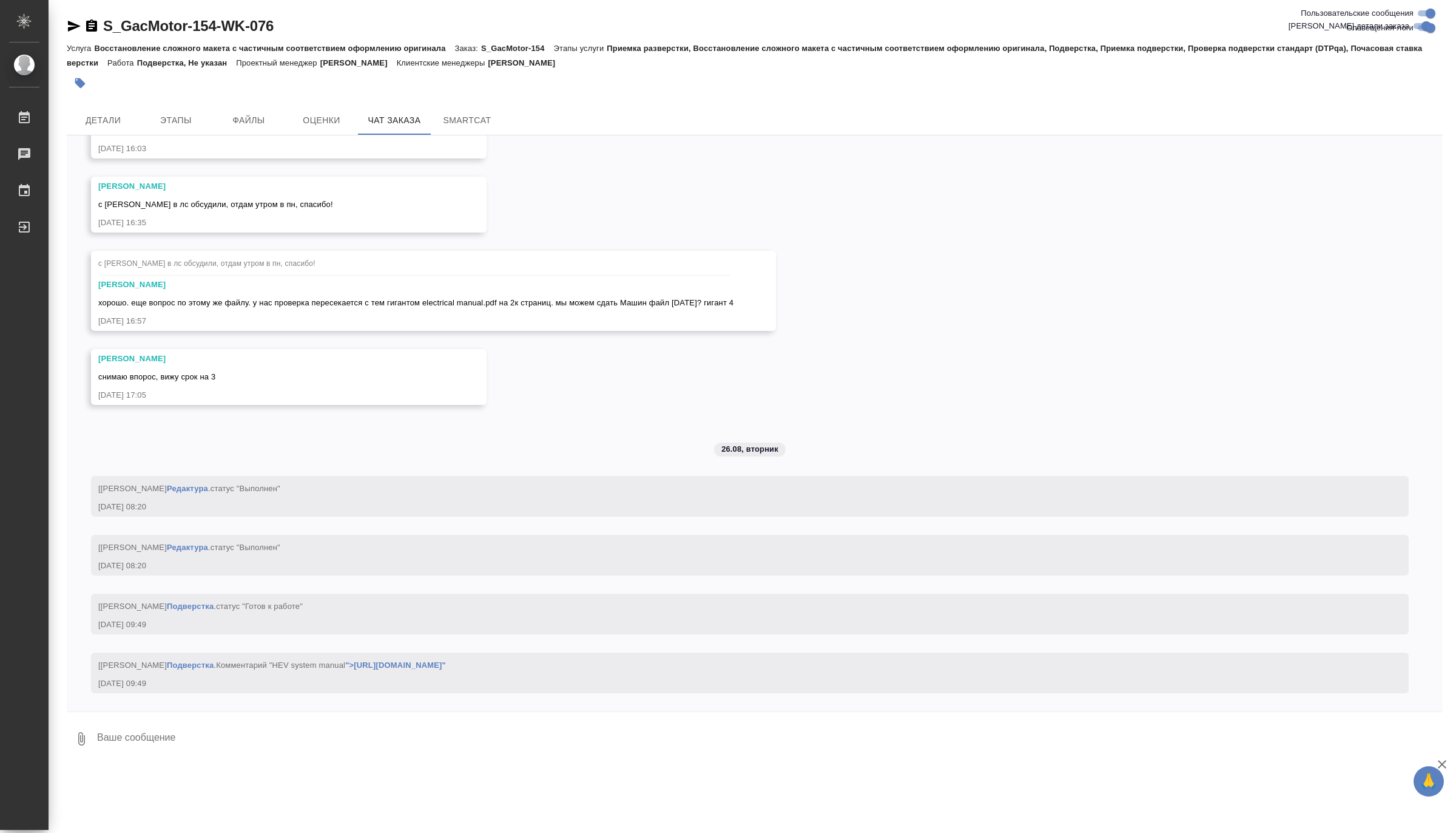
scroll to position [81553, 0]
click at [161, 121] on span "Этапы" at bounding box center [175, 120] width 58 height 15
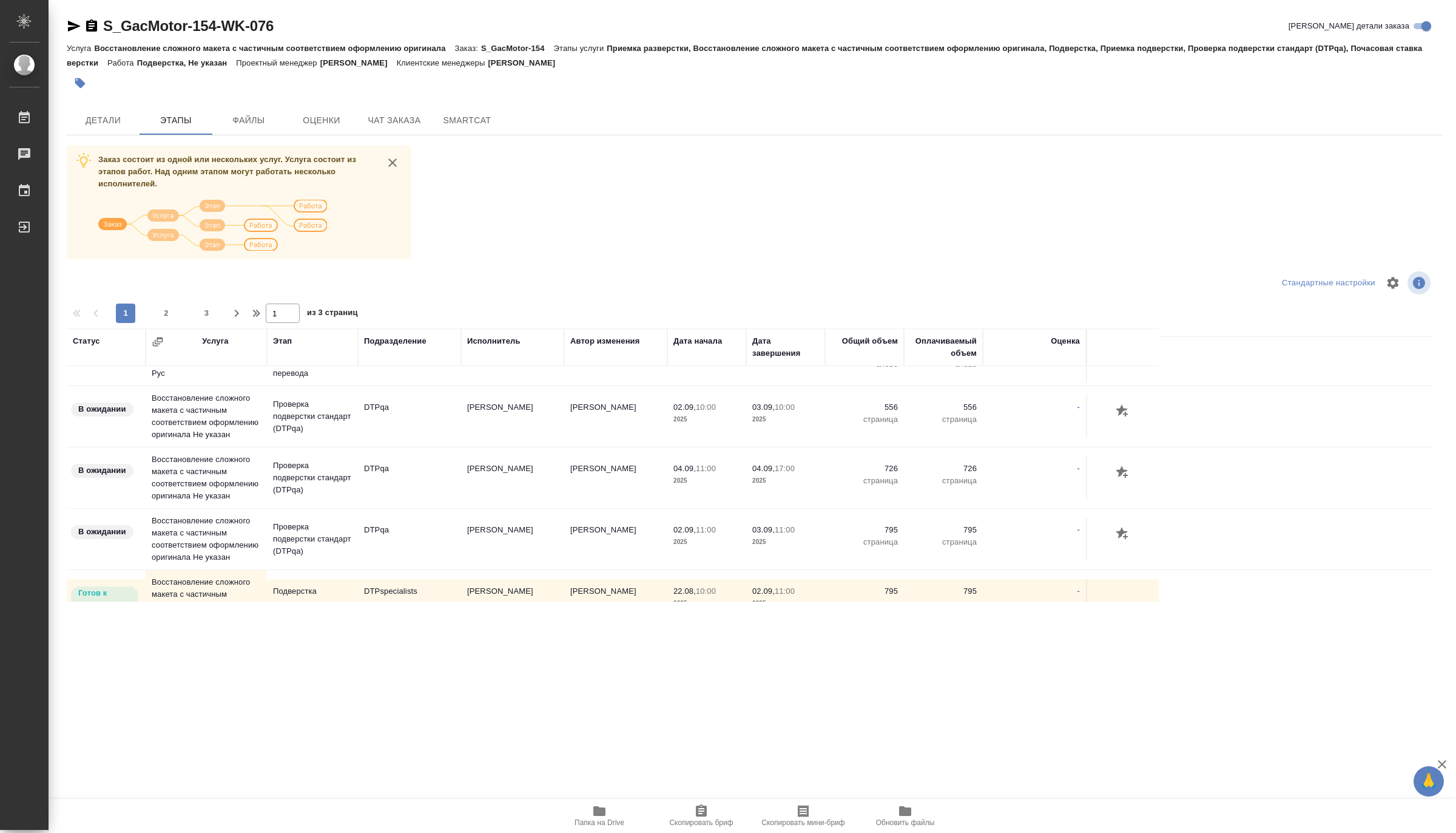
scroll to position [202, 0]
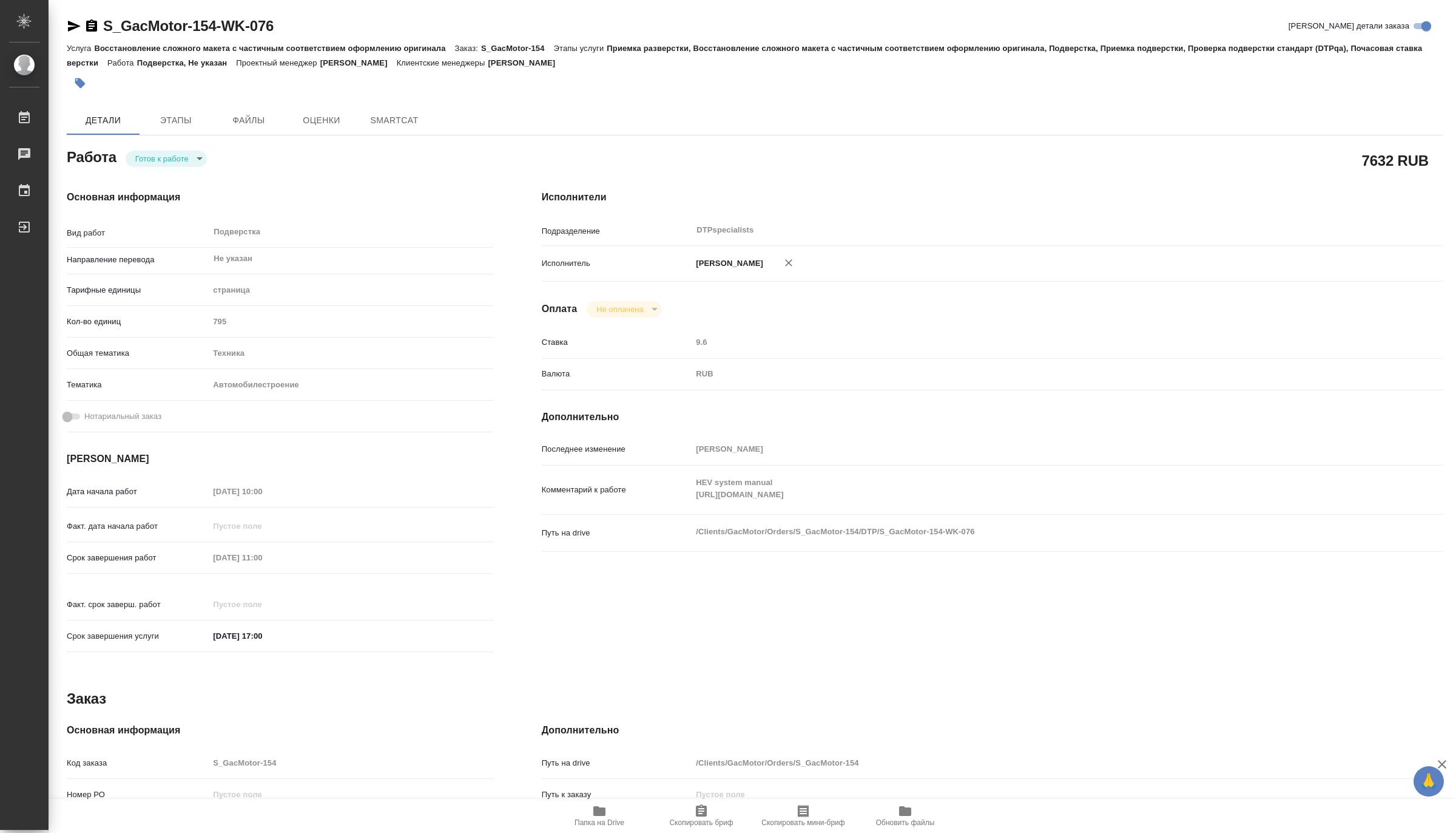
type textarea "x"
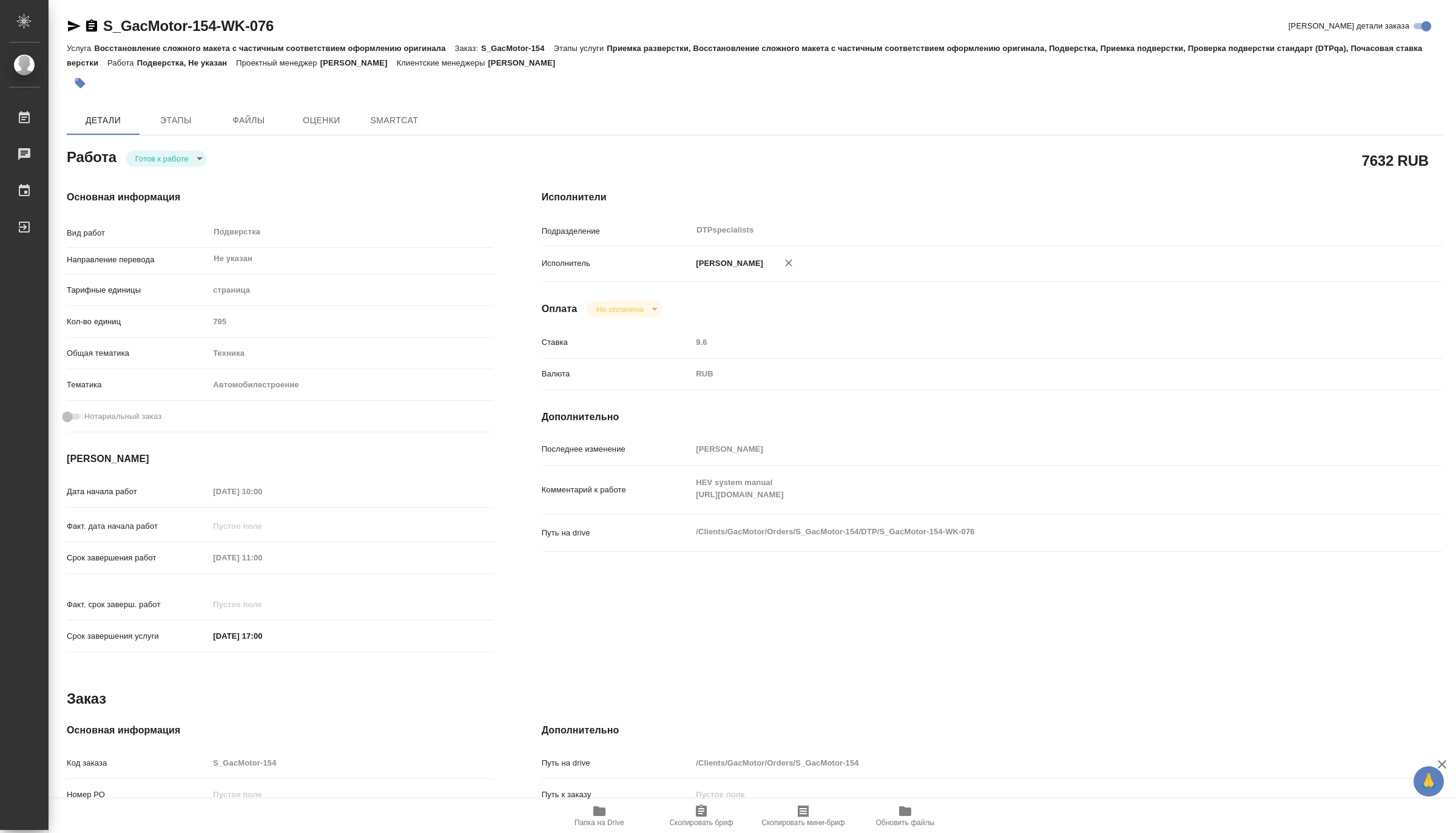
type textarea "x"
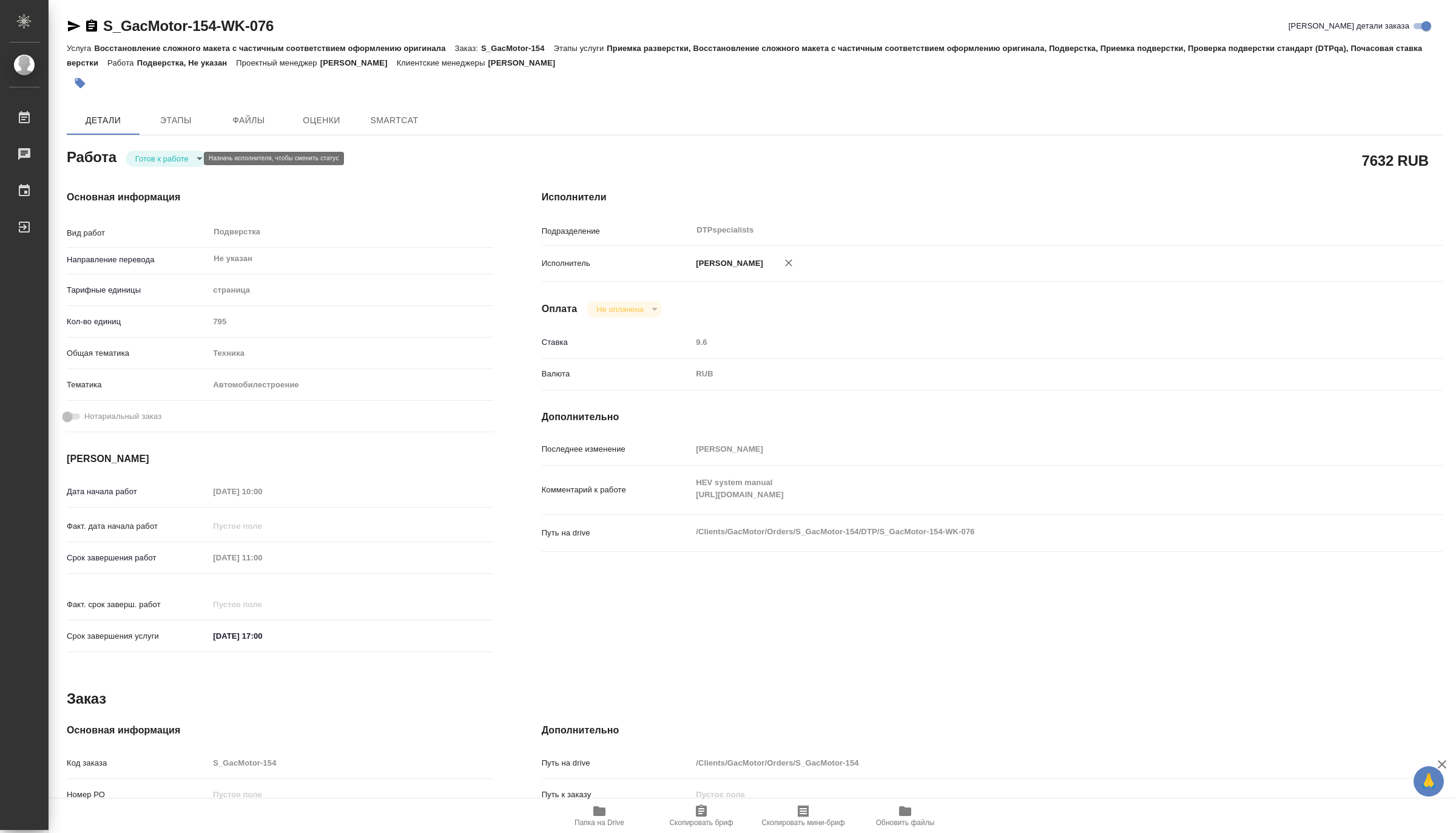
type textarea "x"
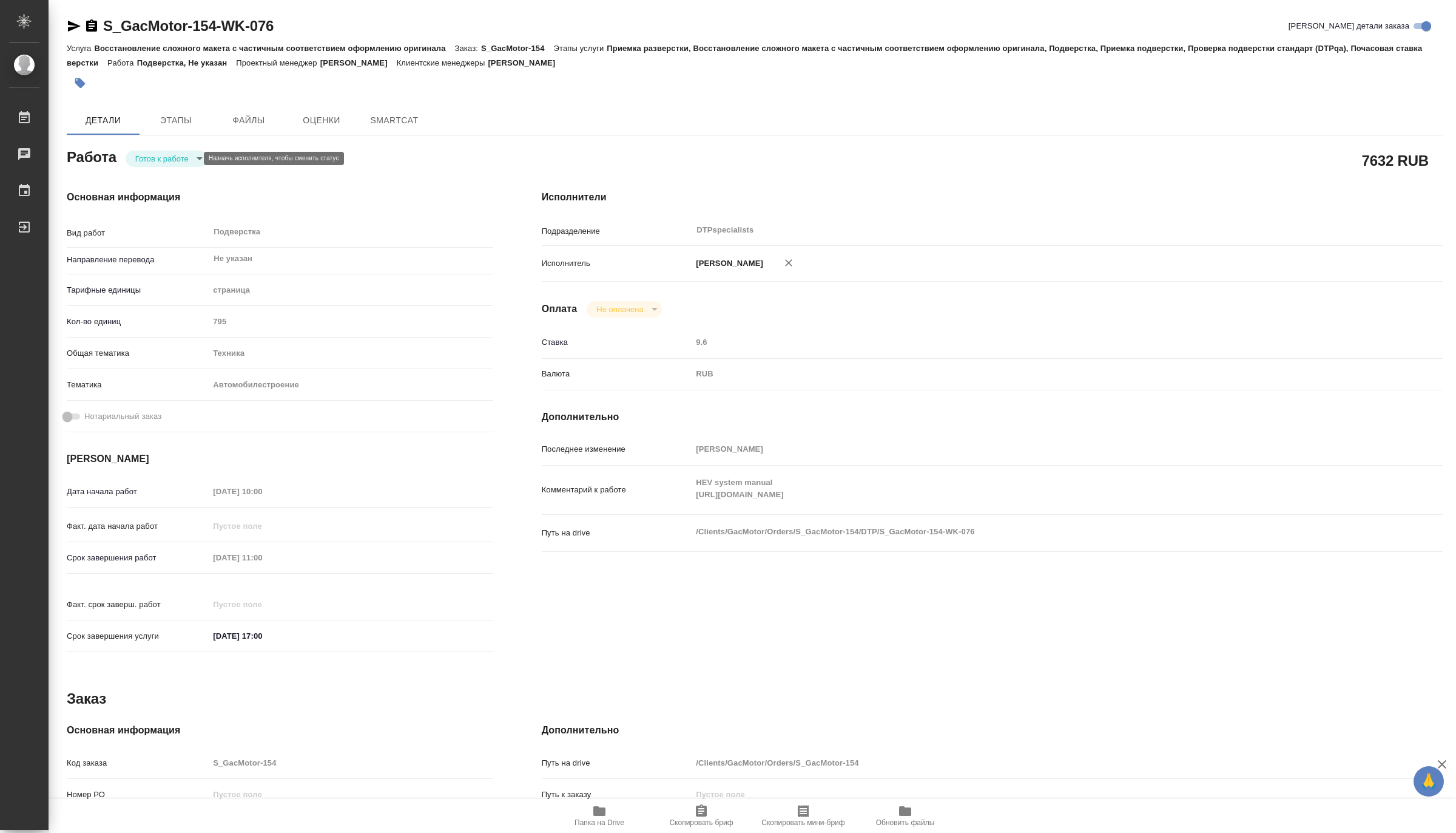
type textarea "x"
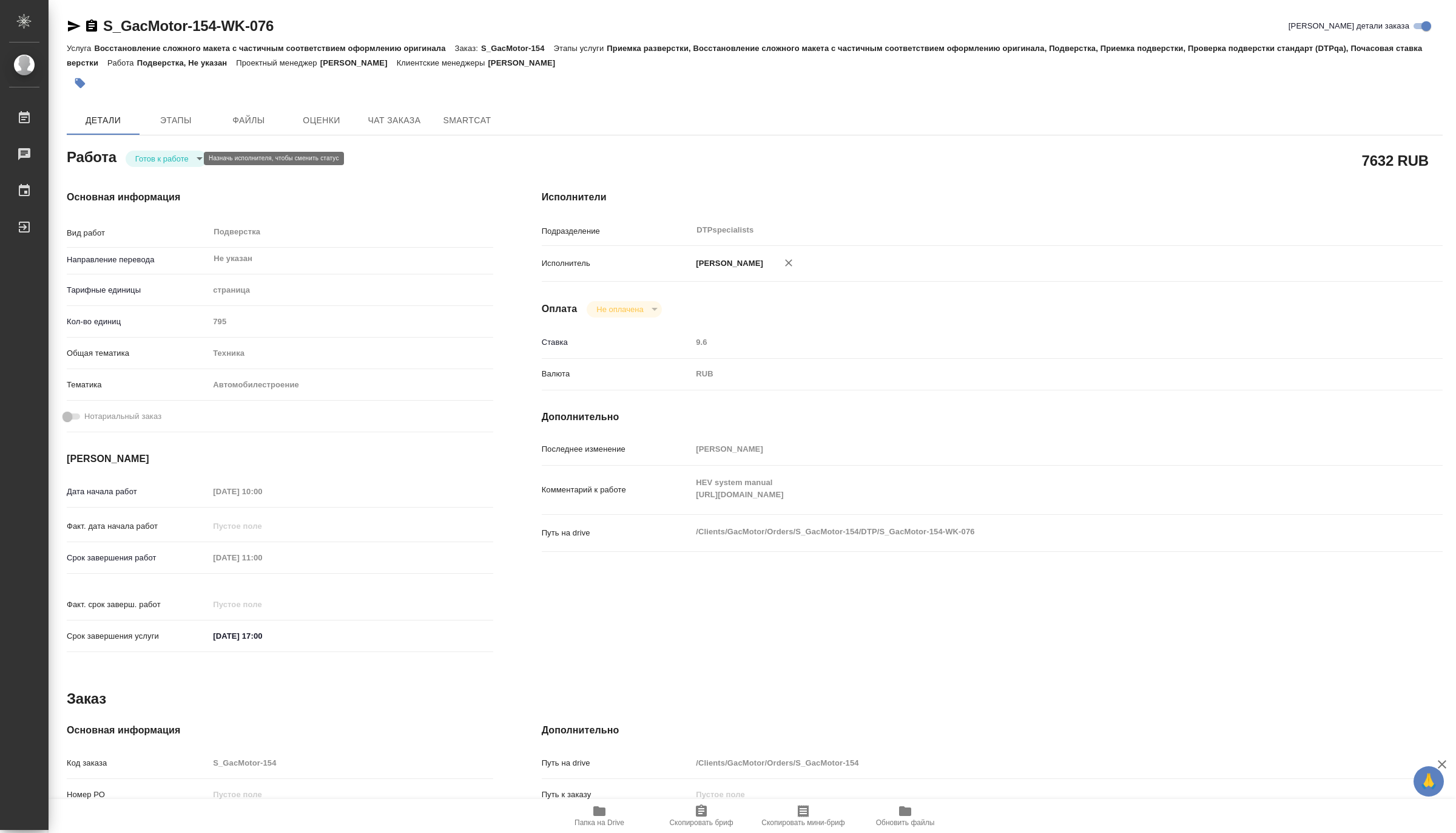
click at [164, 154] on body "🙏 .cls-1 fill:#fff; AWATERA [PERSON_NAME] Чаты График Выйти S_GacMotor-154-WK-0…" at bounding box center [728, 416] width 1456 height 833
click at [158, 154] on button "В работе" at bounding box center [155, 158] width 40 height 14
type textarea "x"
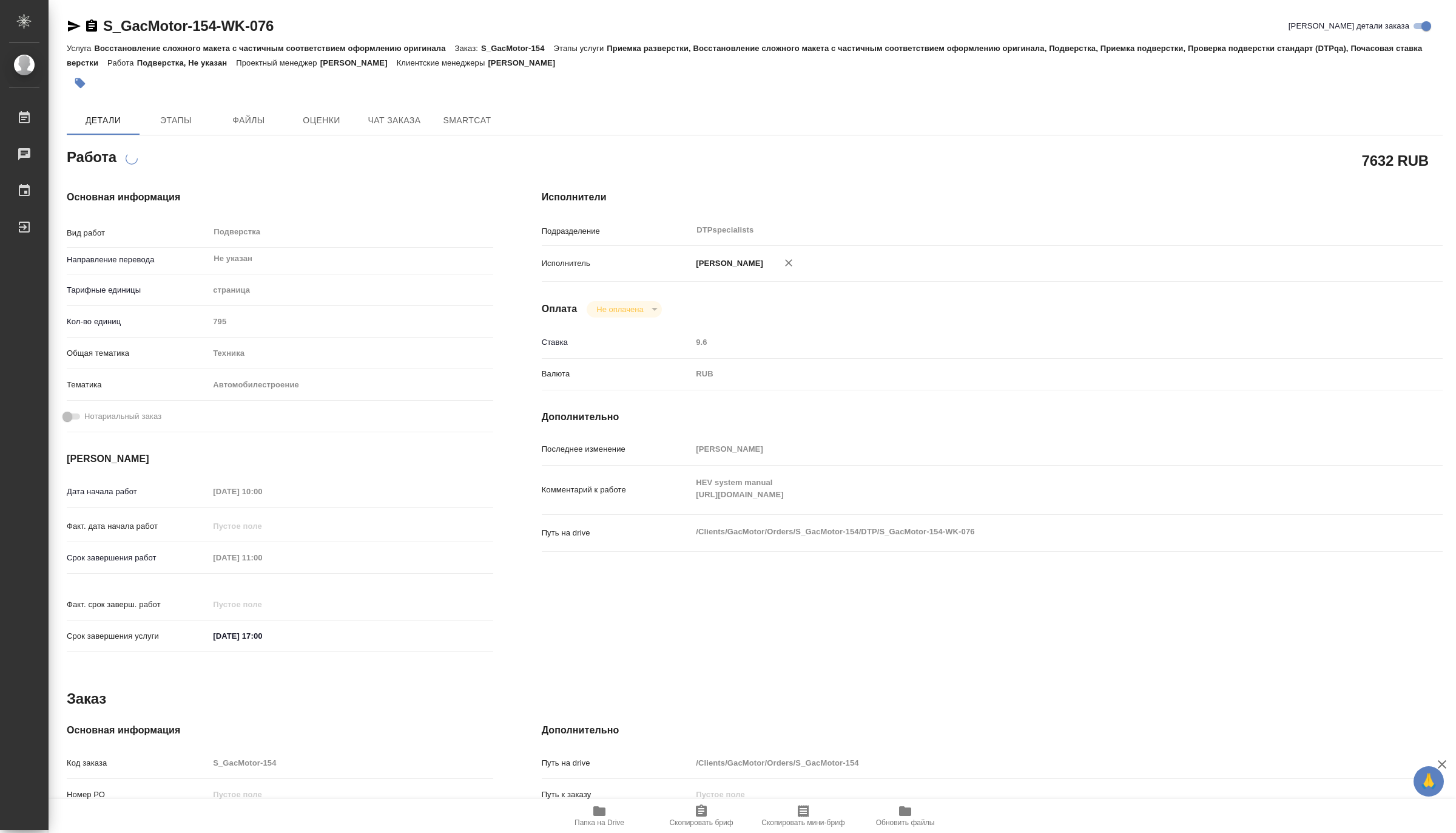
type textarea "x"
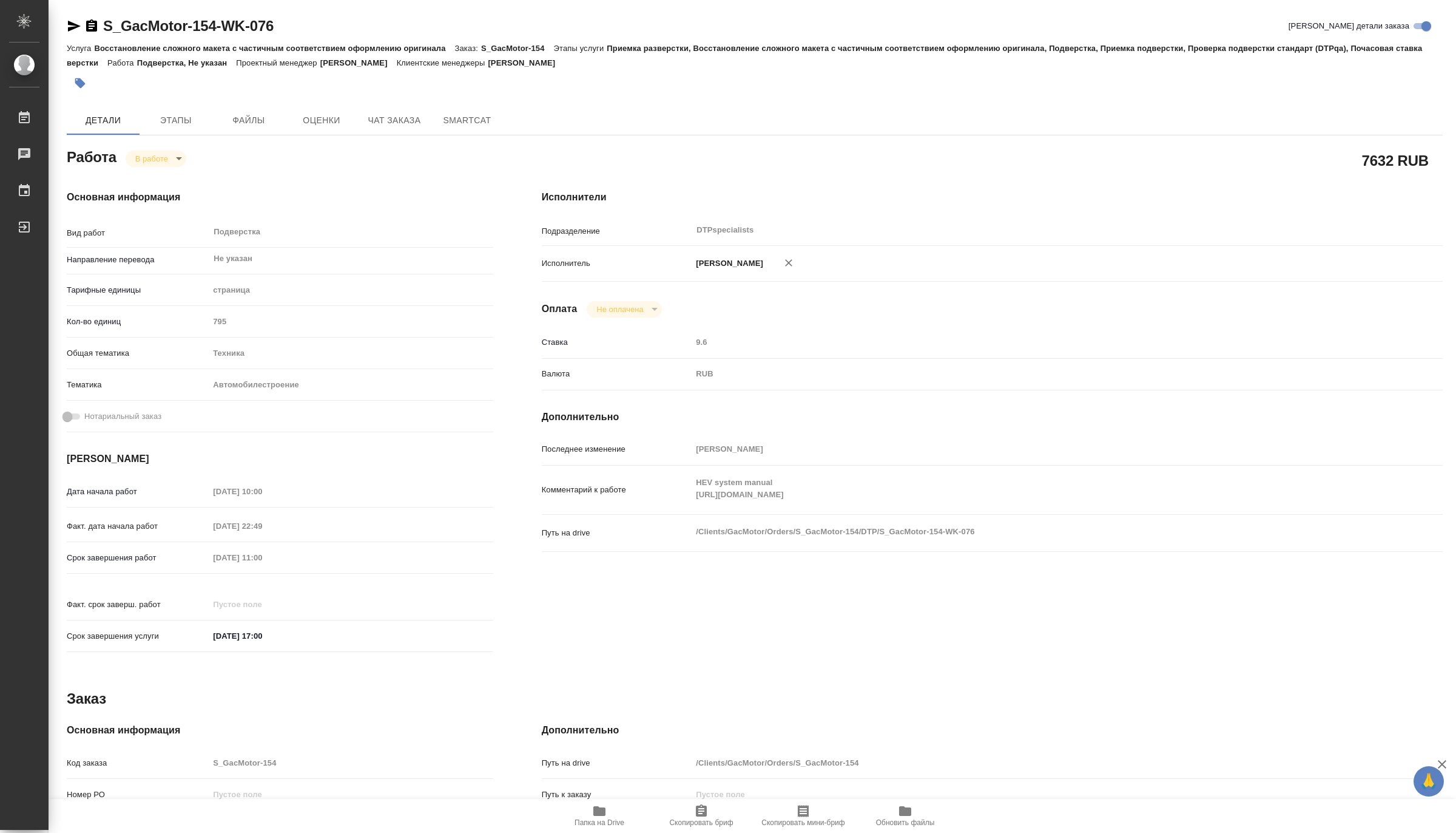
type textarea "x"
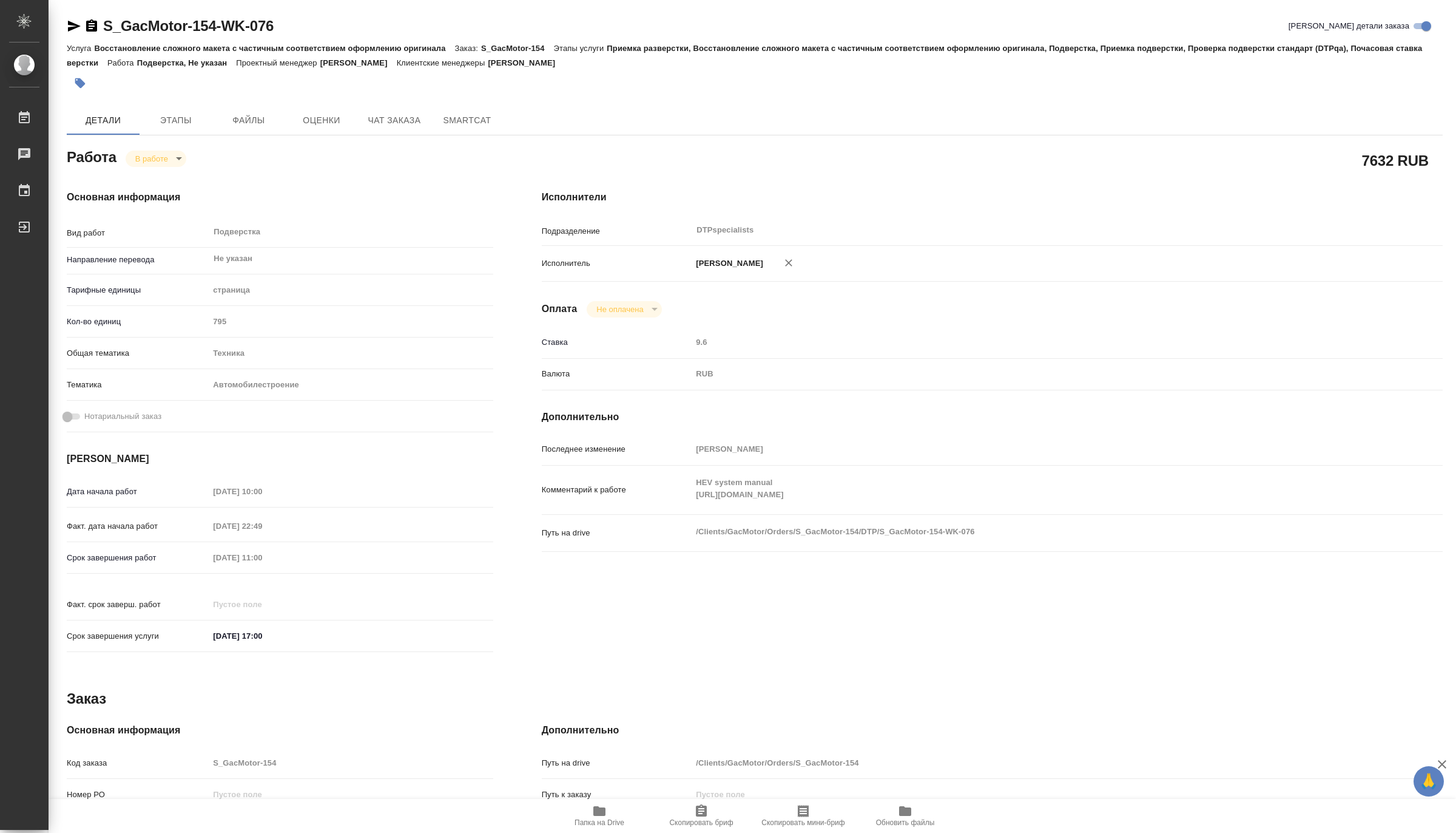
type textarea "x"
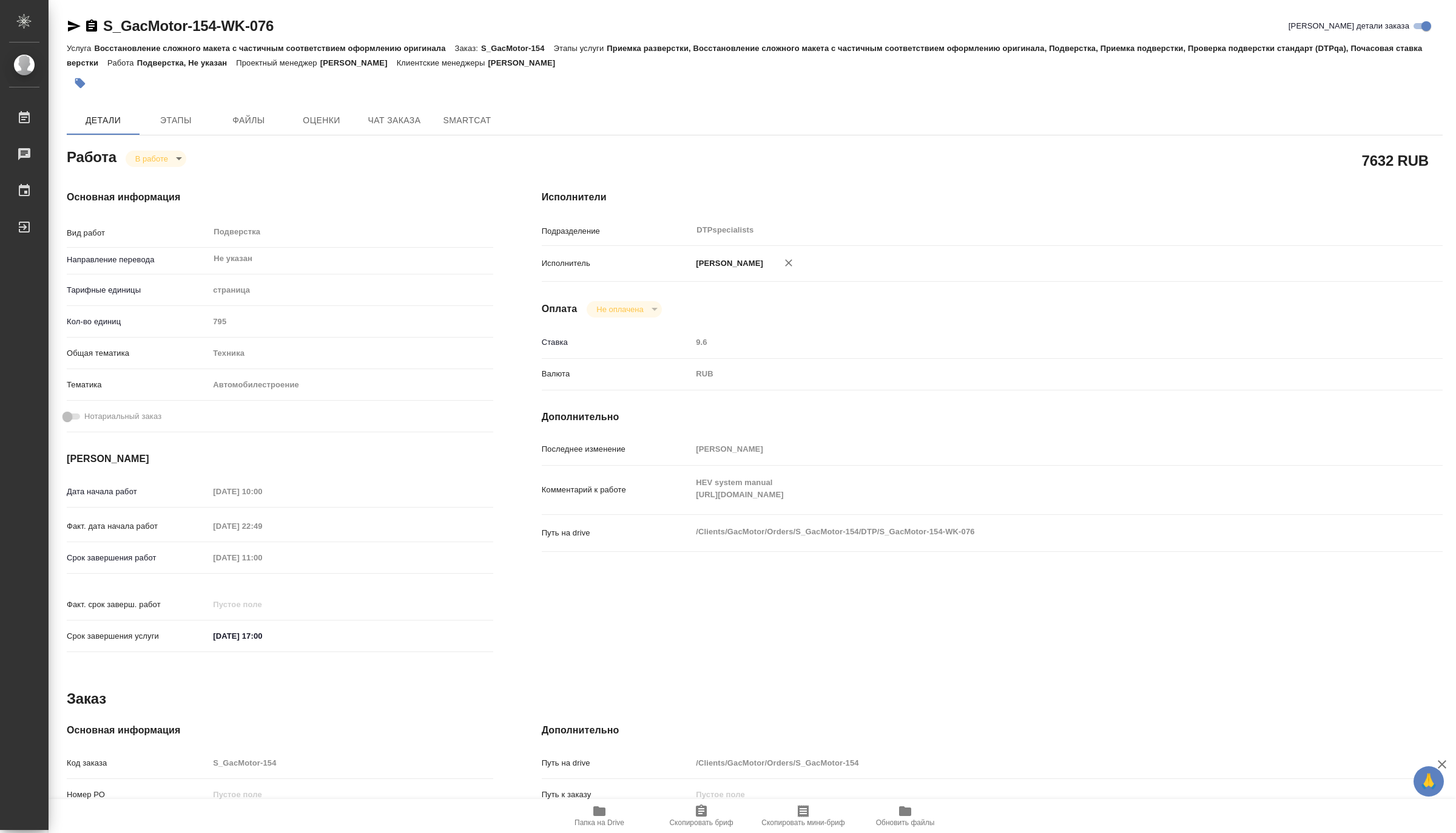
type textarea "x"
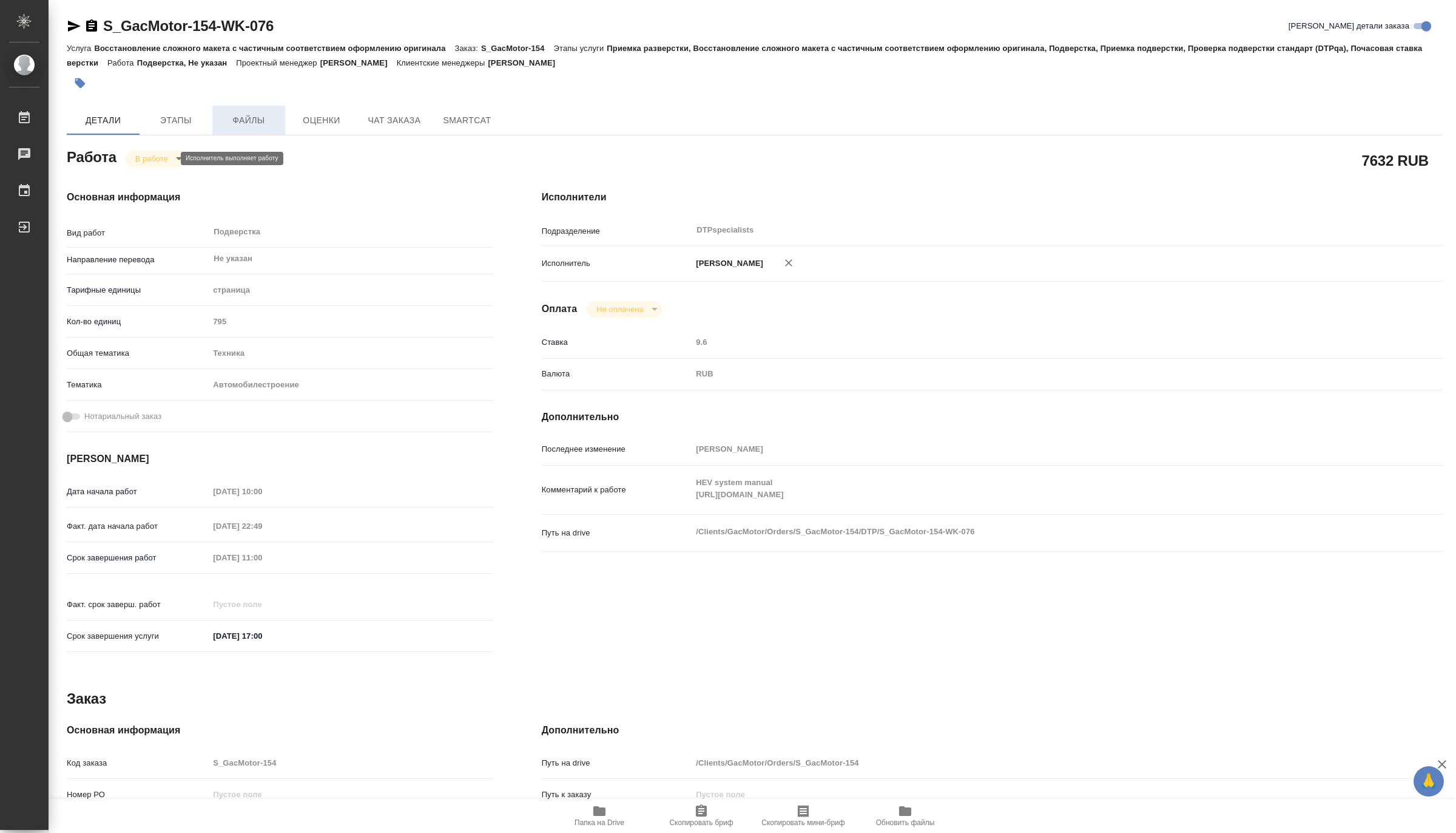
type textarea "x"
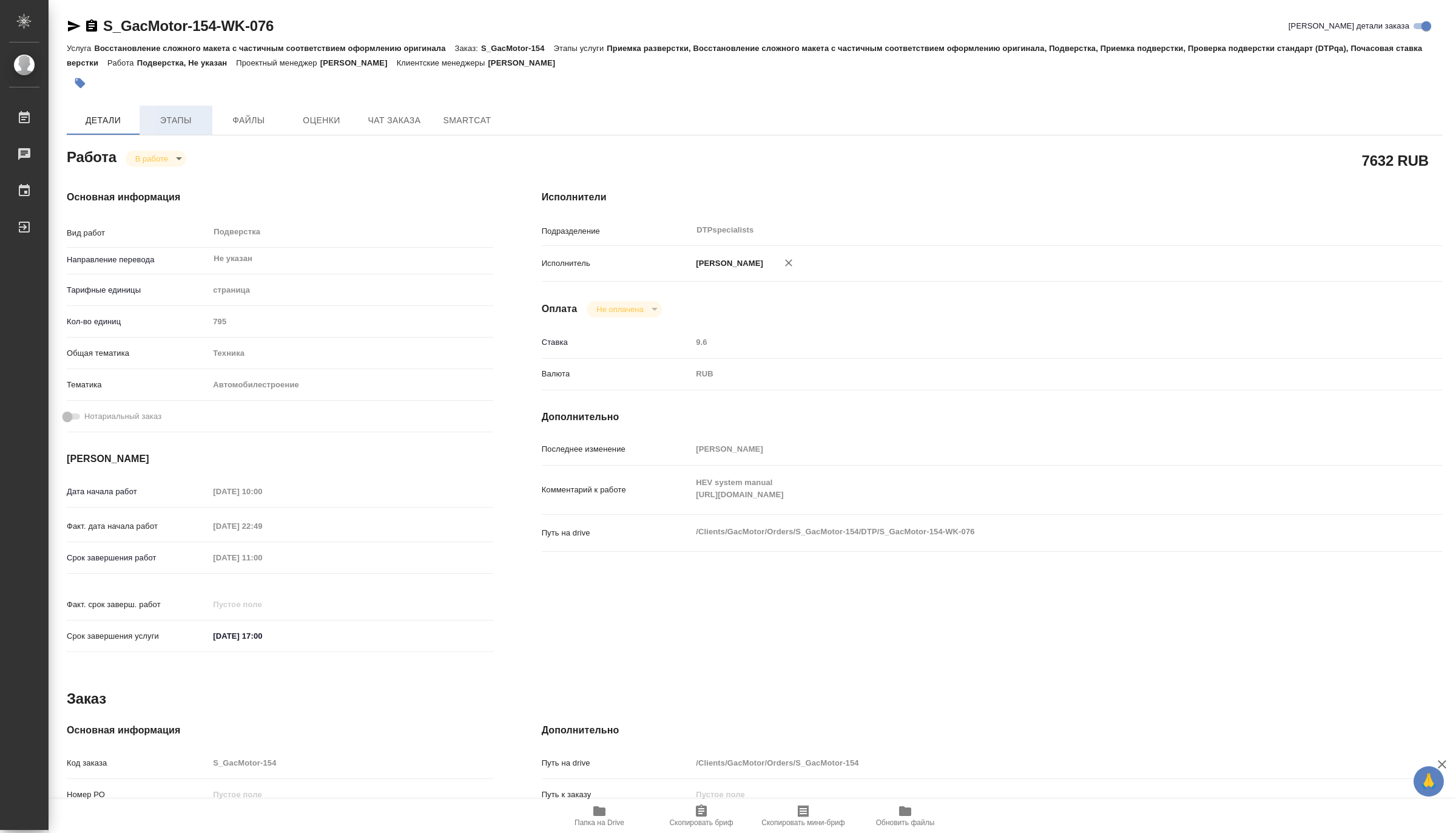
type textarea "x"
click at [177, 117] on span "Этапы" at bounding box center [175, 120] width 58 height 15
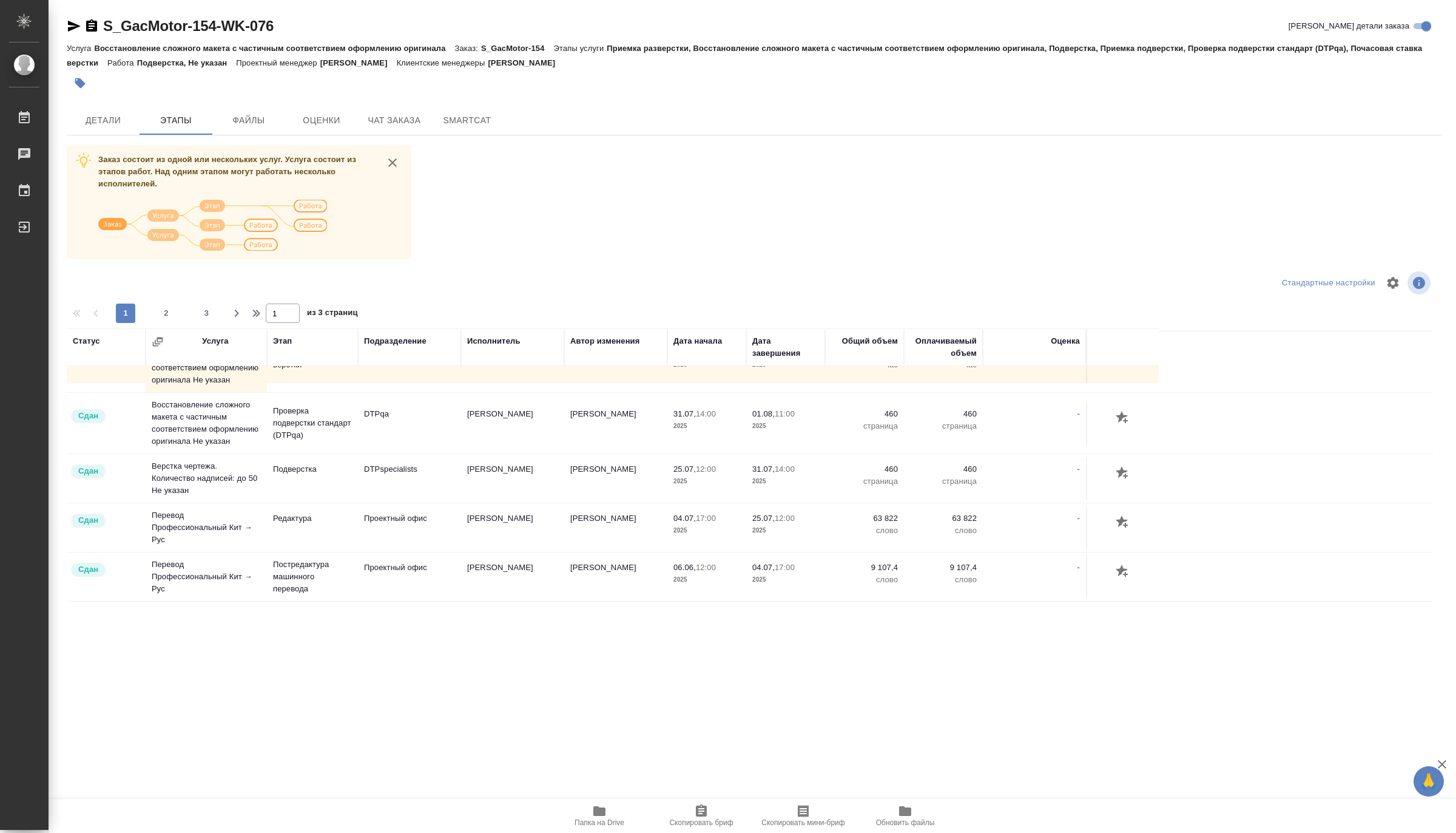
scroll to position [1233, 0]
click at [164, 308] on span "2" at bounding box center [166, 313] width 19 height 12
type input "2"
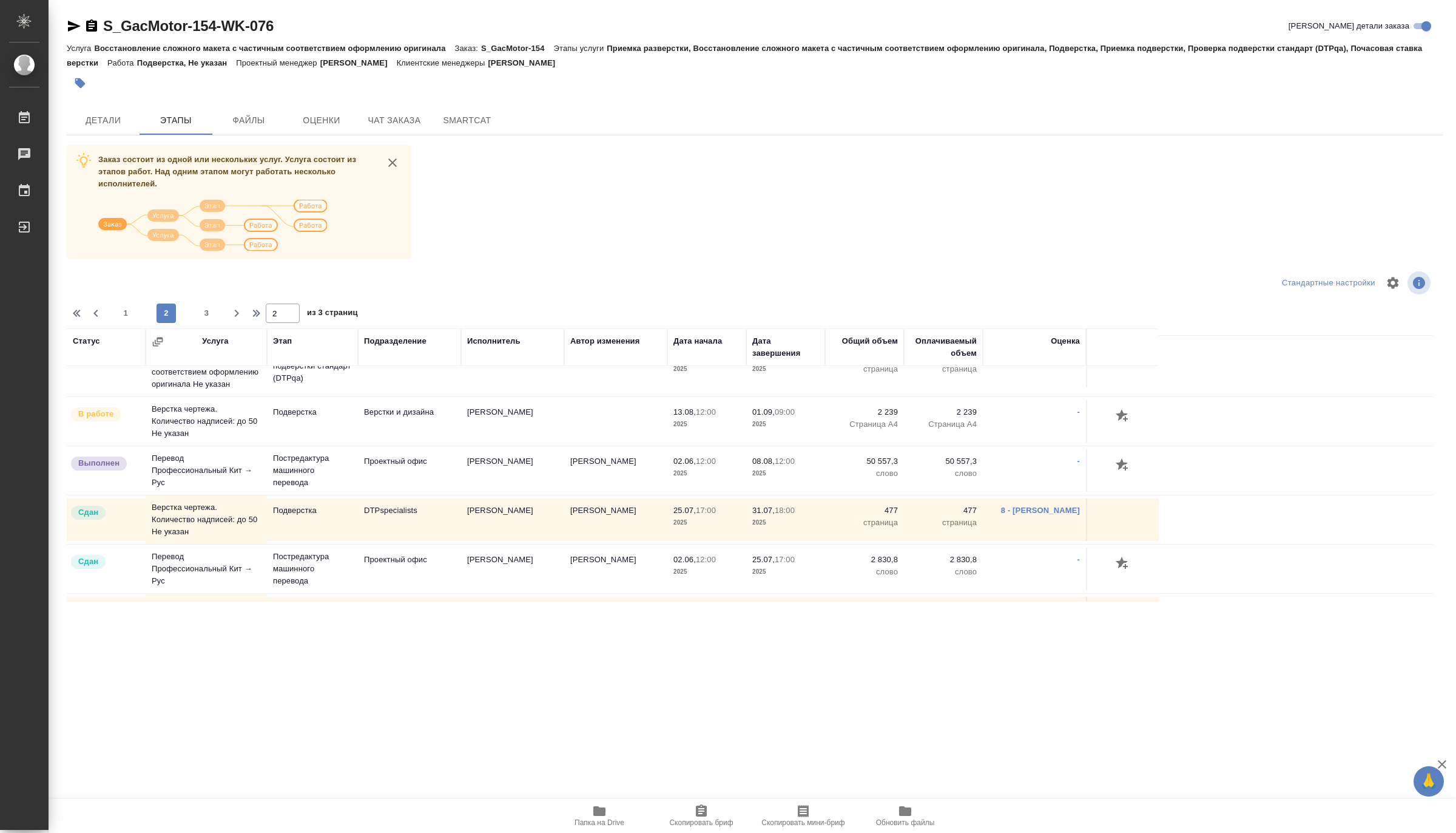
scroll to position [111, 0]
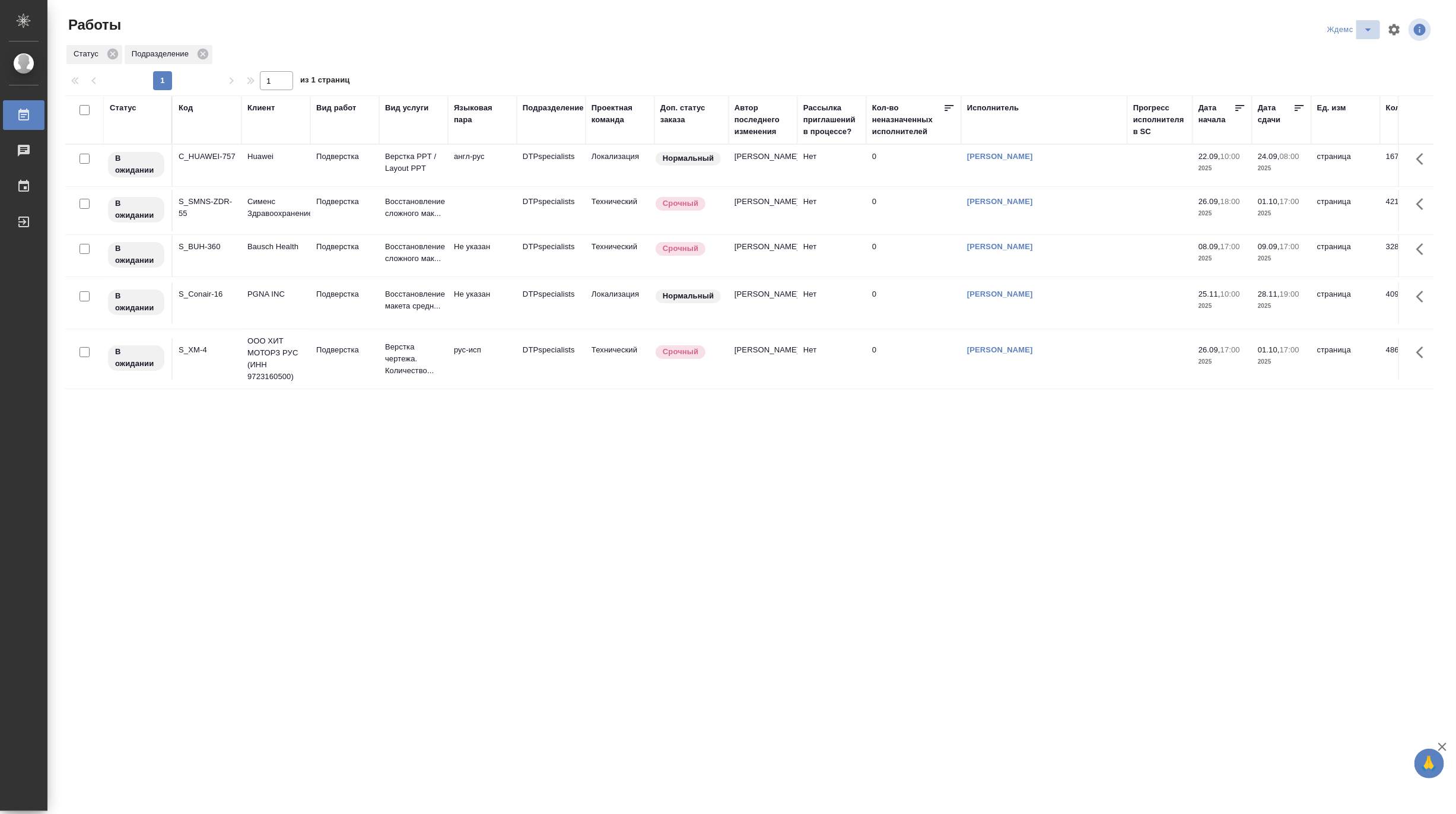
click at [1365, 27] on icon "split button" at bounding box center [1368, 29] width 14 height 14
click at [1357, 105] on li "Верстка и Дизайн" at bounding box center [1358, 110] width 114 height 19
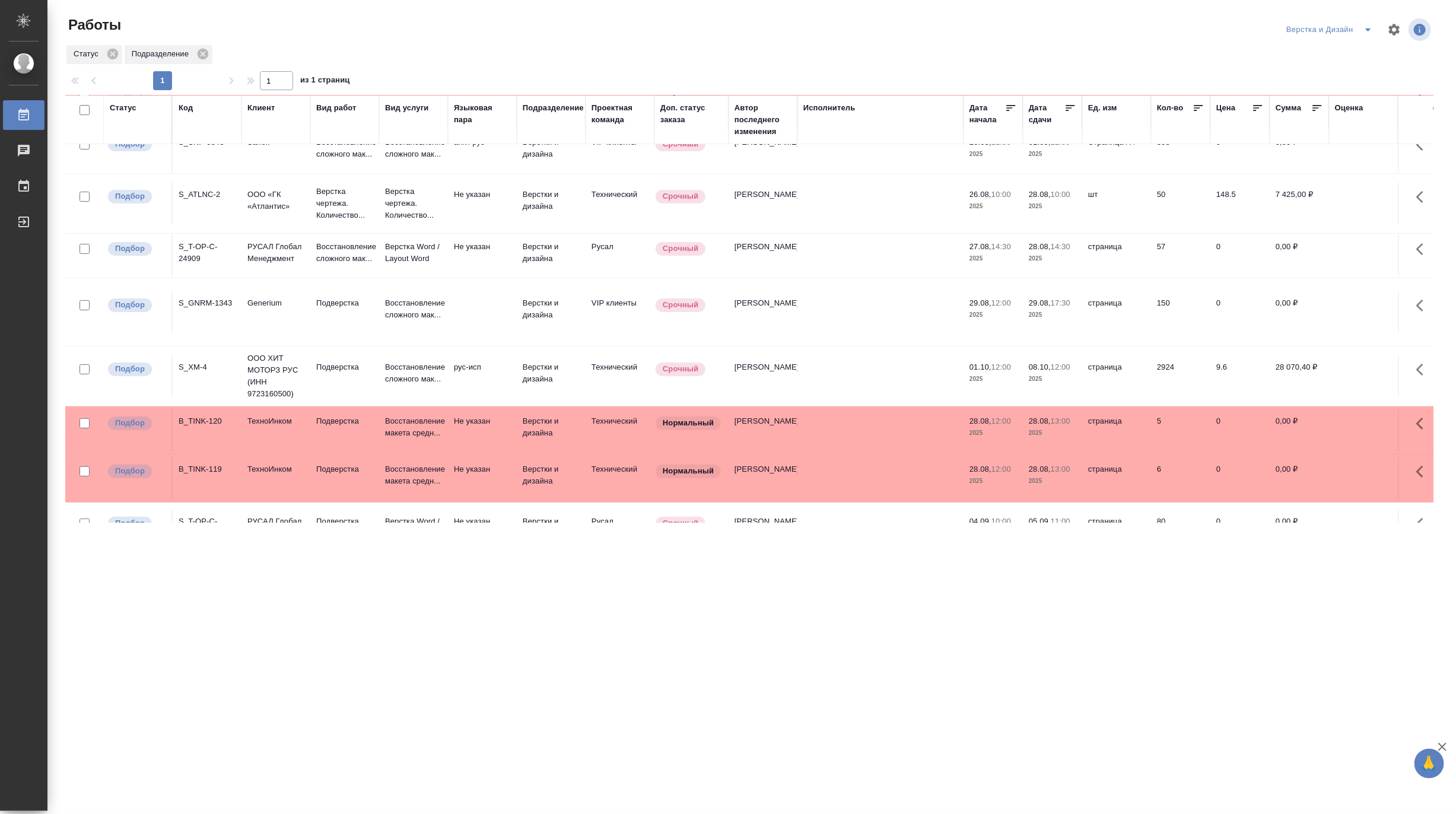
scroll to position [69, 0]
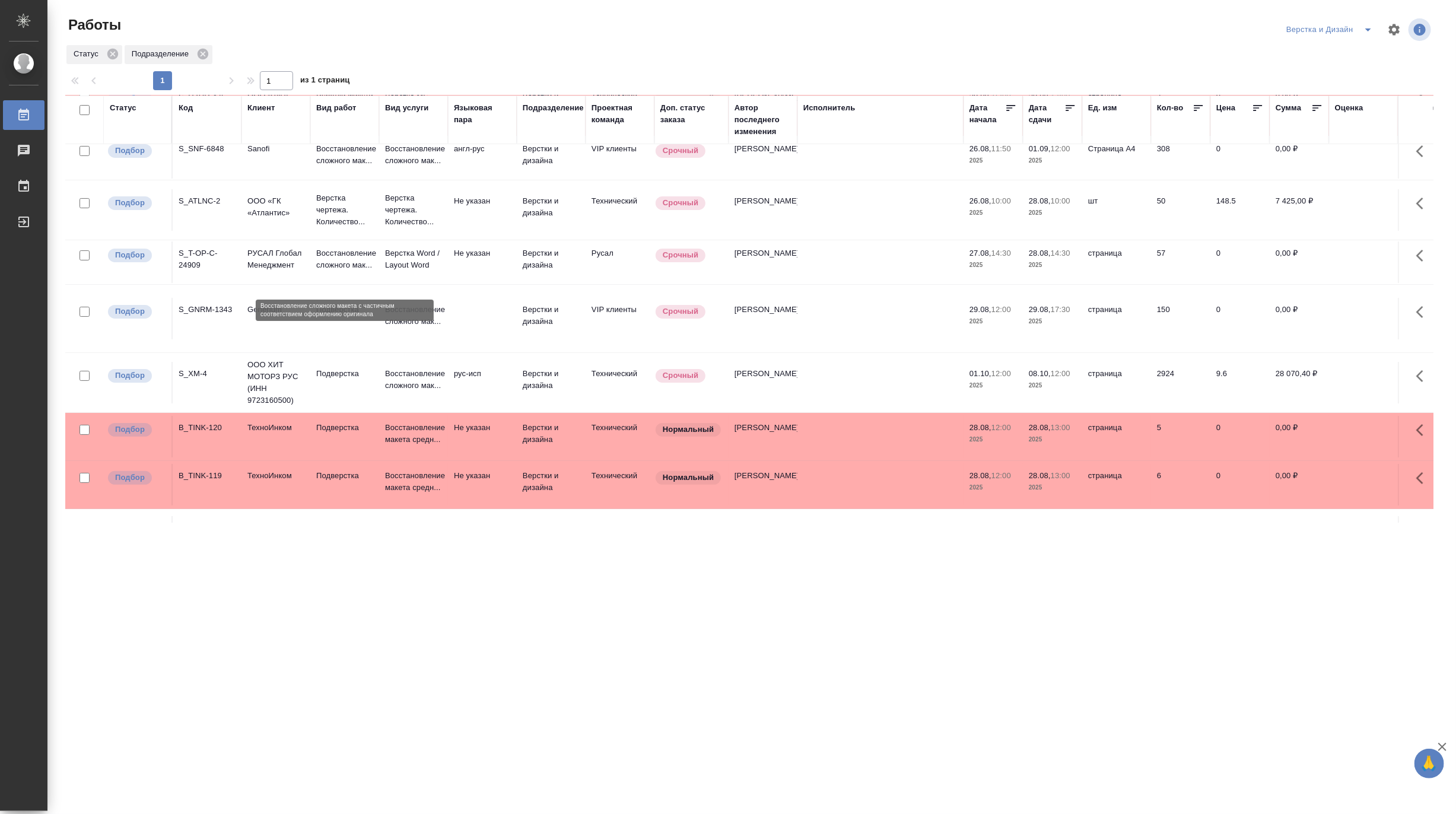
click at [341, 262] on p "Восстановление сложного мак..." at bounding box center [344, 259] width 57 height 24
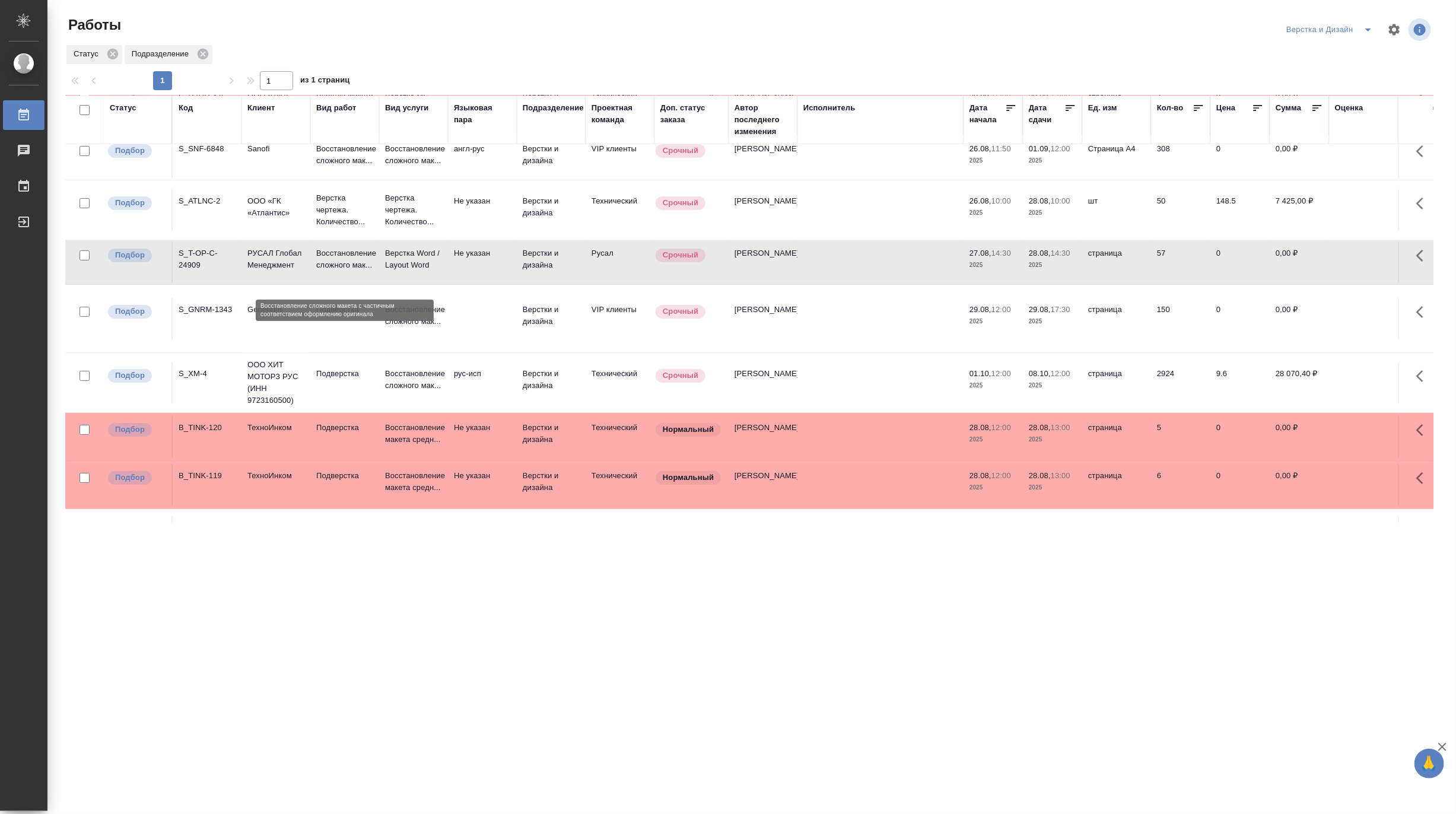
click at [341, 262] on p "Восстановление сложного мак..." at bounding box center [344, 259] width 57 height 24
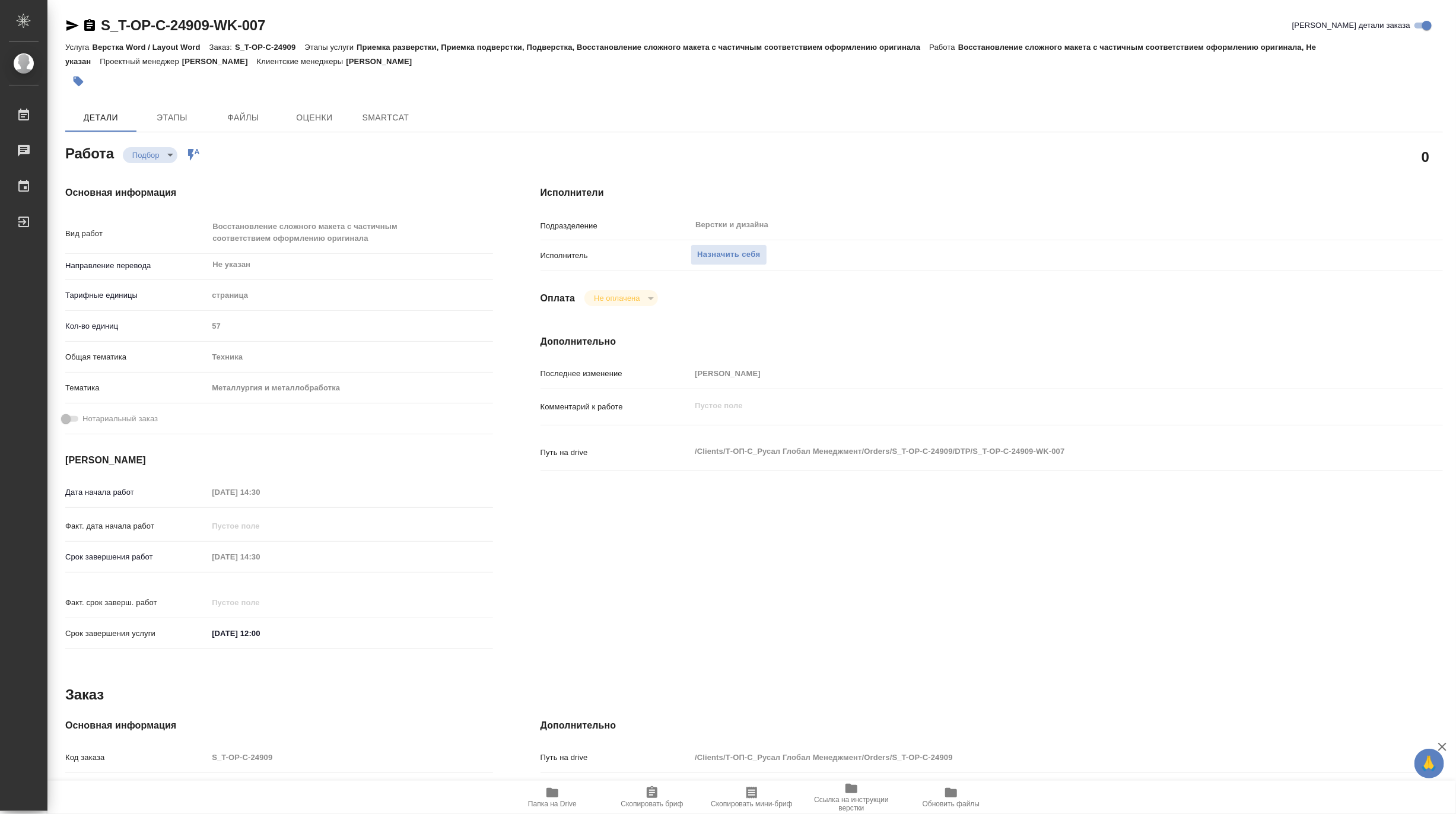
type textarea "x"
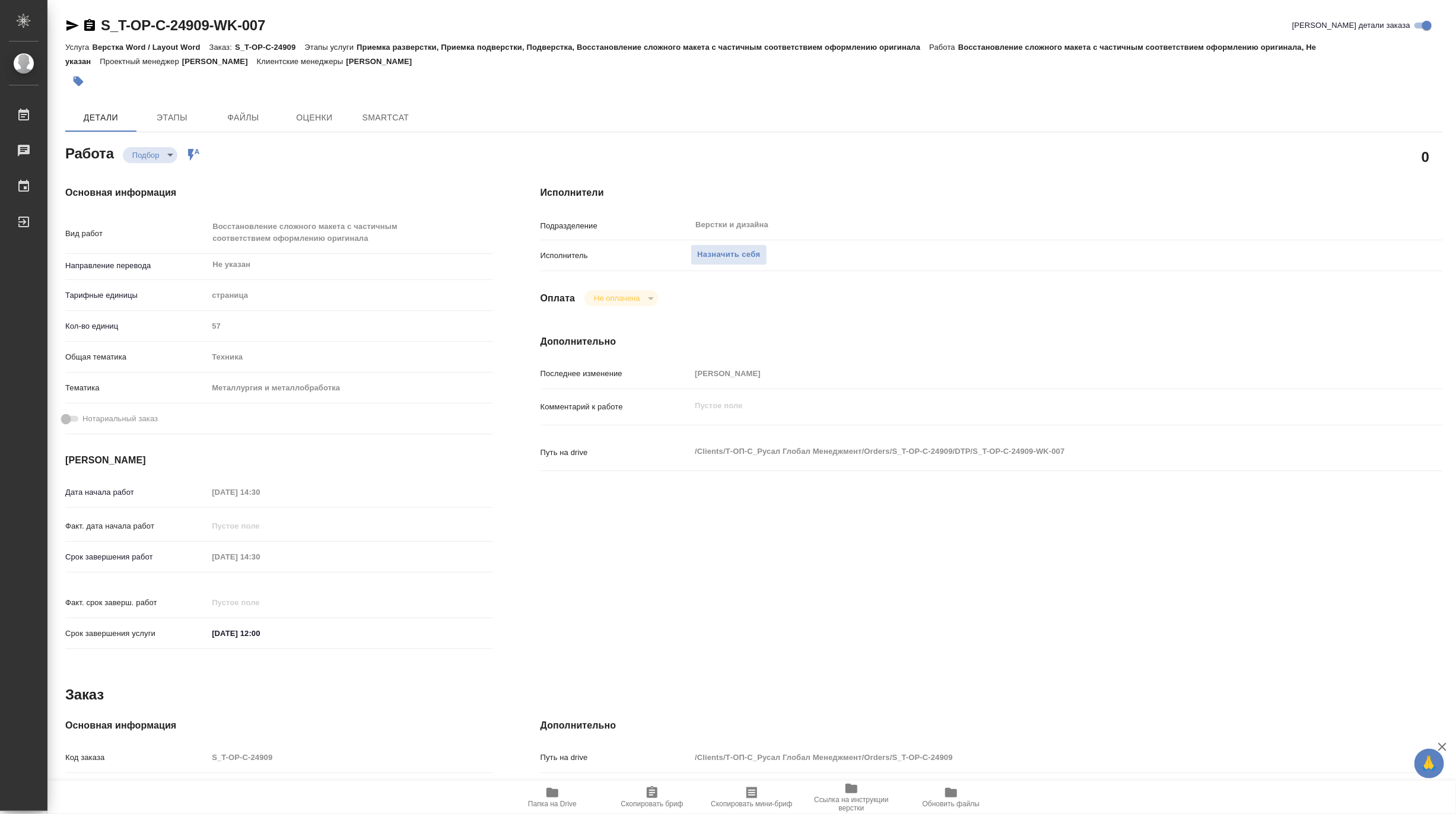
type textarea "x"
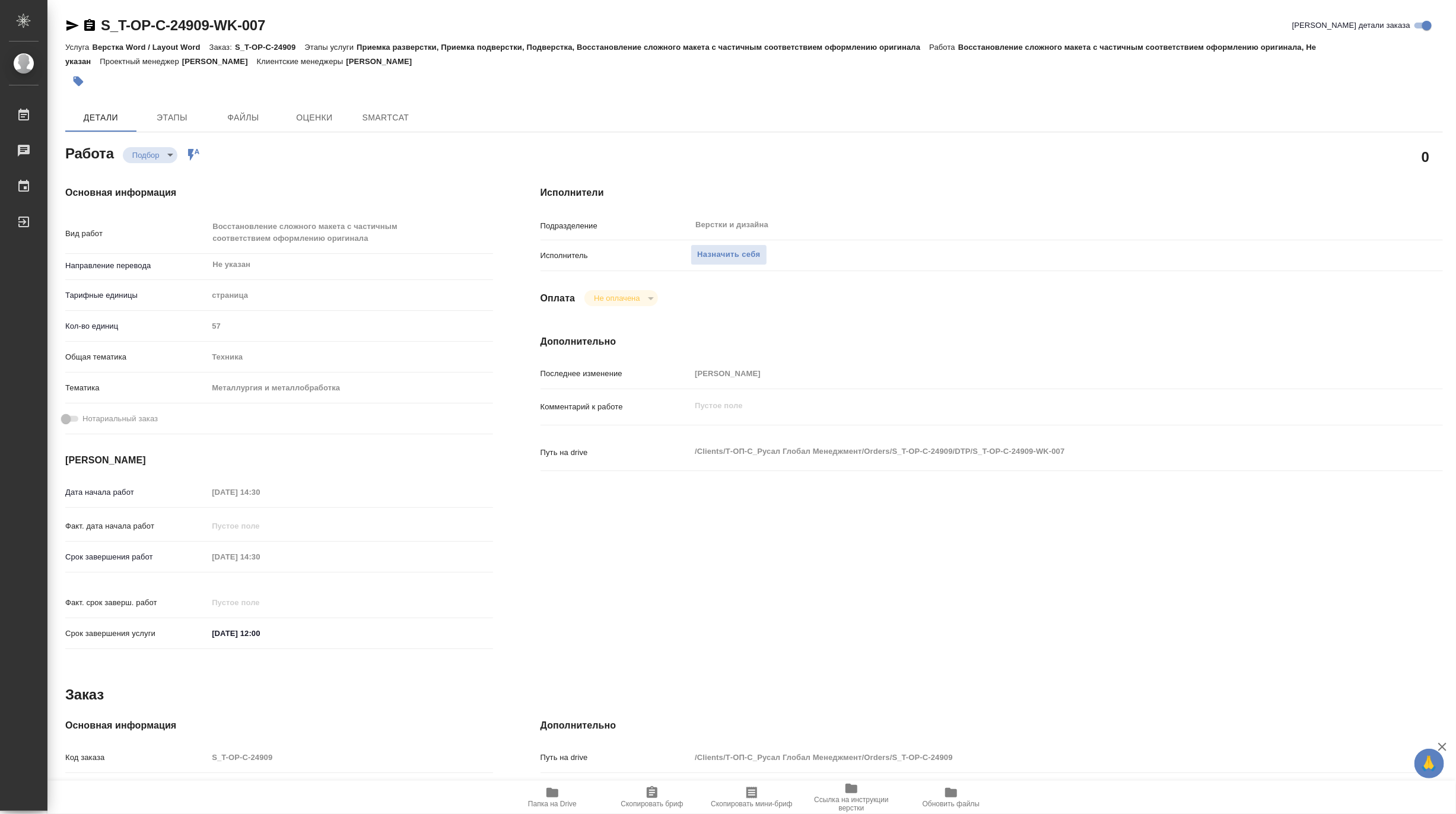
type textarea "x"
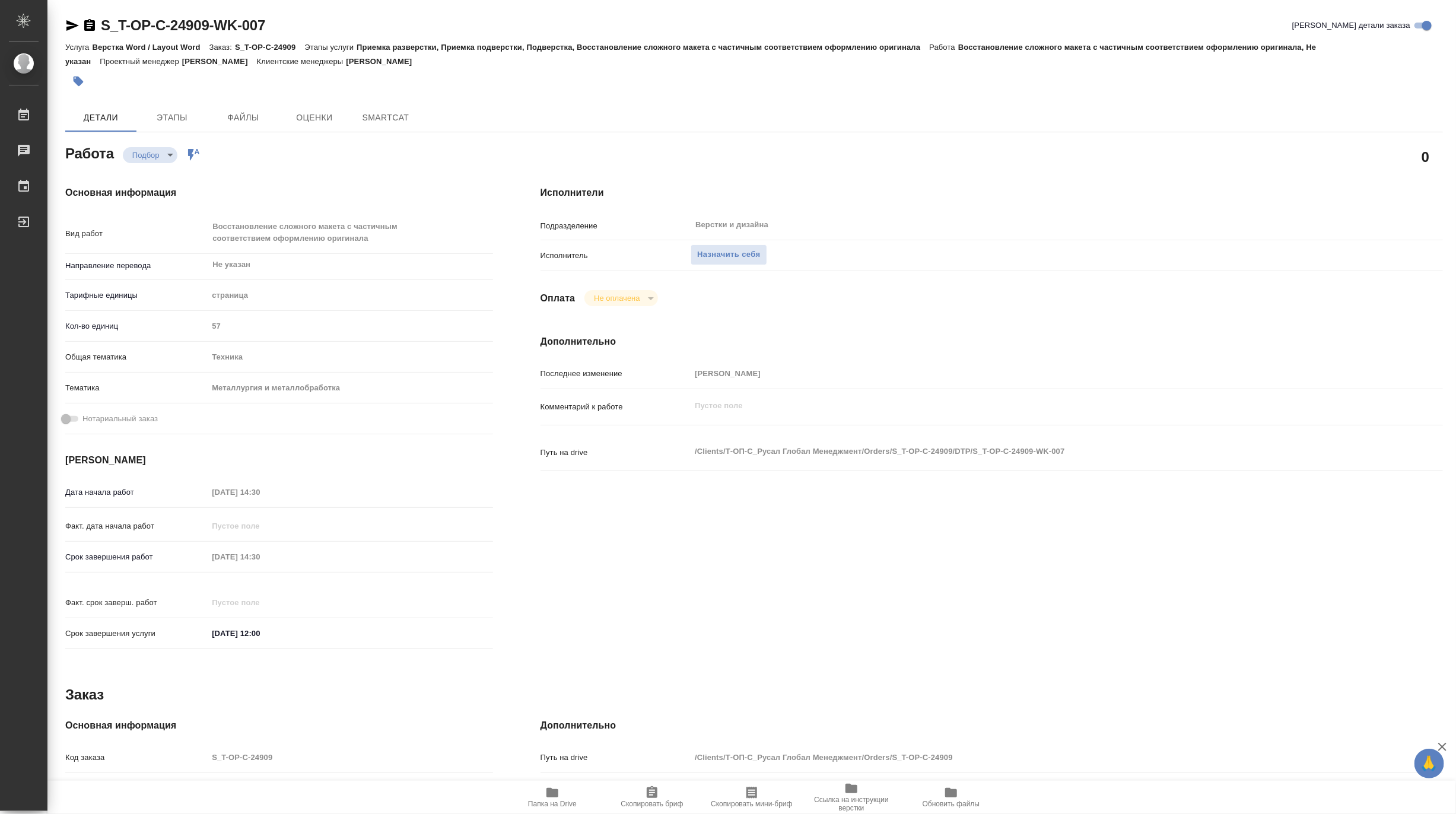
type textarea "x"
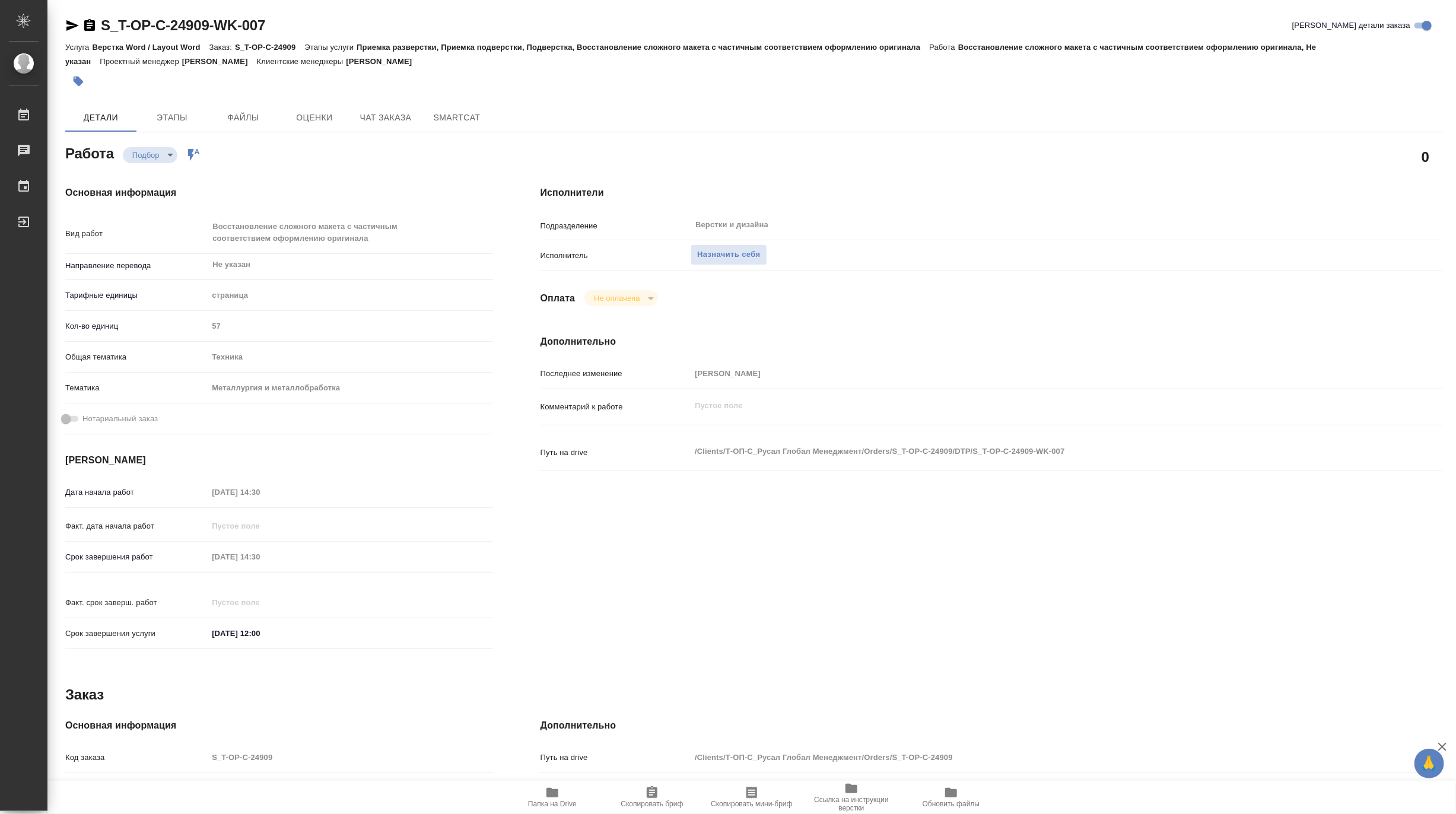
type textarea "x"
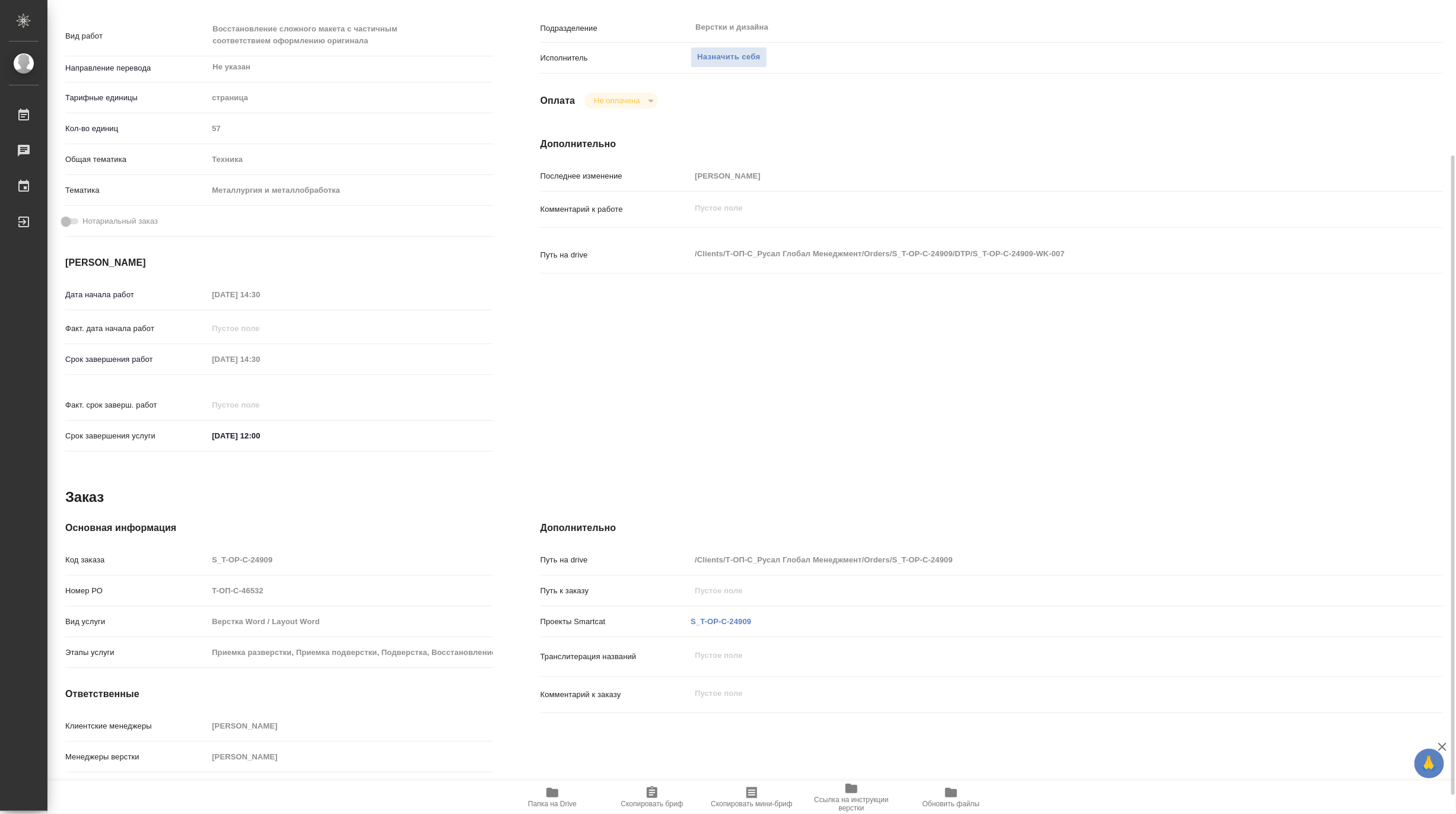
type textarea "x"
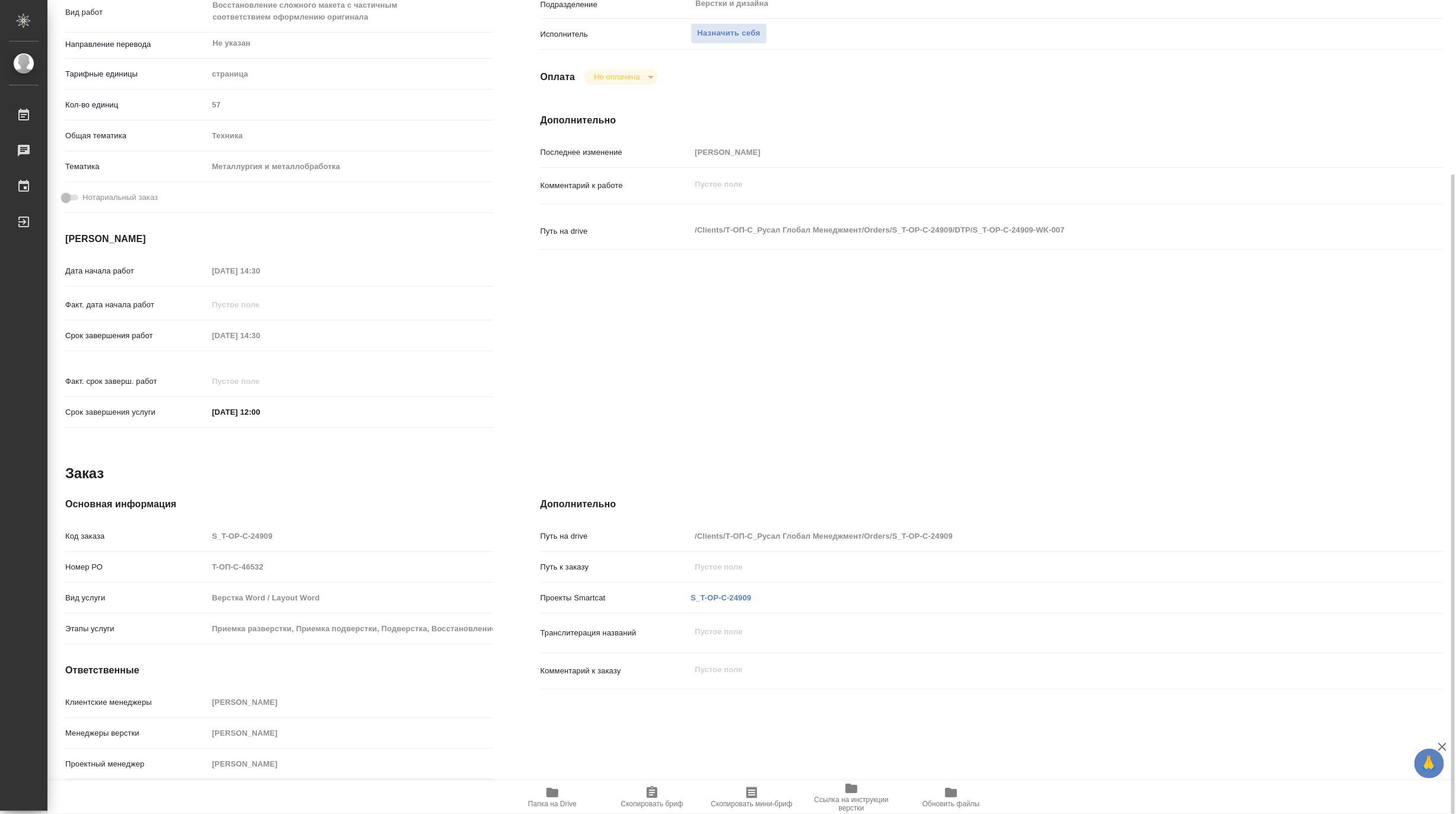
scroll to position [89, 0]
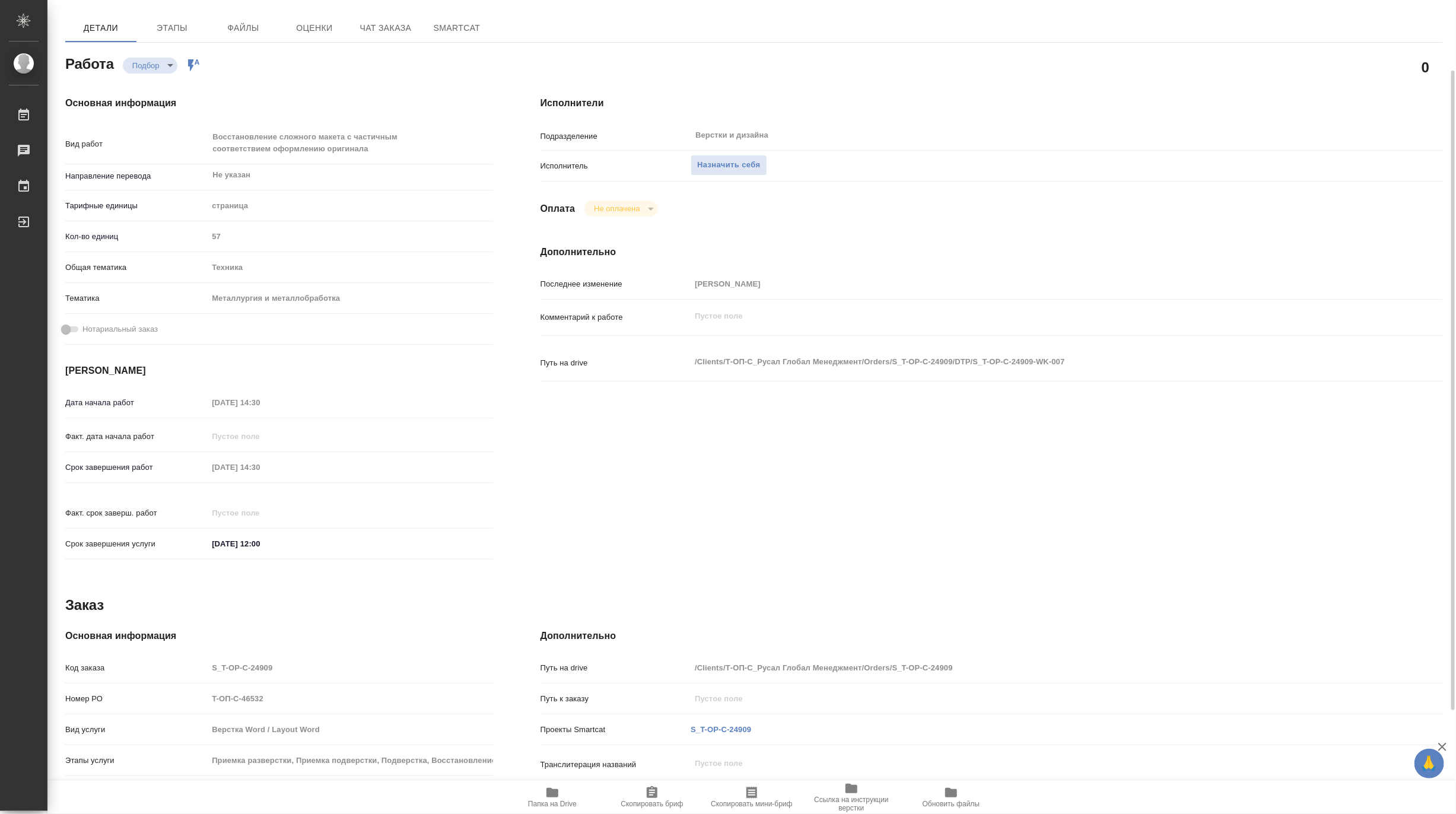
click at [542, 798] on span "Папка на Drive" at bounding box center [552, 797] width 85 height 23
